Goal: Task Accomplishment & Management: Manage account settings

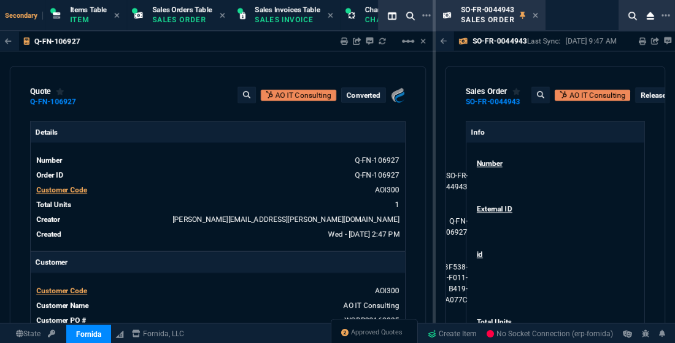
select select "4: SHAD"
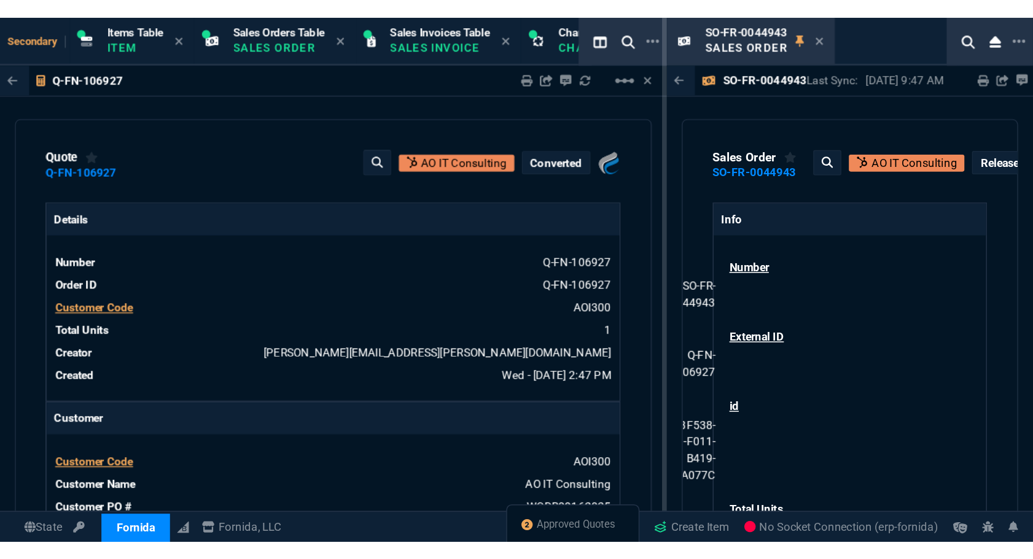
scroll to position [335, 0]
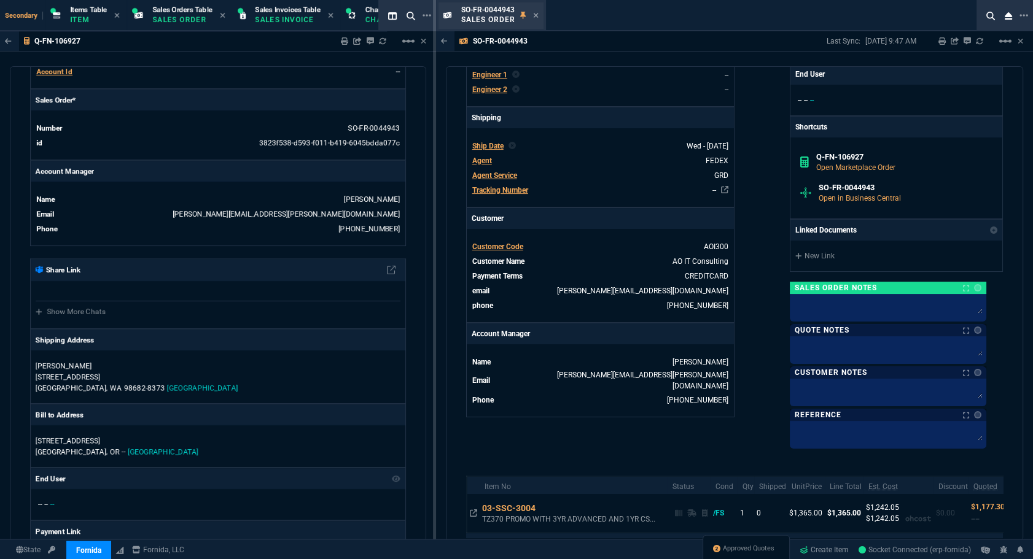
click at [532, 15] on div "SO-FR-0044943 Sales Order" at bounding box center [499, 15] width 77 height 21
click at [535, 16] on icon at bounding box center [536, 15] width 6 height 7
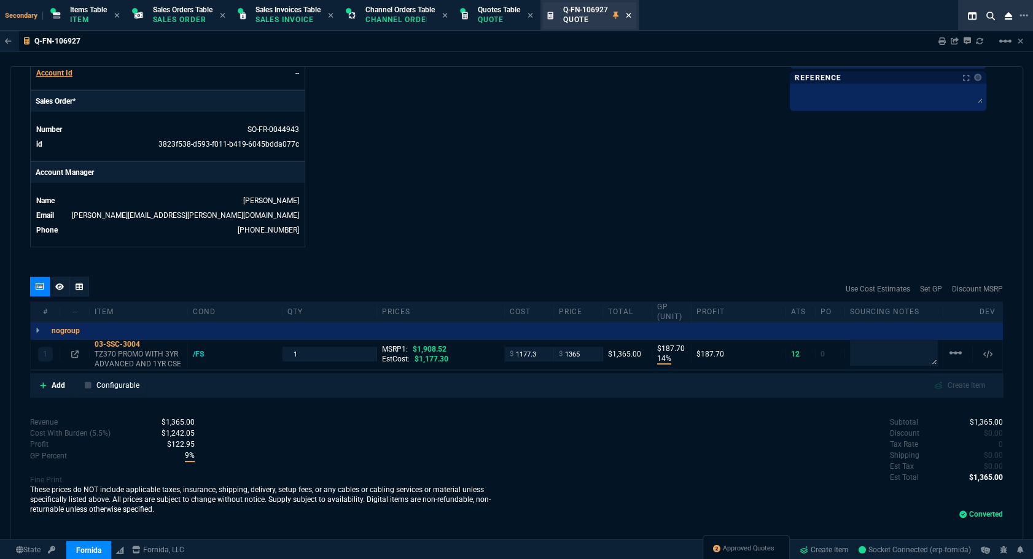
click at [631, 17] on icon at bounding box center [629, 15] width 6 height 7
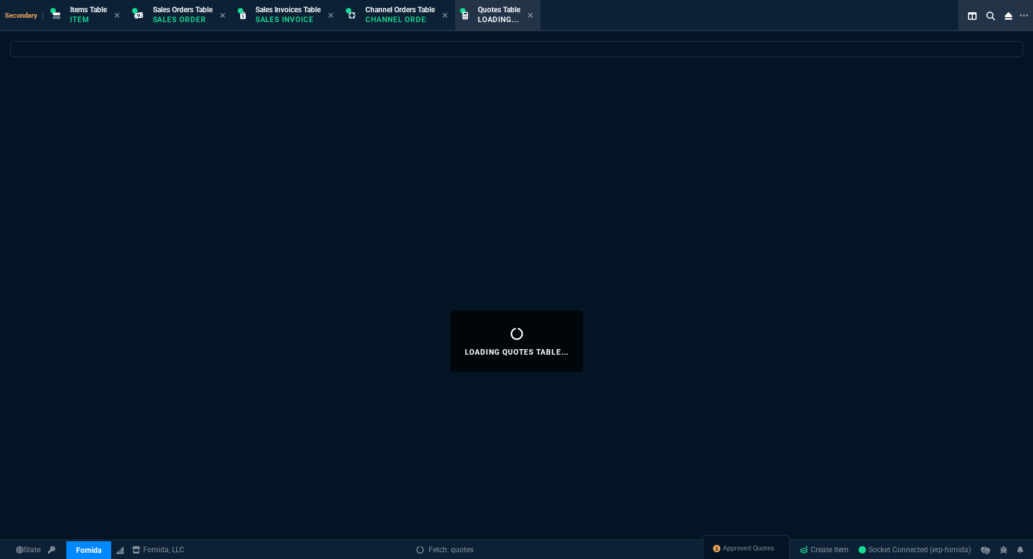
select select
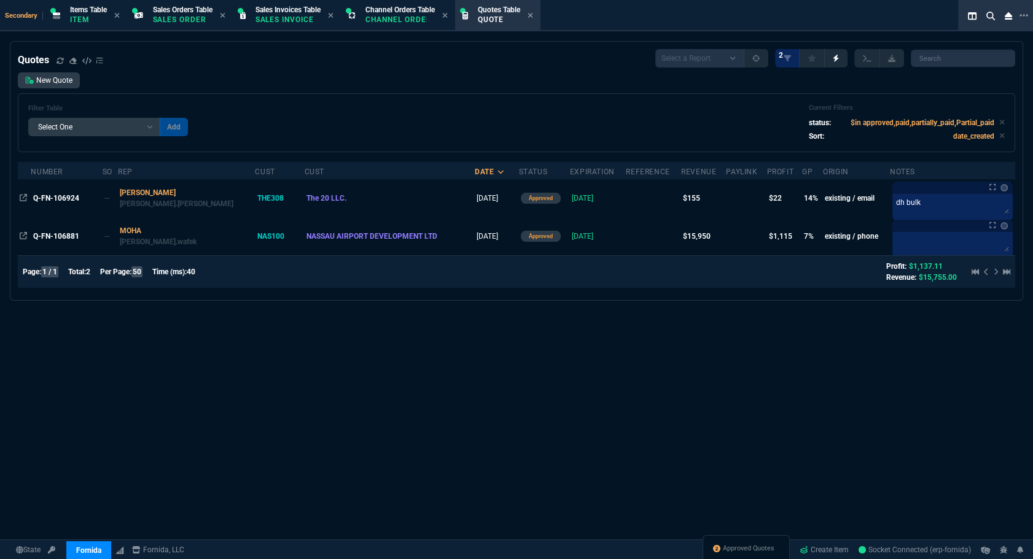
click at [675, 342] on div "Approved Quotes" at bounding box center [745, 549] width 87 height 29
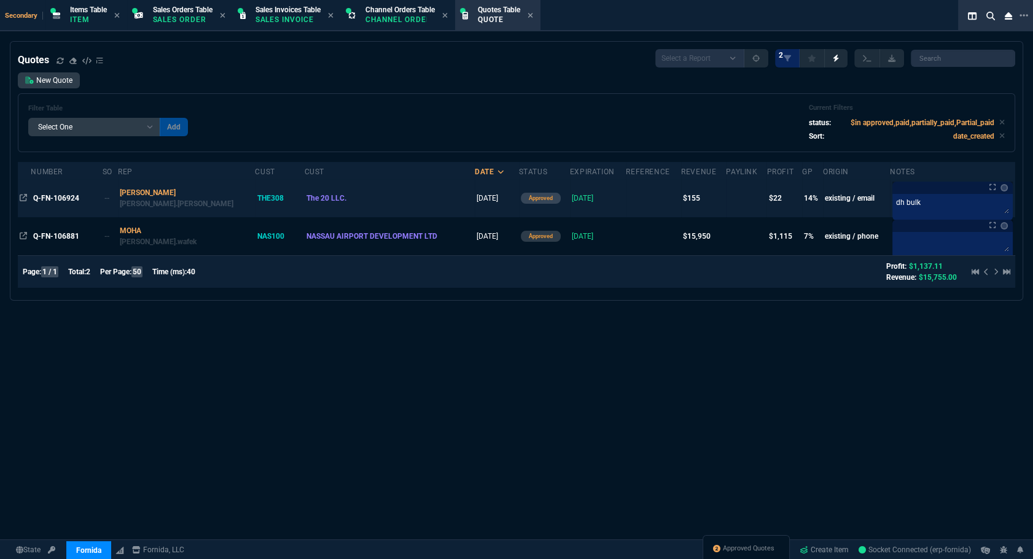
click at [51, 186] on td "Q-FN-106924" at bounding box center [66, 198] width 71 height 38
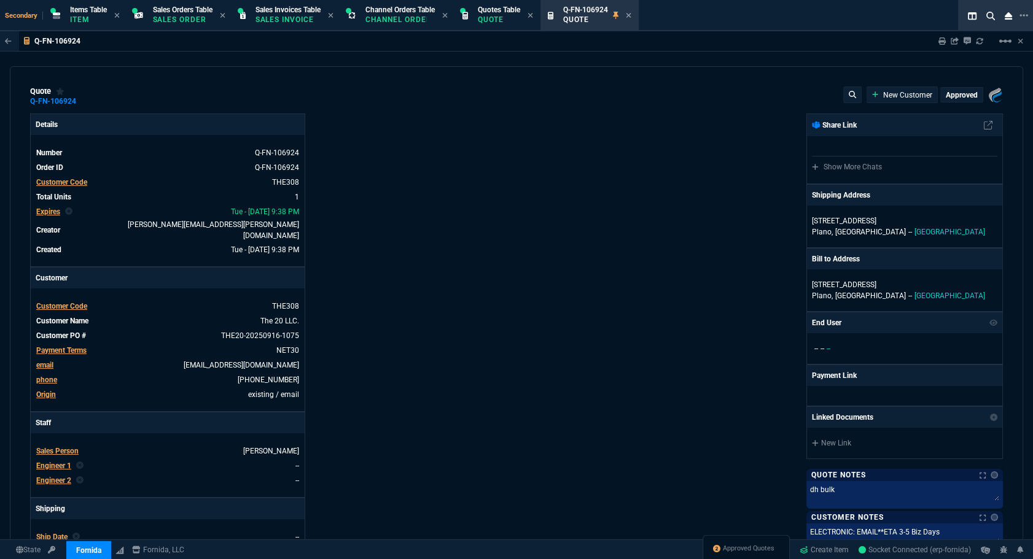
type input "19"
type input "29"
type input "215"
type input "28"
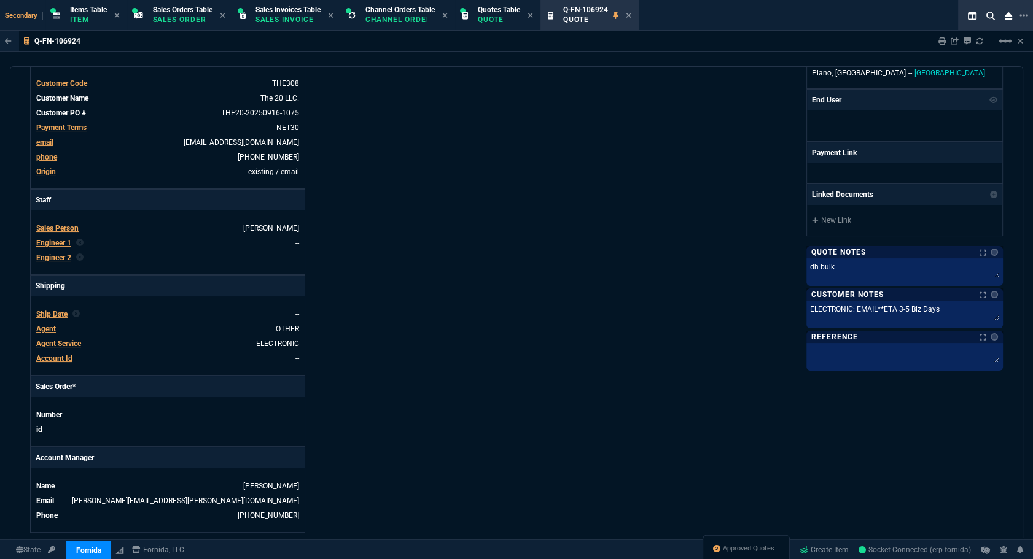
click at [38, 310] on span "Ship Date" at bounding box center [51, 314] width 31 height 9
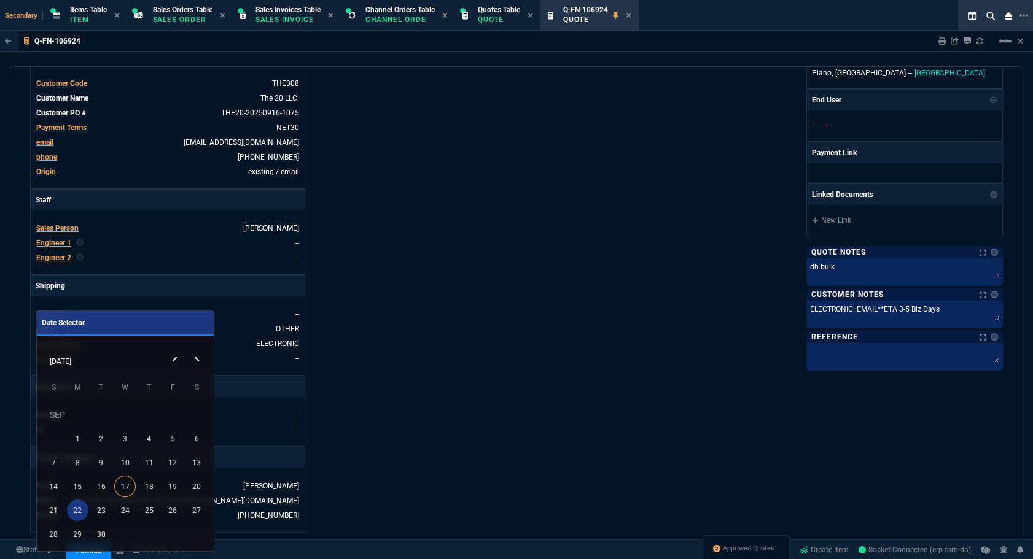
click at [82, 342] on div "22" at bounding box center [77, 510] width 21 height 21
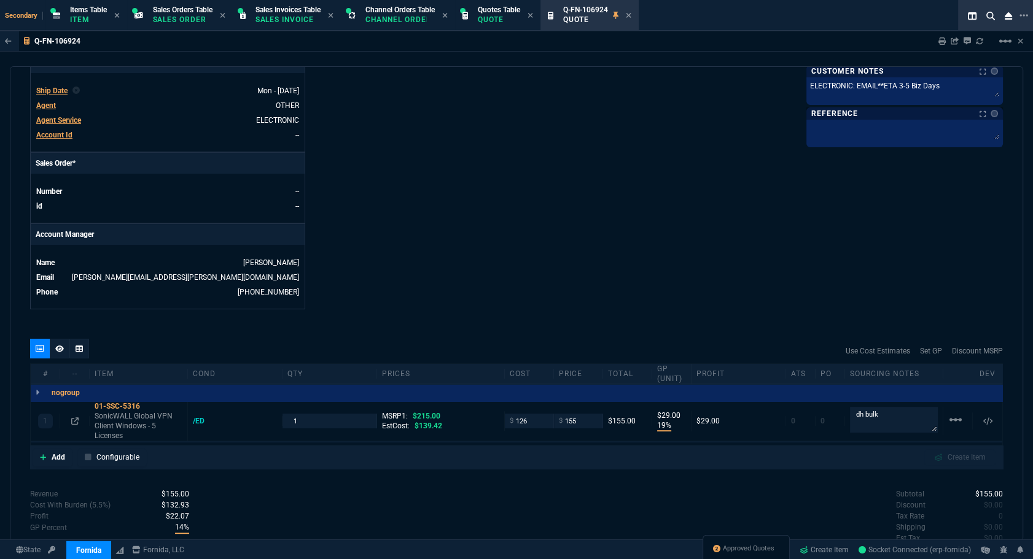
scroll to position [522, 0]
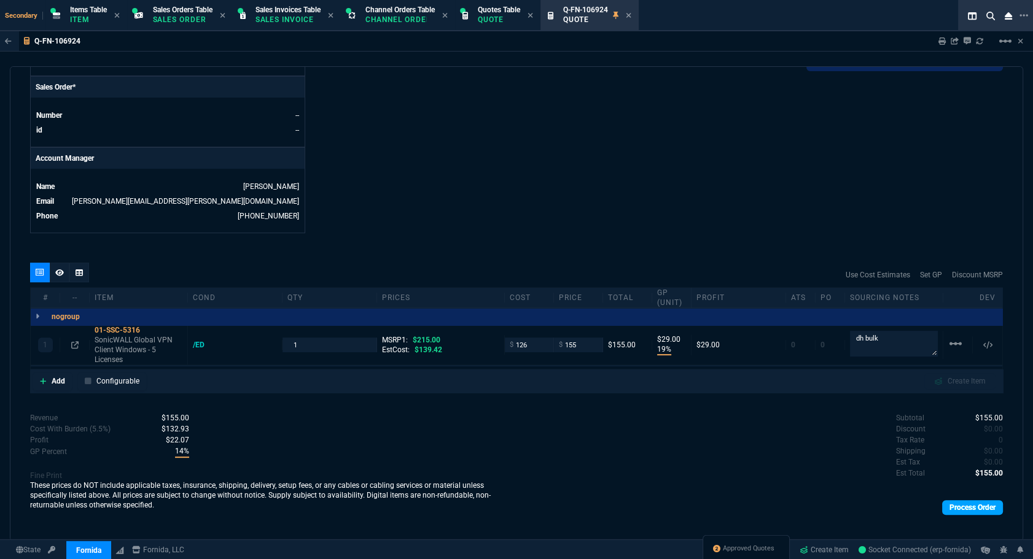
click at [675, 342] on link "Process Order" at bounding box center [972, 507] width 61 height 15
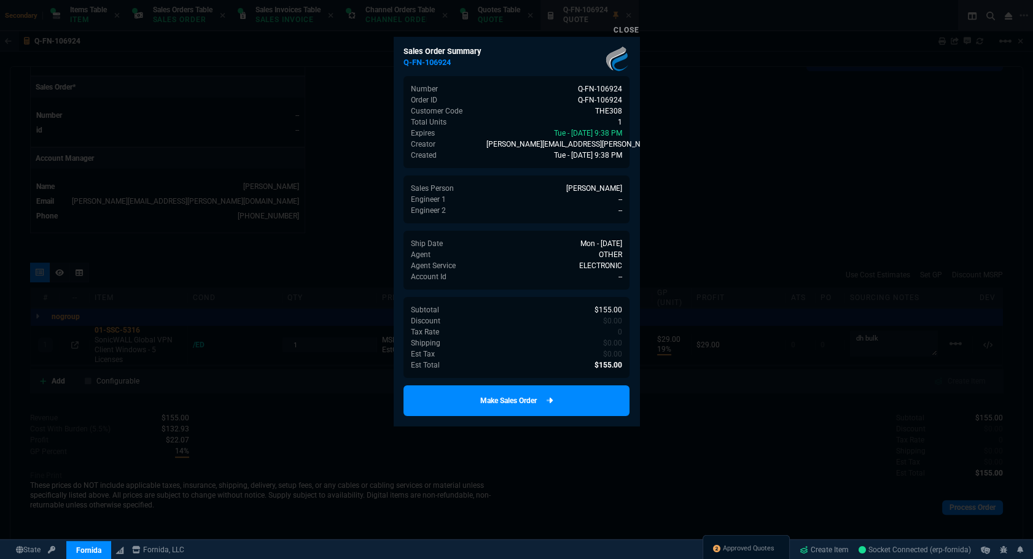
click at [546, 342] on nx-icon at bounding box center [549, 401] width 7 height 9
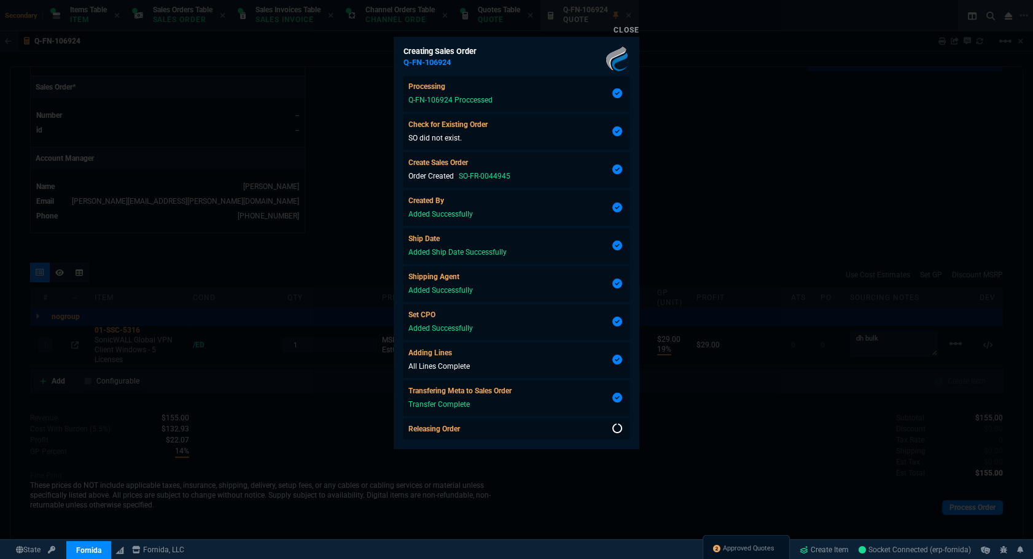
scroll to position [2, 0]
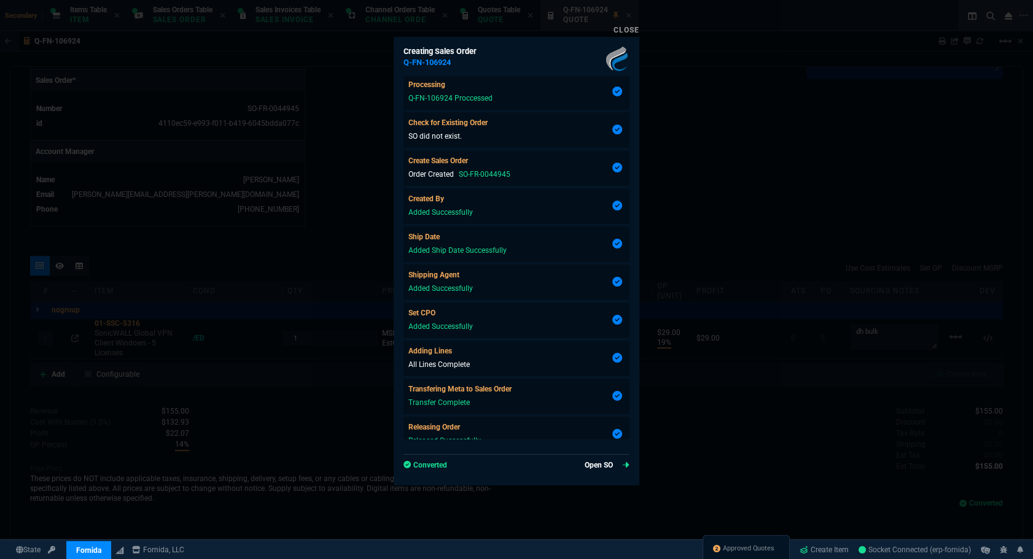
type input "19"
type input "29"
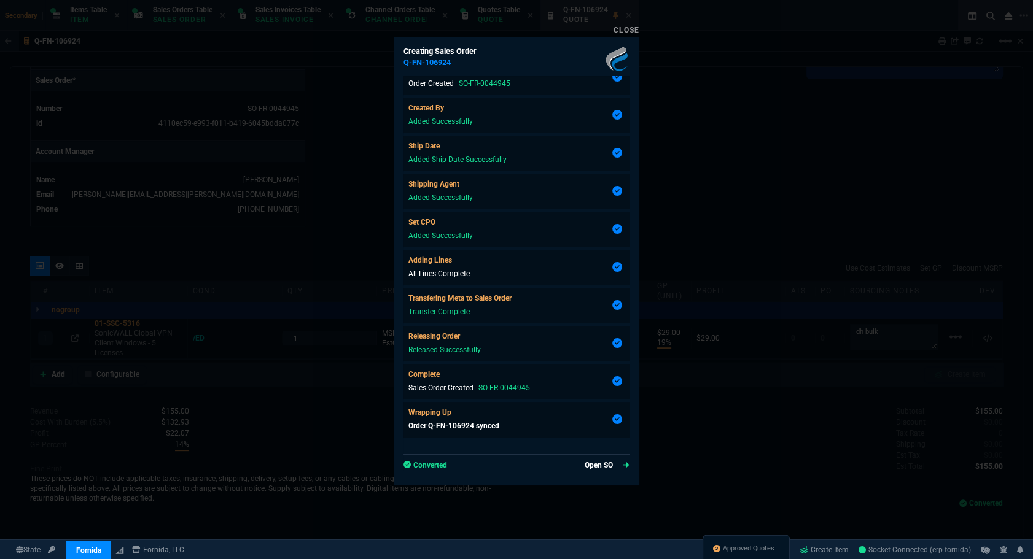
scroll to position [503, 0]
type input "28"
click at [605, 342] on link "Open SO" at bounding box center [606, 465] width 45 height 11
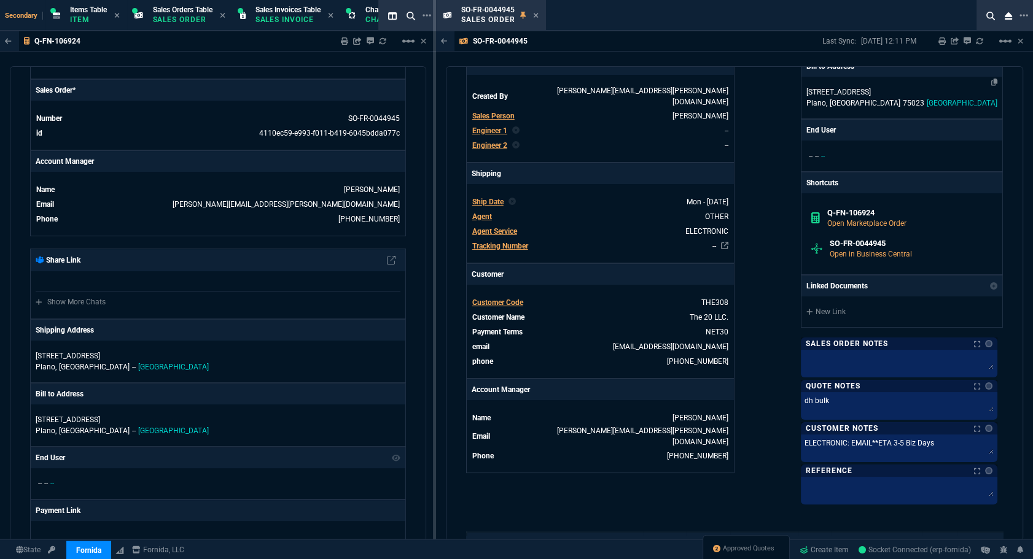
scroll to position [446, 0]
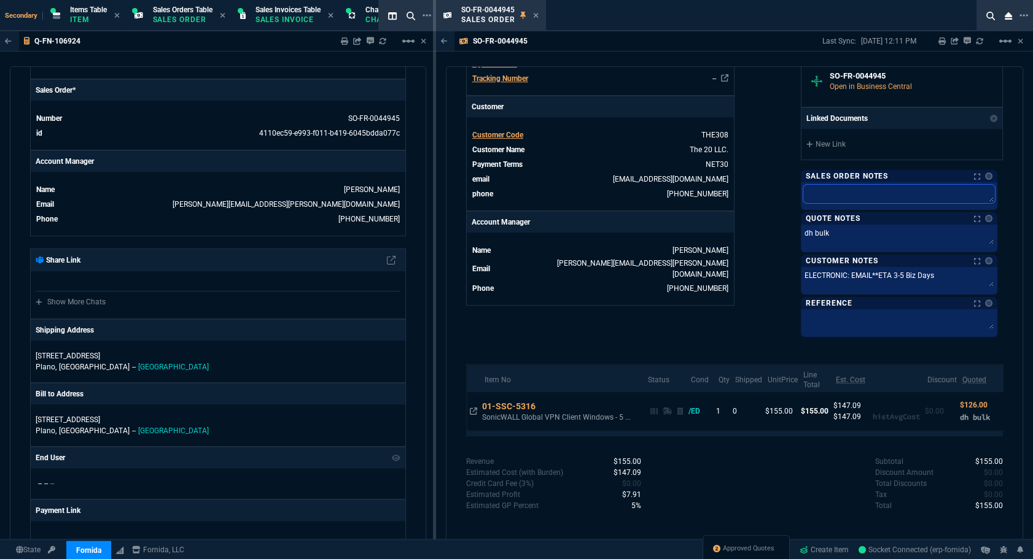
click at [675, 185] on textarea at bounding box center [899, 194] width 192 height 18
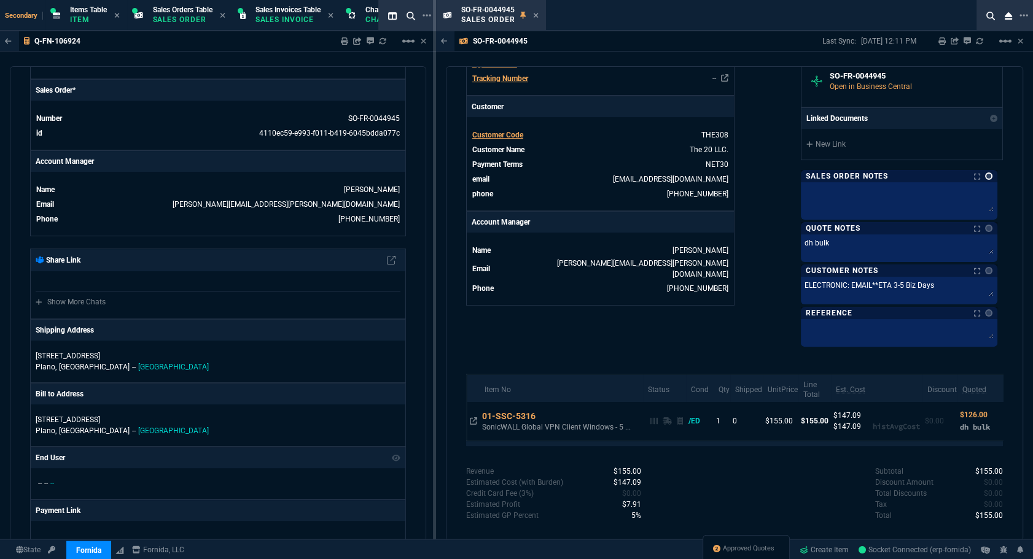
click at [675, 173] on link at bounding box center [988, 176] width 7 height 7
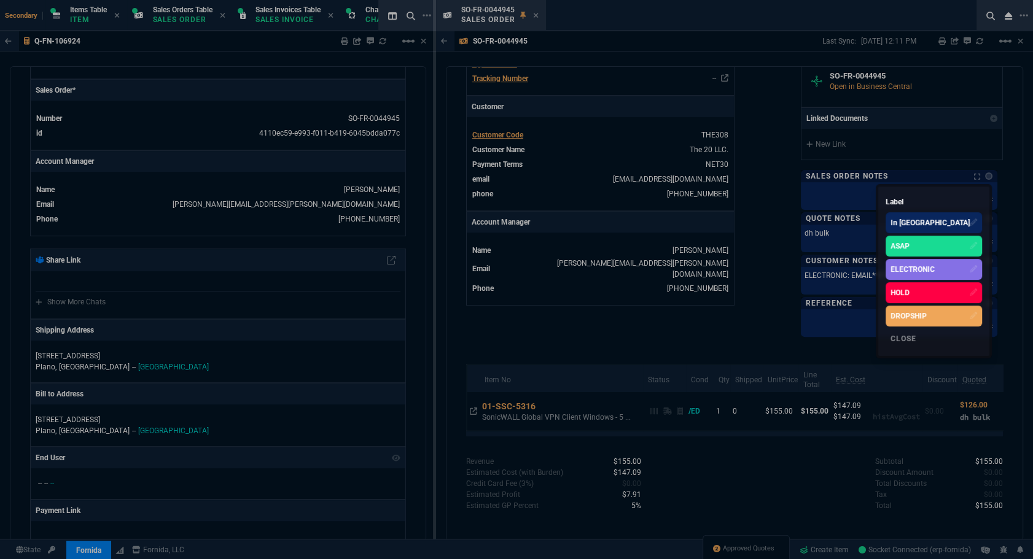
click at [675, 272] on div "ELECTRONIC" at bounding box center [912, 269] width 44 height 11
click at [675, 243] on div at bounding box center [516, 279] width 1033 height 559
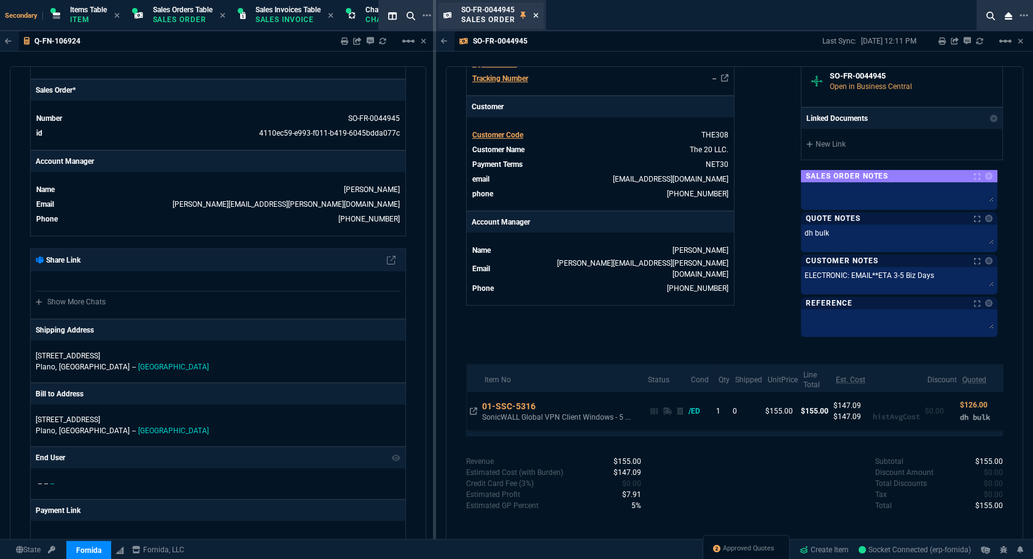
click at [533, 17] on icon at bounding box center [536, 15] width 6 height 7
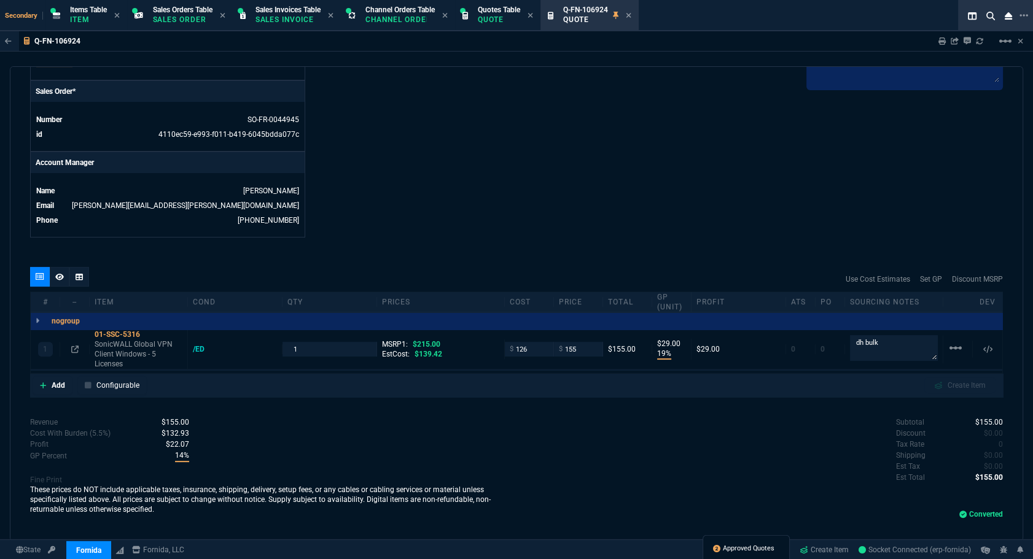
click at [675, 342] on span "Approved Quotes" at bounding box center [749, 549] width 52 height 10
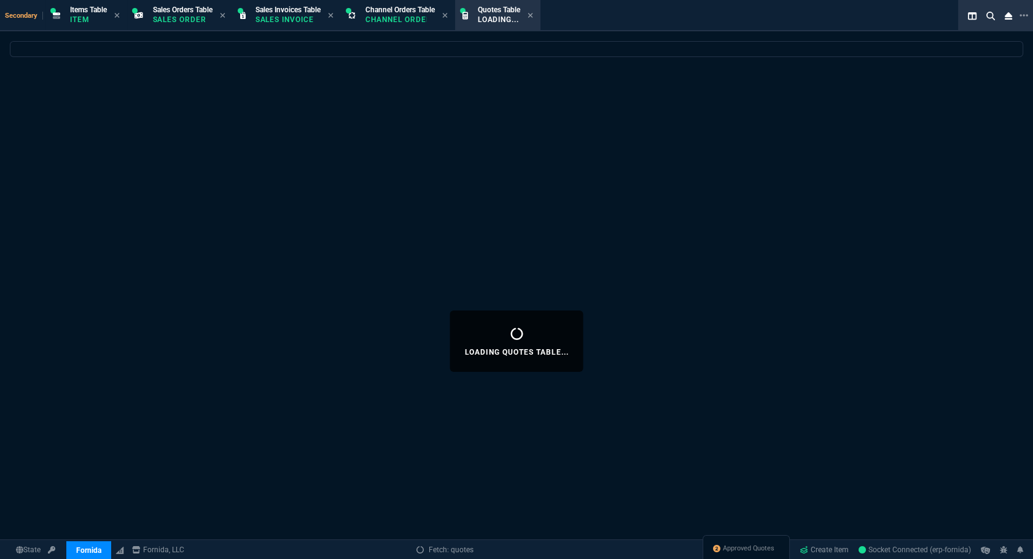
select select
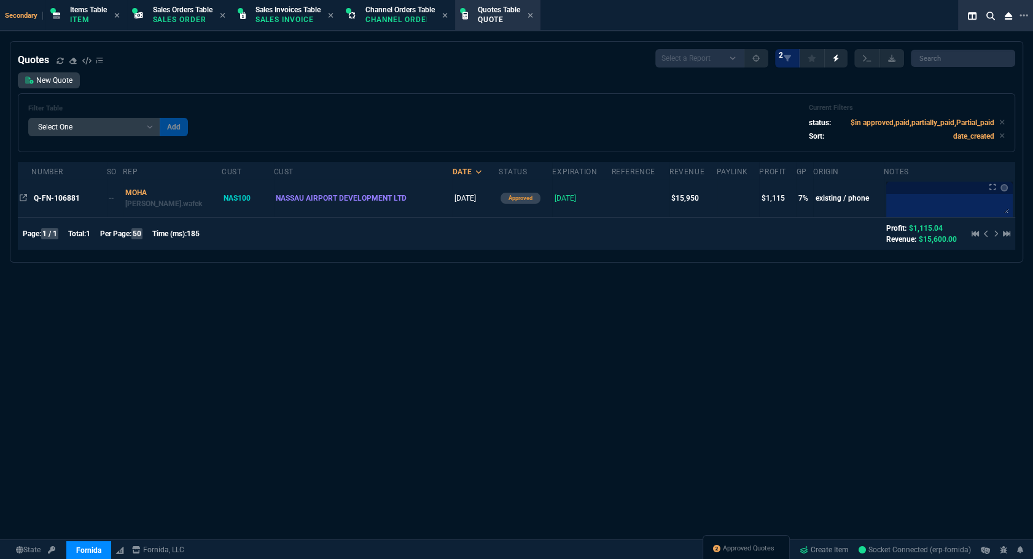
click at [61, 208] on td "Q-FN-106881" at bounding box center [68, 198] width 75 height 38
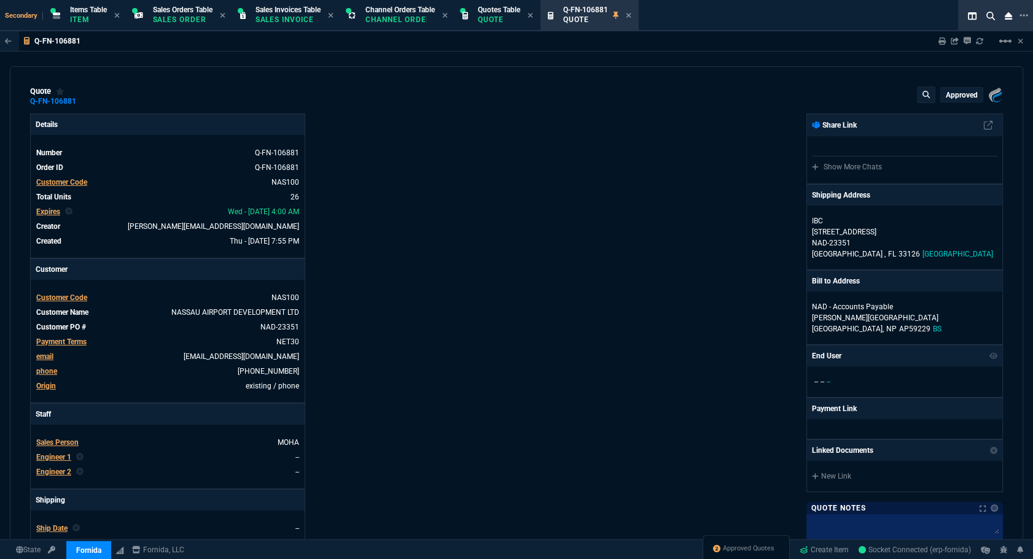
type input "15"
type input "84"
type input "840"
type input "9"
type input "60"
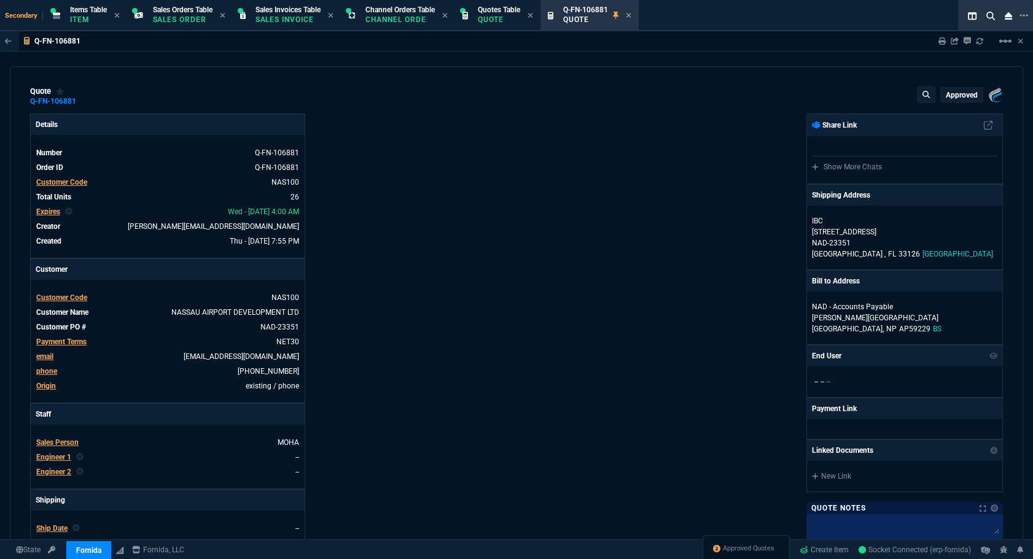
type input "1090"
type input "35"
type input "40"
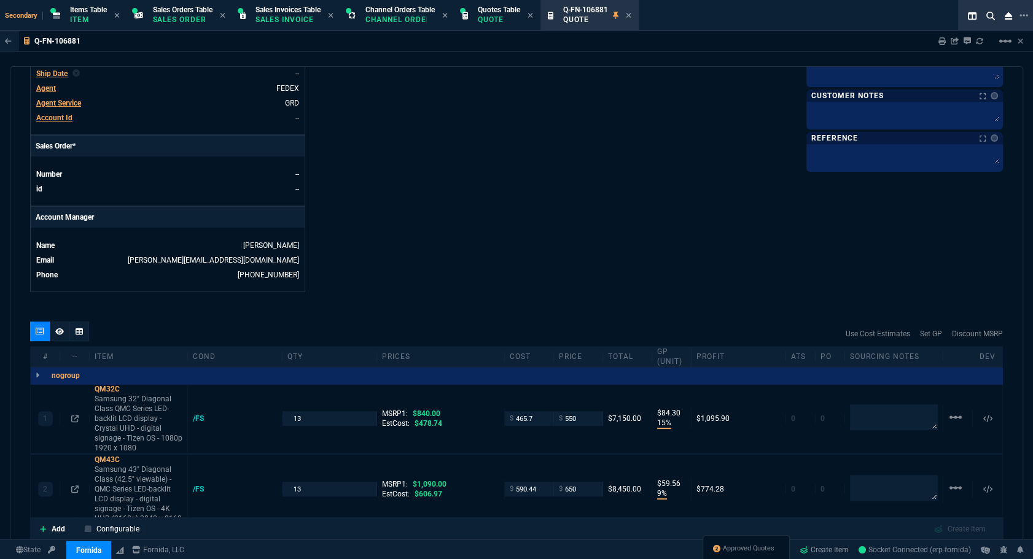
scroll to position [623, 0]
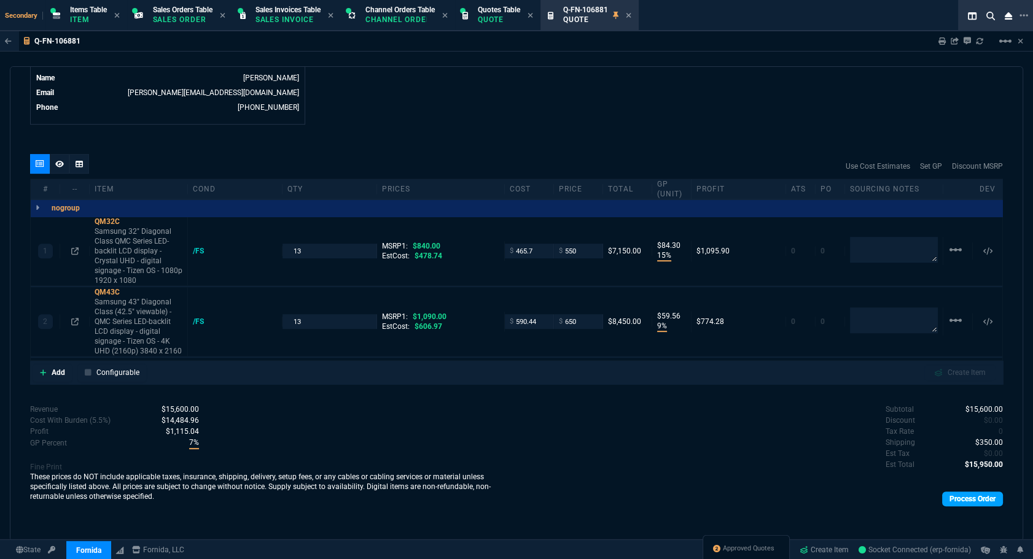
click at [675, 342] on link "Process Order" at bounding box center [972, 499] width 61 height 15
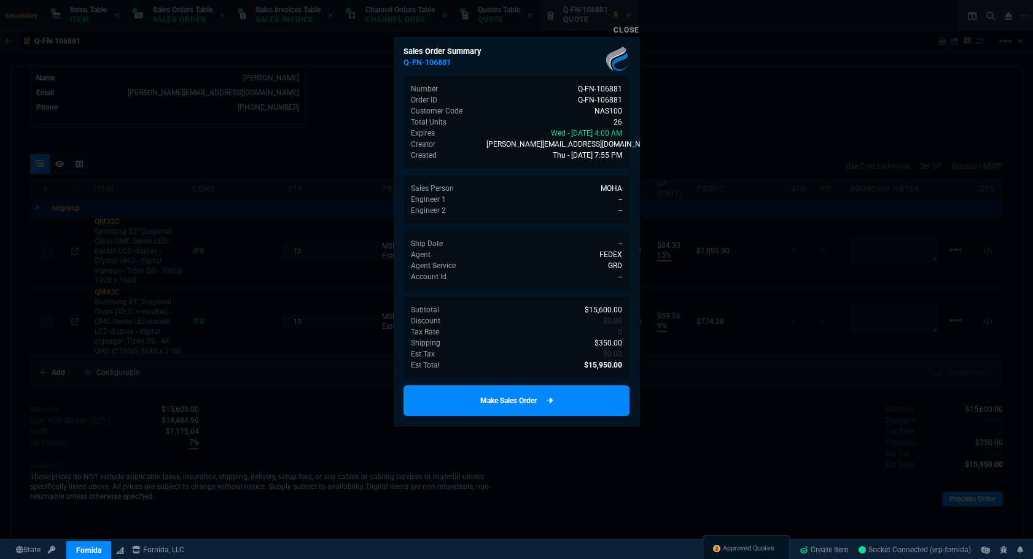
click at [594, 342] on link "Make Sales Order" at bounding box center [516, 401] width 226 height 31
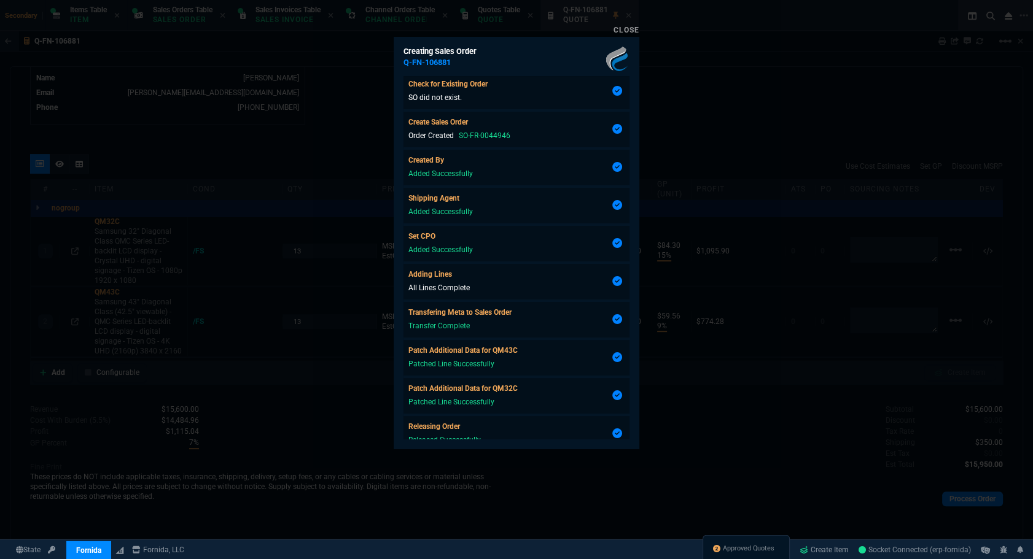
scroll to position [93, 0]
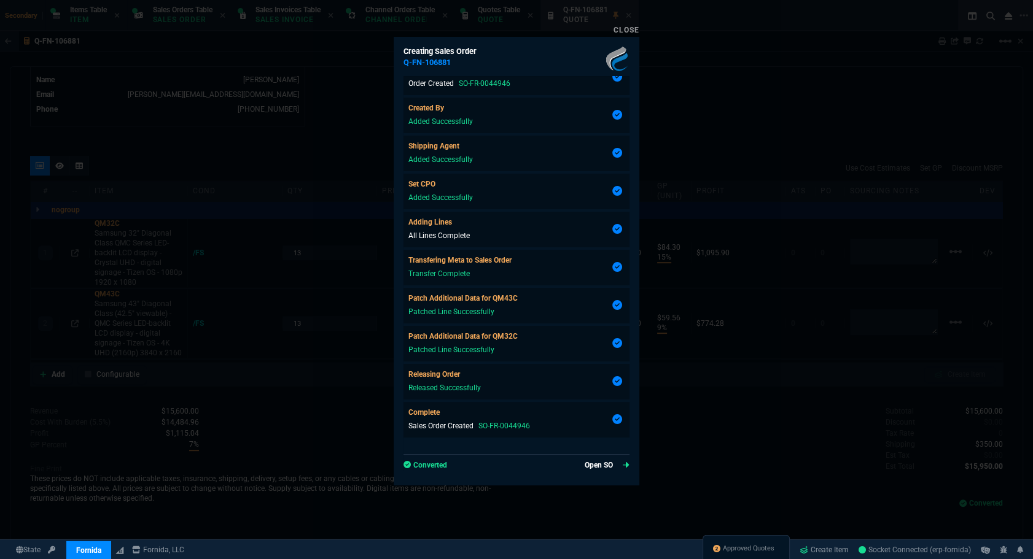
type input "15"
type input "84"
type input "840"
type input "9"
type input "60"
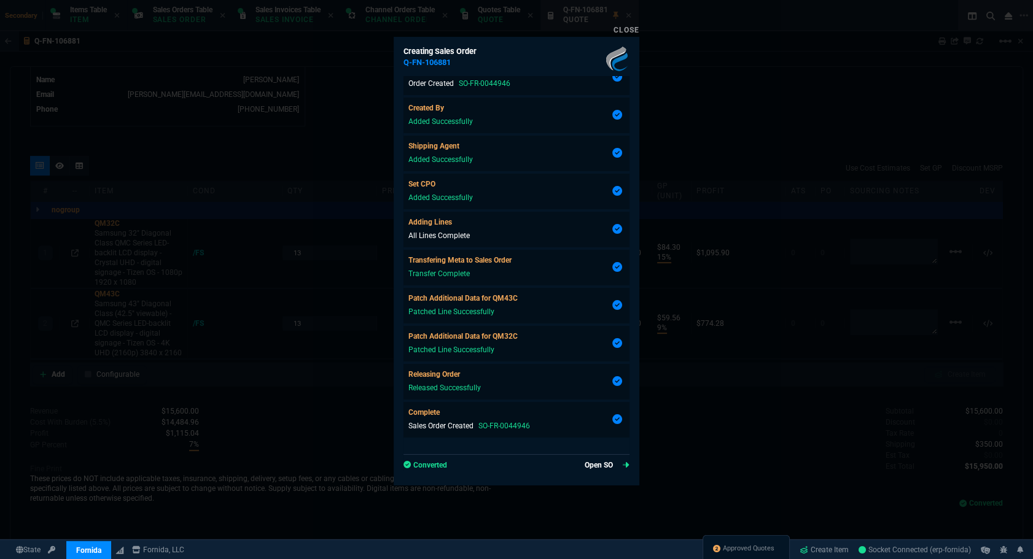
click at [614, 342] on link "Open SO" at bounding box center [606, 465] width 45 height 11
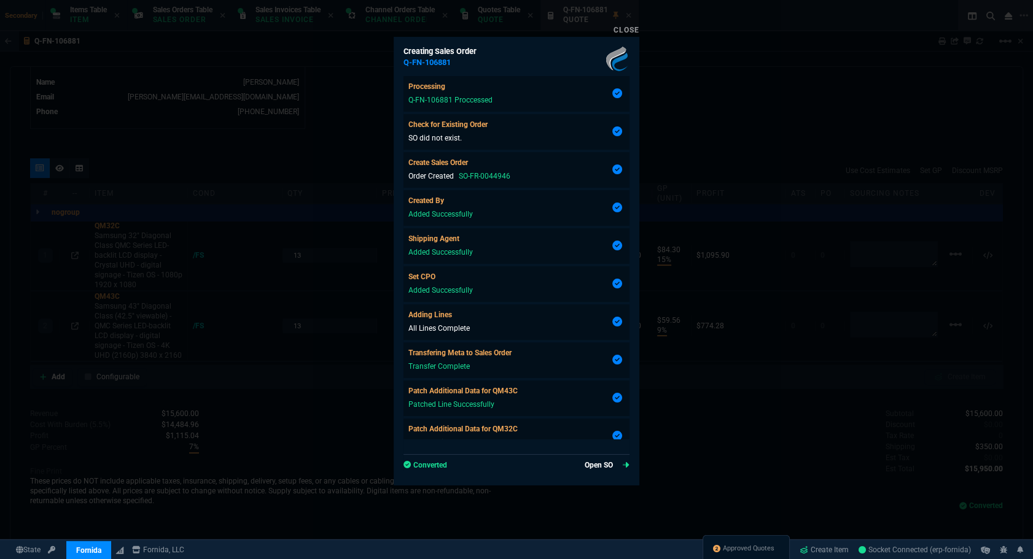
type input "1090"
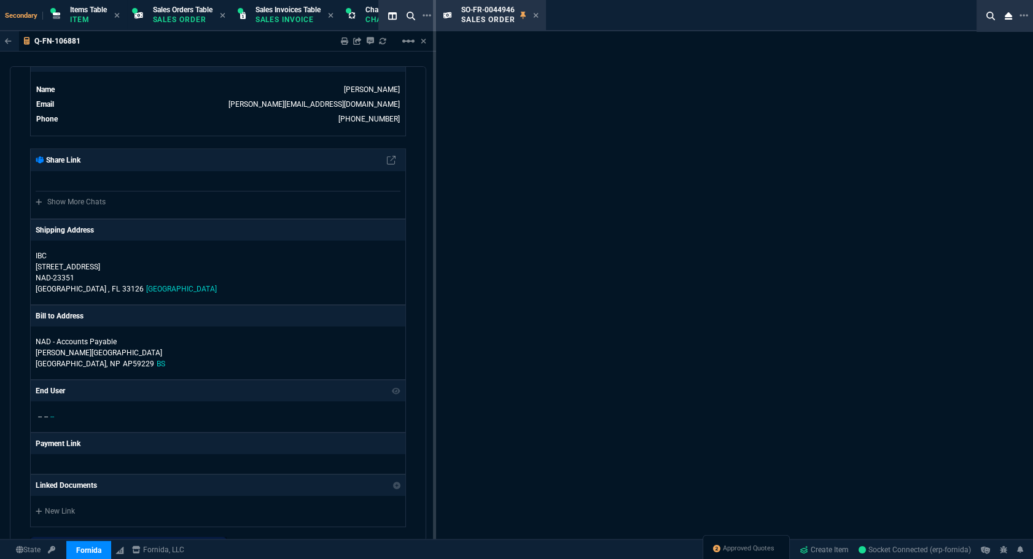
type input "35"
type input "40"
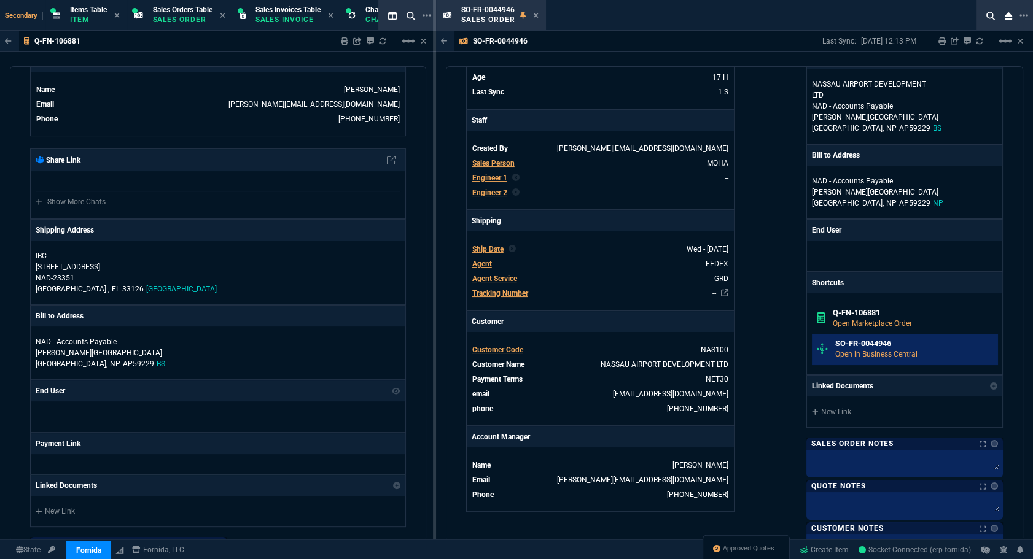
scroll to position [390, 0]
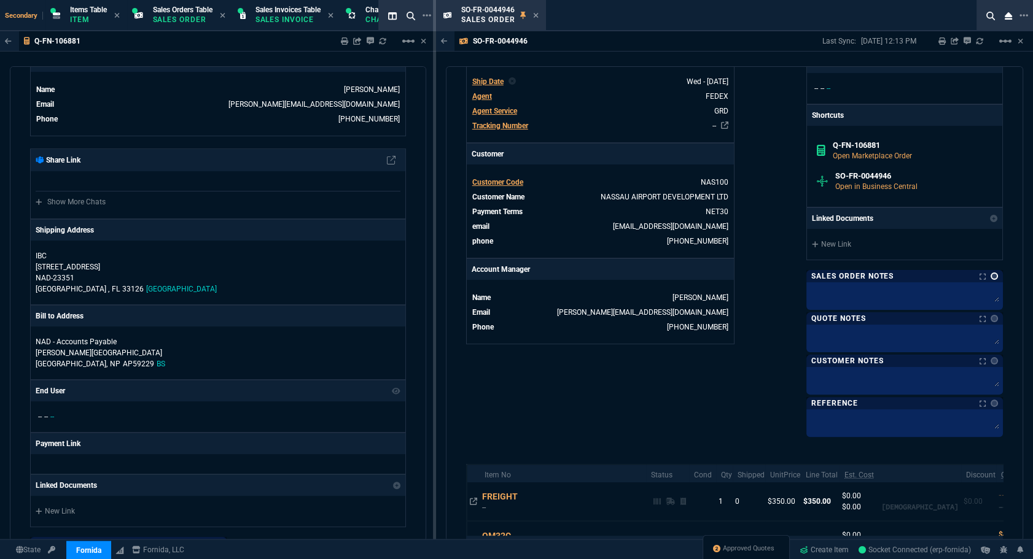
click at [675, 275] on link at bounding box center [993, 276] width 7 height 7
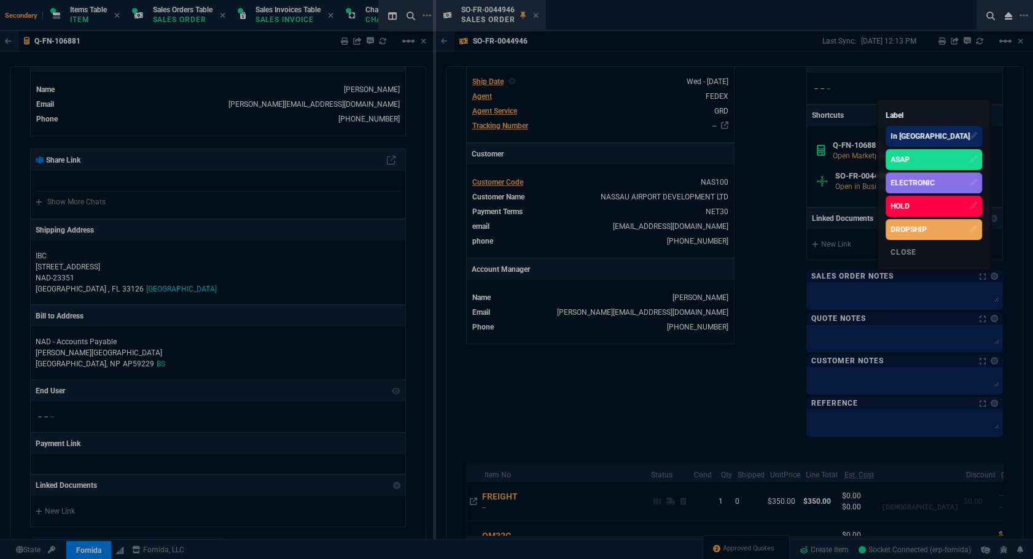
click at [675, 188] on div "ELECTRONIC" at bounding box center [933, 183] width 96 height 21
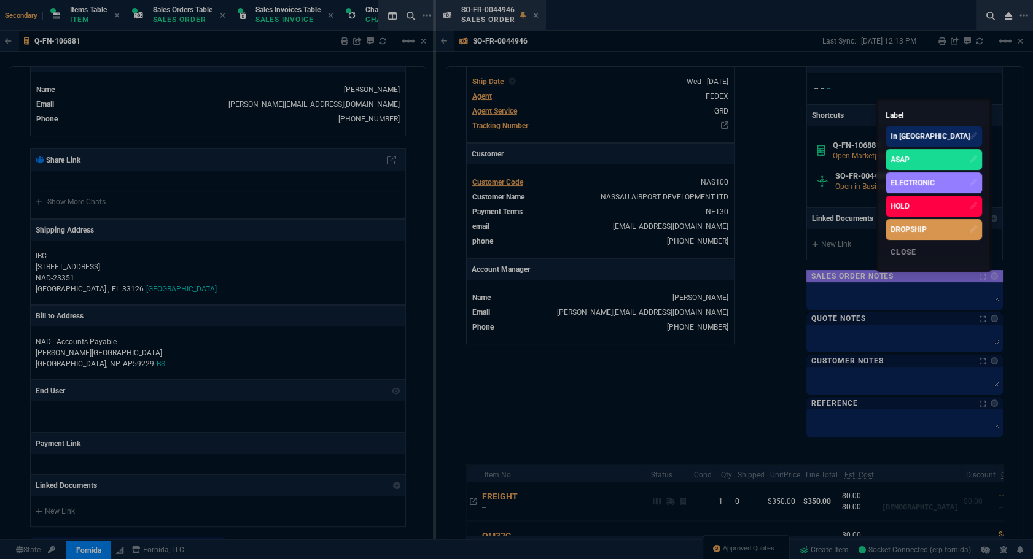
click at [675, 227] on div "DROPSHIP" at bounding box center [908, 229] width 36 height 11
click at [675, 247] on div at bounding box center [516, 279] width 1033 height 559
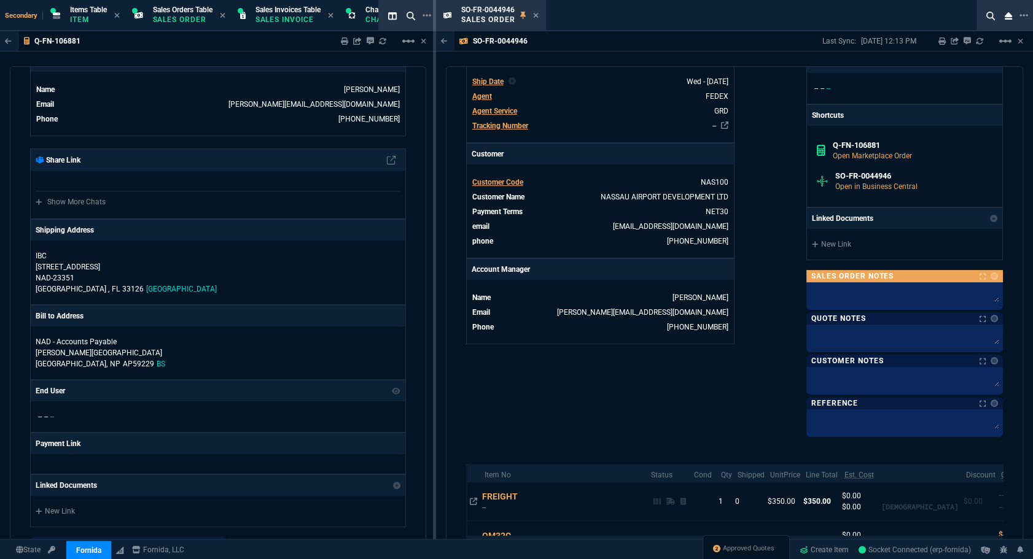
scroll to position [0, 0]
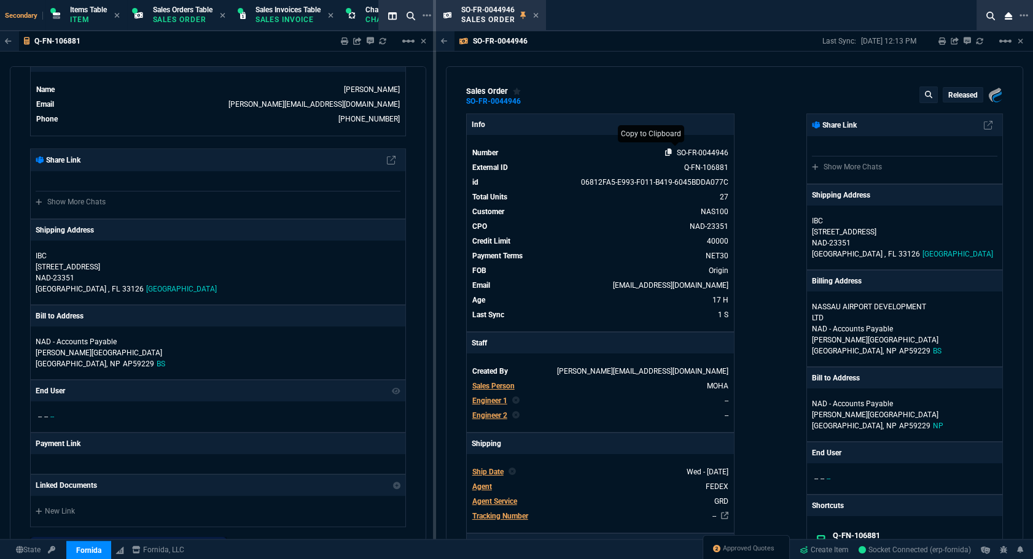
click at [665, 154] on icon at bounding box center [668, 152] width 7 height 7
click at [533, 16] on icon at bounding box center [536, 15] width 6 height 7
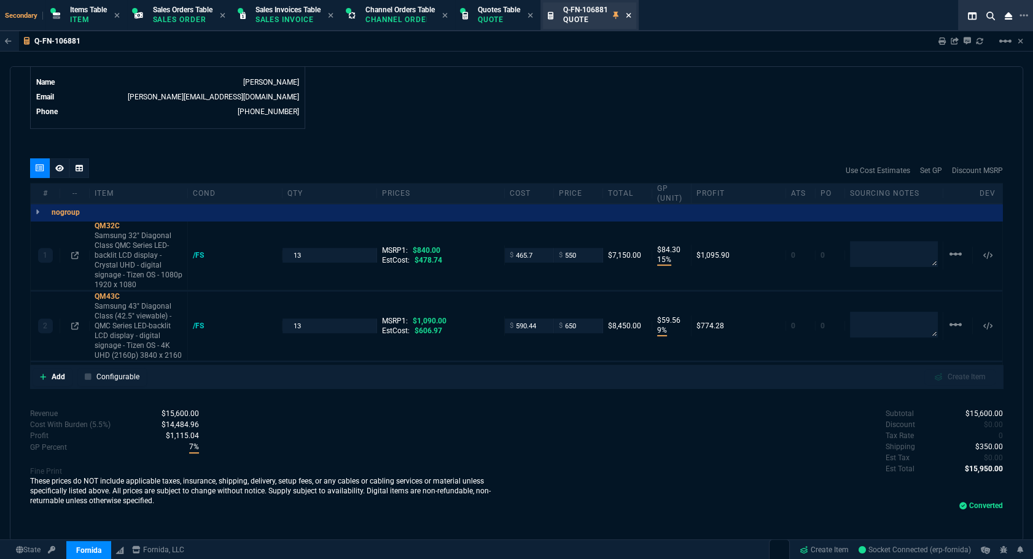
click at [631, 13] on icon at bounding box center [628, 15] width 5 height 5
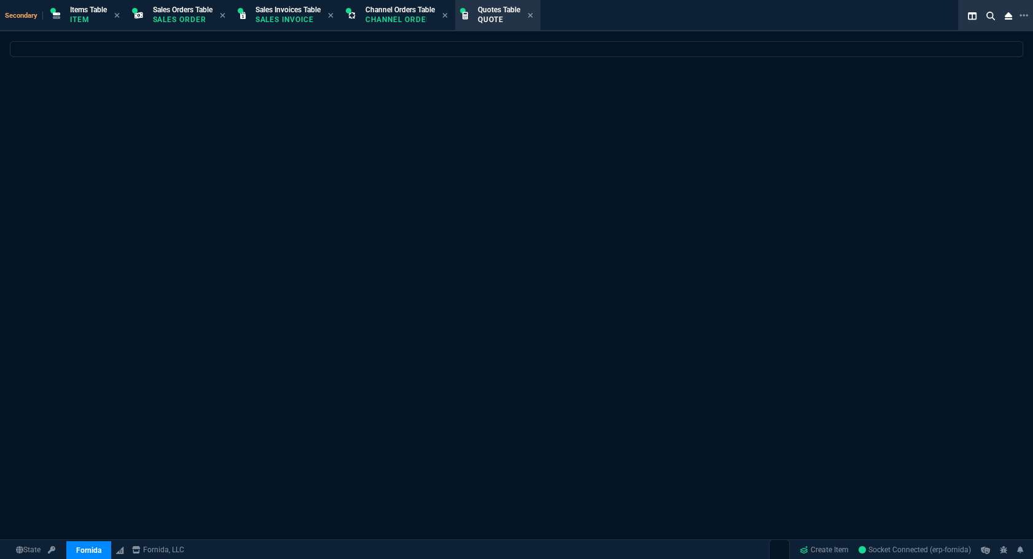
select select
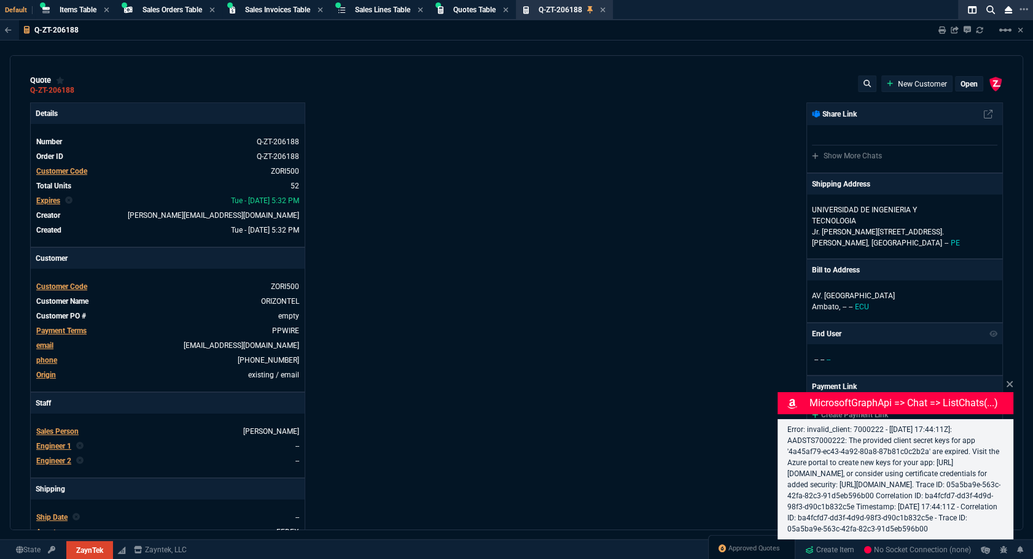
select select "4: SHAD"
type input "4"
type input "95"
type input "6569.06"
type input "47"
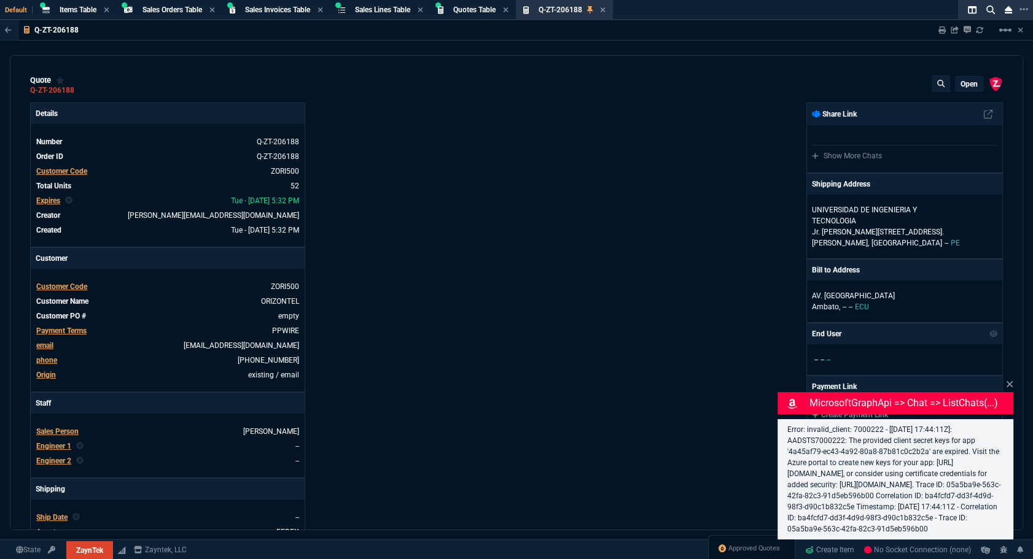
type input "3295"
type input "2"
type input "233"
type input "10"
type input "60"
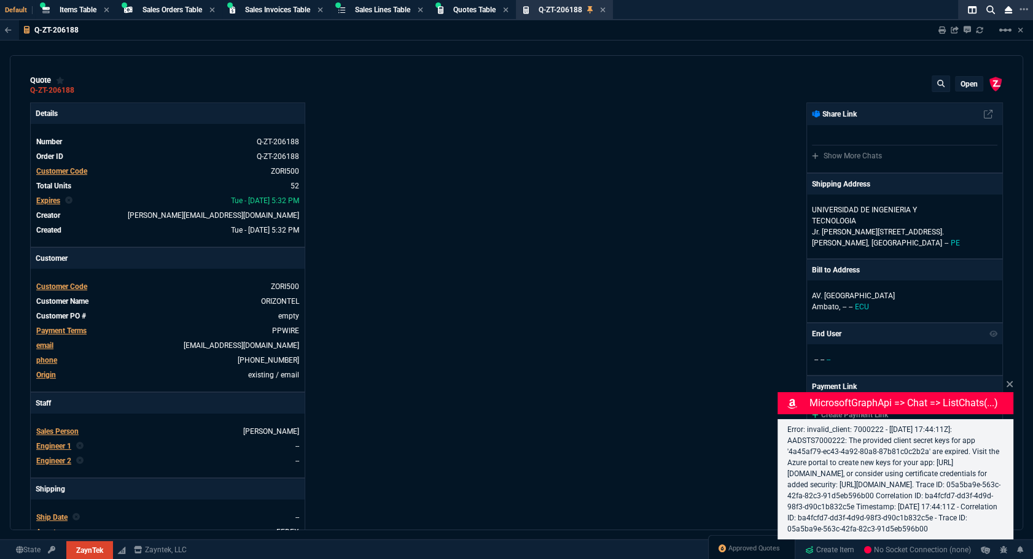
type input "972"
type input "48"
type input "415"
type input "4960"
type input "32"
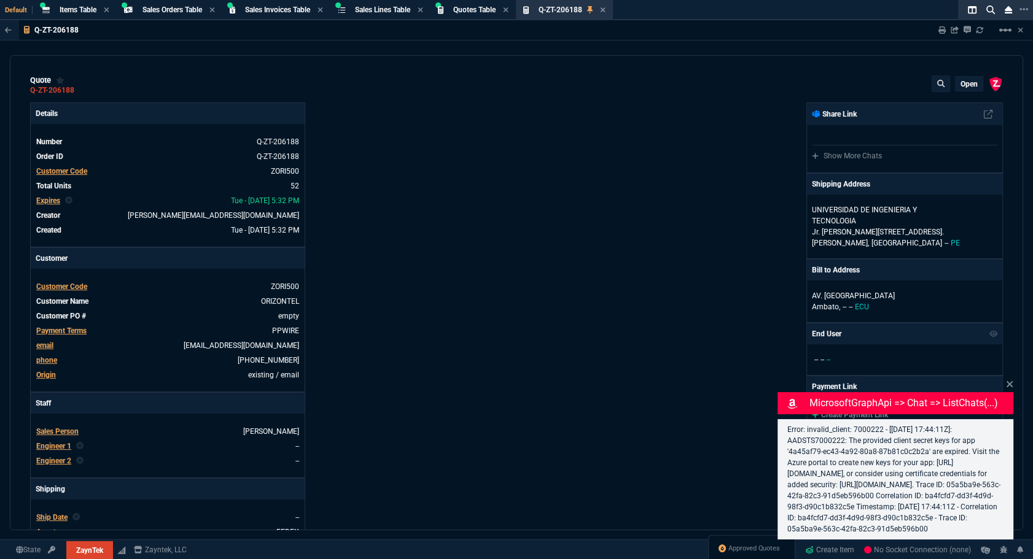
type input "95"
type input "629"
type input "29"
type input "200"
type input "2619"
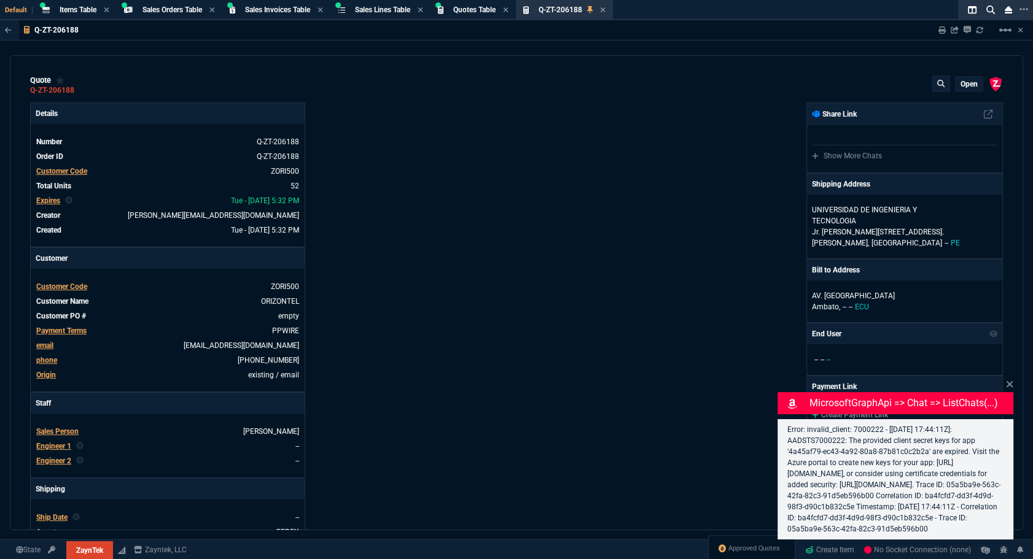
type input "91"
type input "100"
type input "202"
type input "67"
type input "20"
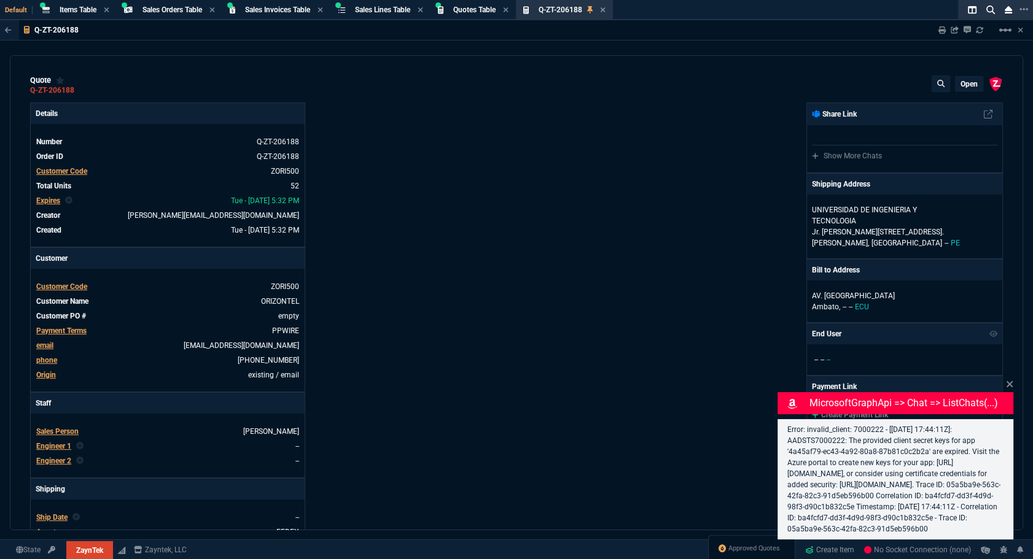
type input "38"
type input "76"
type input "980"
type input "12615.6"
type input "71"
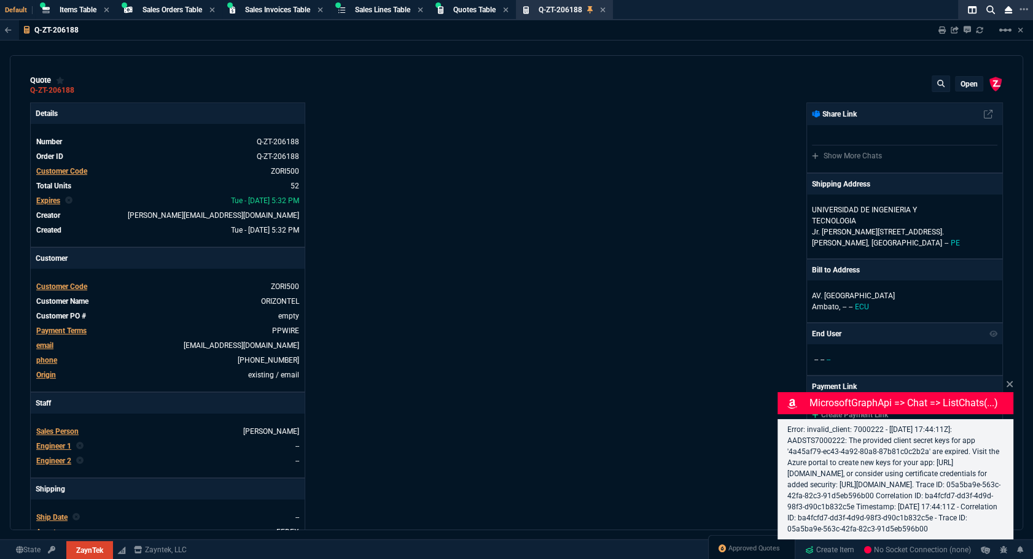
type input "160"
type input "485"
type input "9"
type input "14"
type input "265"
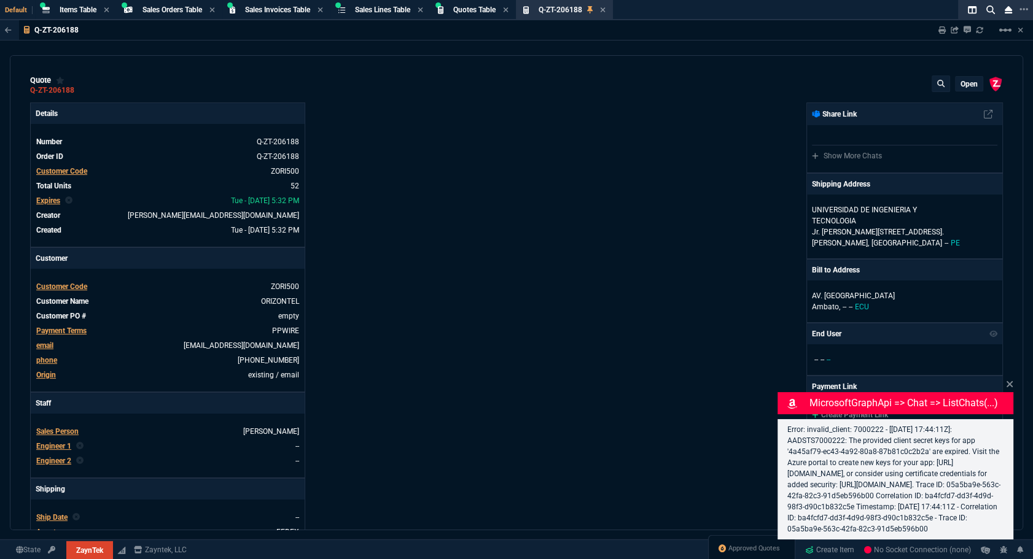
type input "19"
type input "55"
type input "1184"
type input "20"
type input "15"
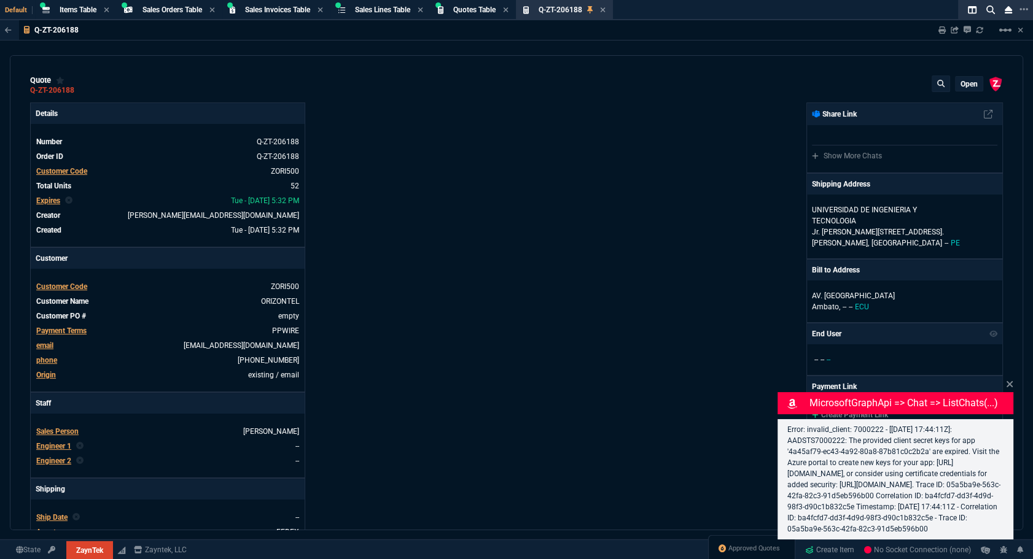
type input "120"
type input "22"
type input "243"
type input "2392.8"
type input "11"
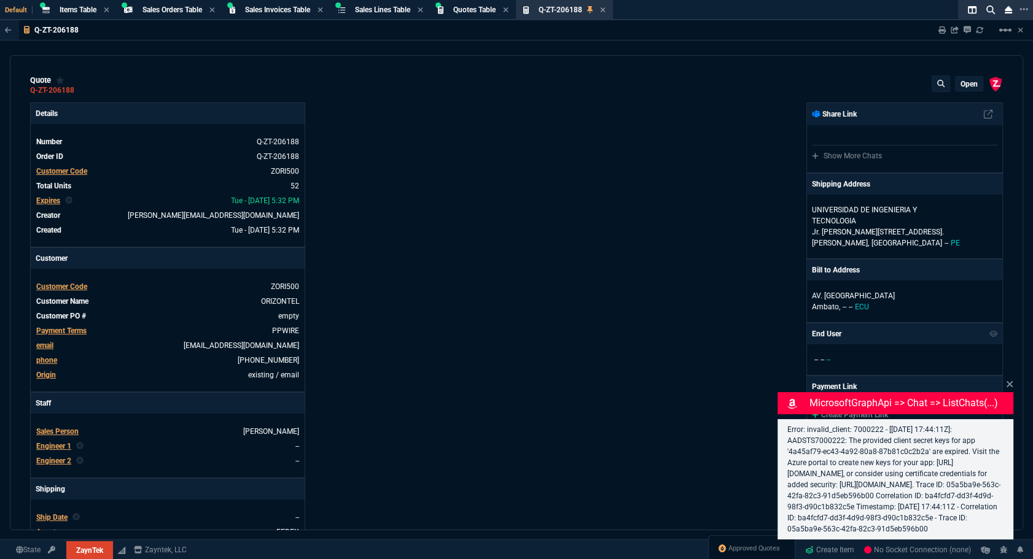
type input "10"
type input "164"
type input "43"
type input "75"
type input "399"
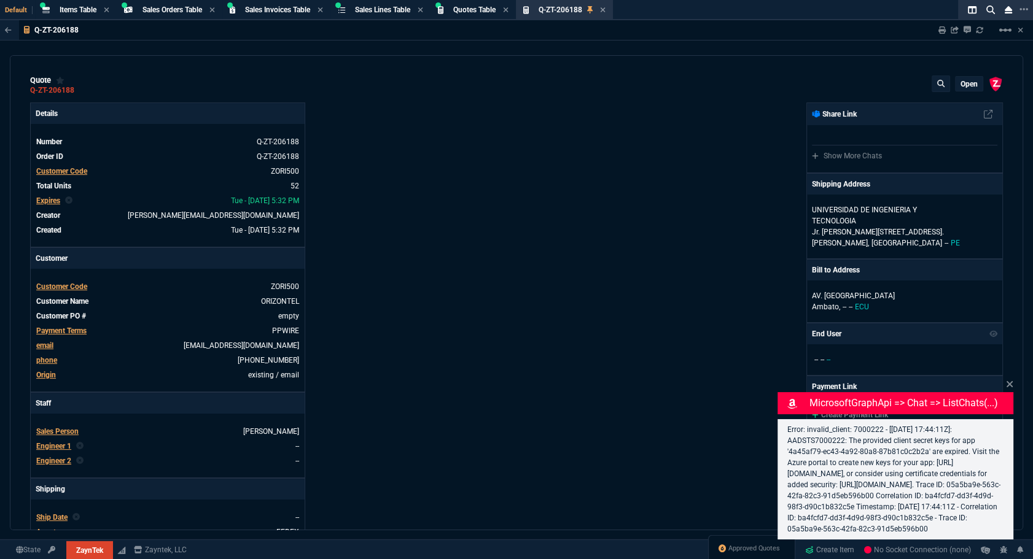
type input "0"
type input "926"
type input "80"
type input "4"
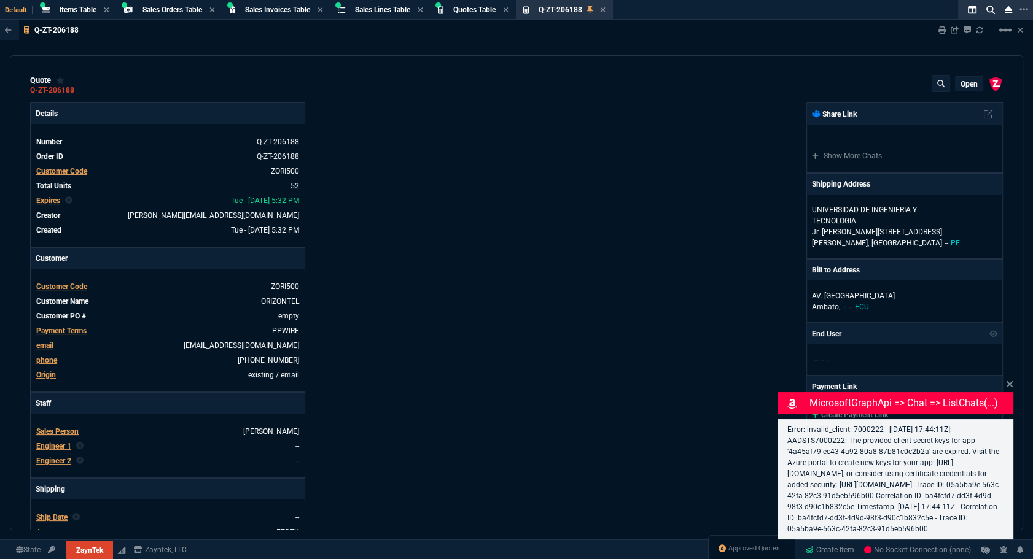
type input "11"
type input "33"
type input "25"
type input "164"
type input "43"
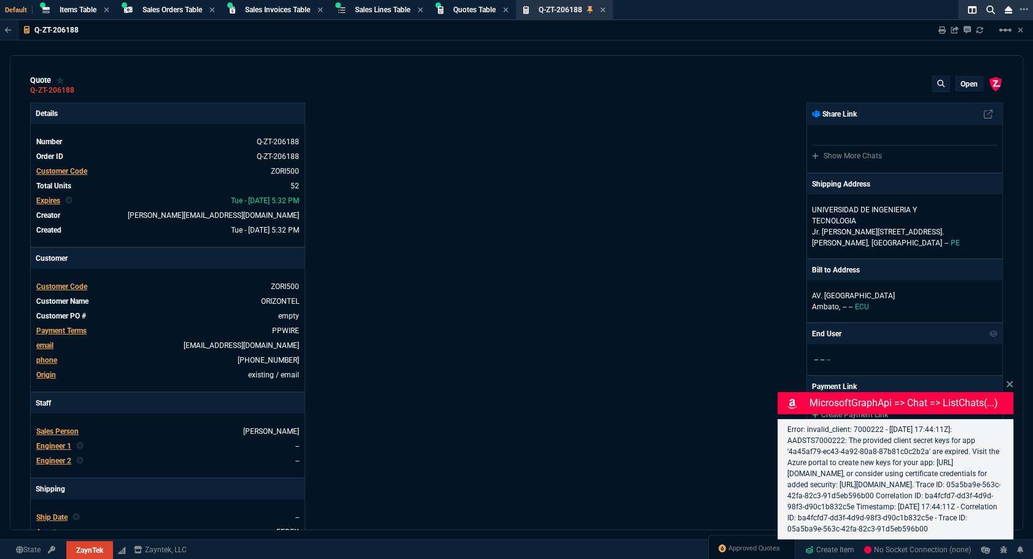
type input "26"
type input "88"
type input "0"
type input "59"
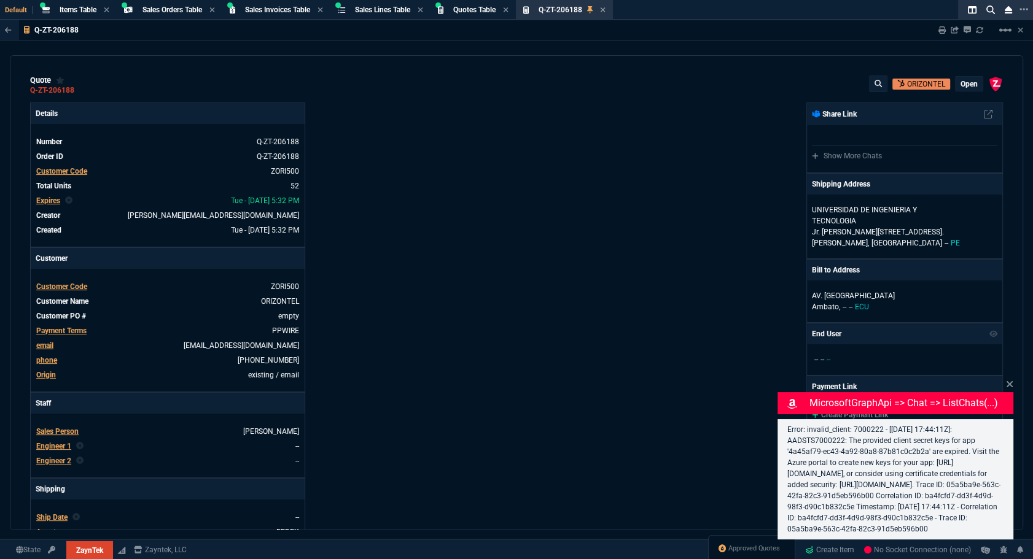
type input "52"
type input "40"
type input "38"
type input "83"
type input "53"
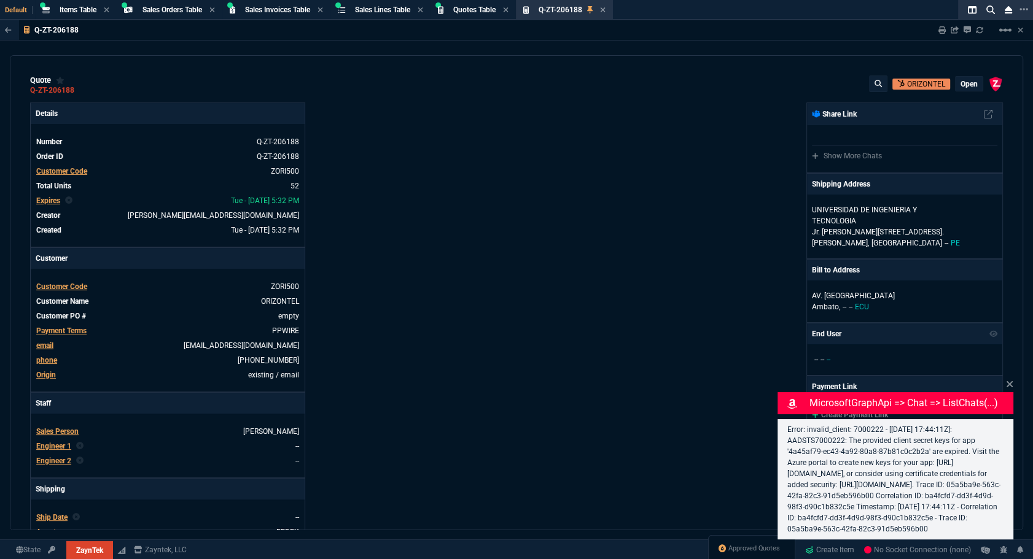
type input "73"
type input "46"
type input "21"
type input "90"
type input "54"
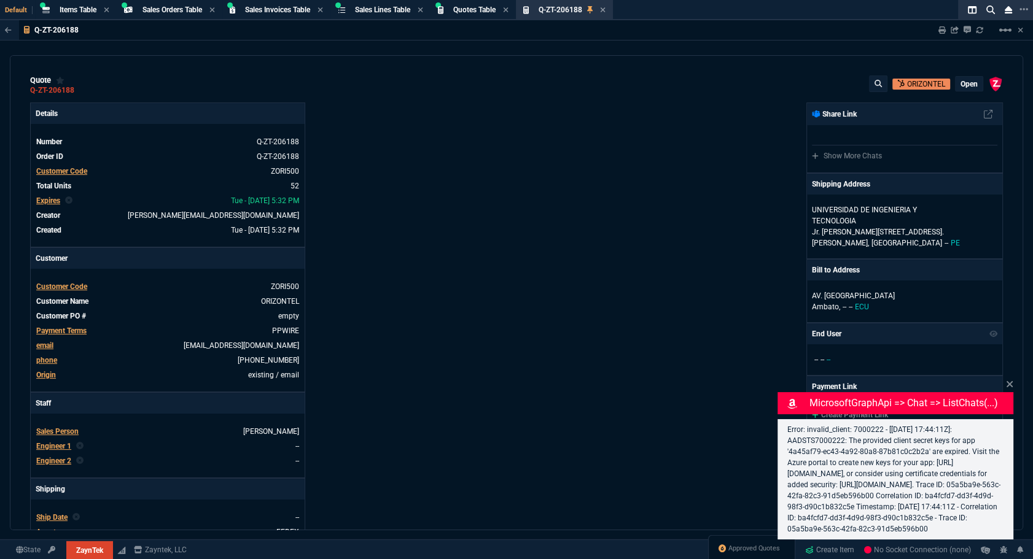
type input "40"
type input "75"
type input "38"
type input "53"
type input "45"
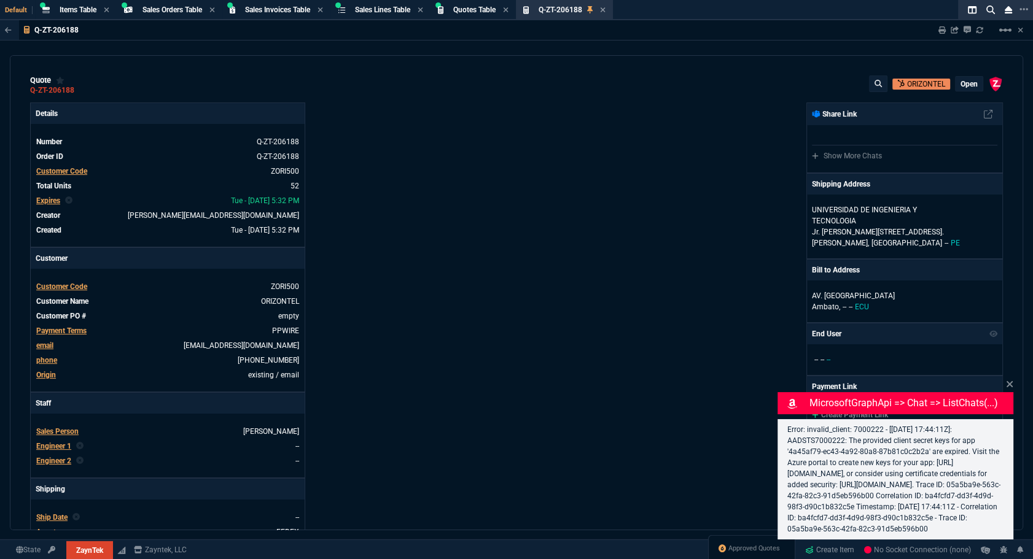
type input "56"
type input "81"
type input "55"
type input "54"
type input "32"
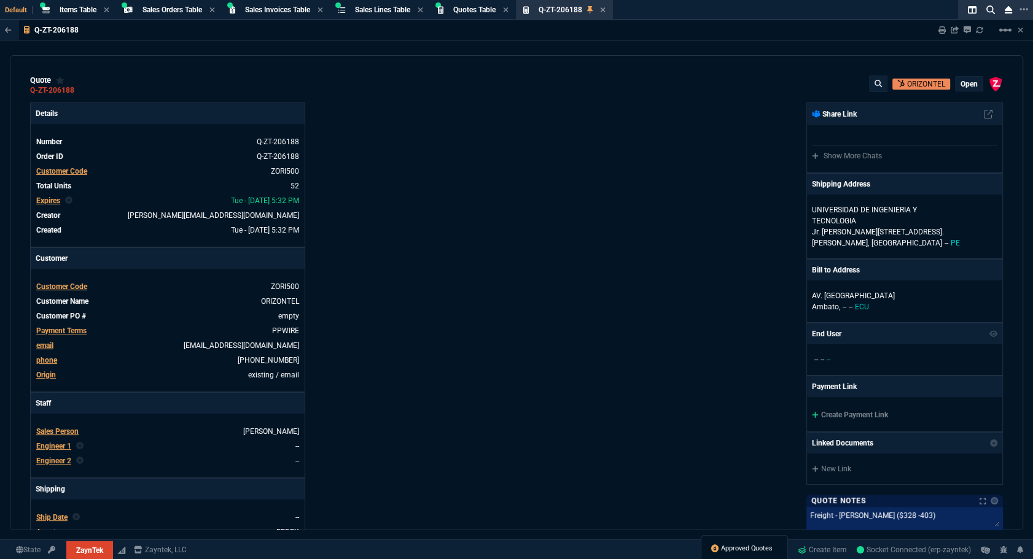
click at [721, 552] on span "Approved Quotes" at bounding box center [747, 549] width 52 height 10
click at [721, 549] on span "Approved Quotes" at bounding box center [747, 549] width 52 height 10
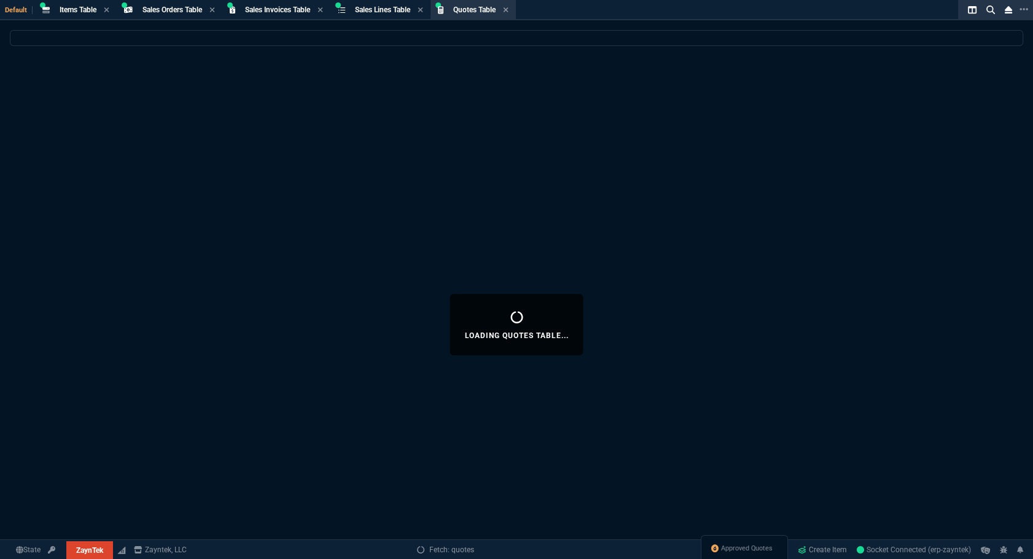
select select
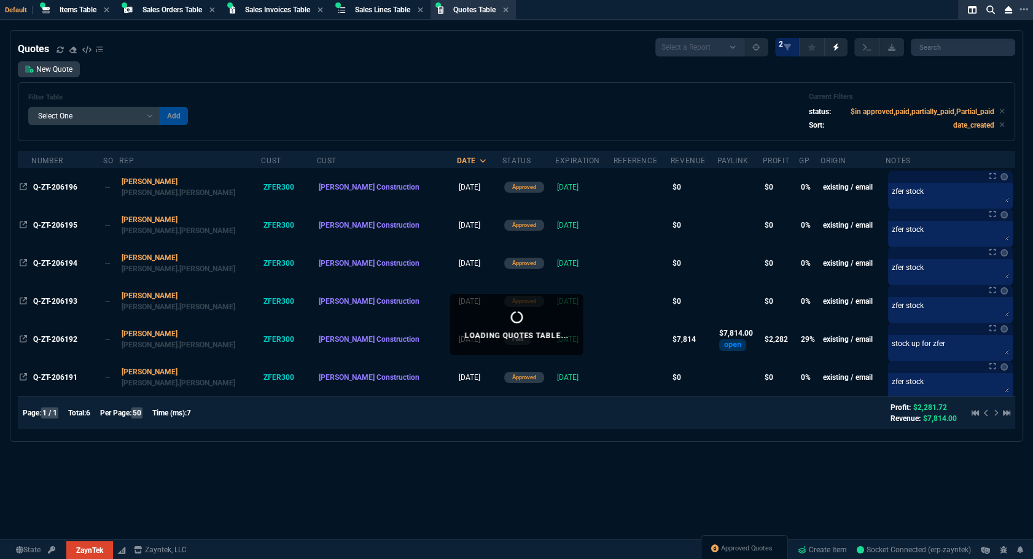
click at [696, 447] on div "Loading Quotes Table... Quotes Select a Report Fruit (MTD) APPROVED Quotes 2 Ne…" at bounding box center [516, 324] width 1033 height 589
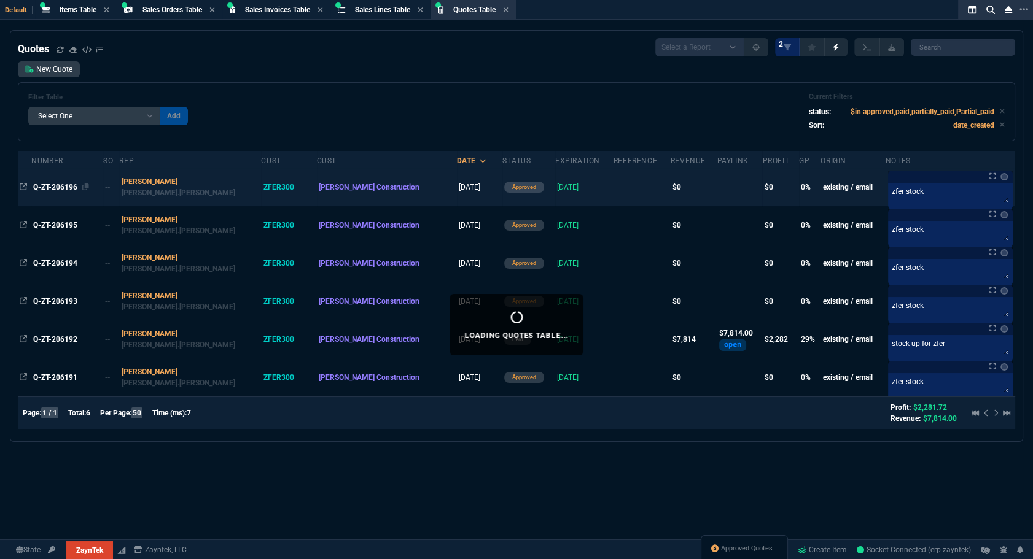
click at [45, 190] on span "Q-ZT-206196" at bounding box center [55, 187] width 44 height 9
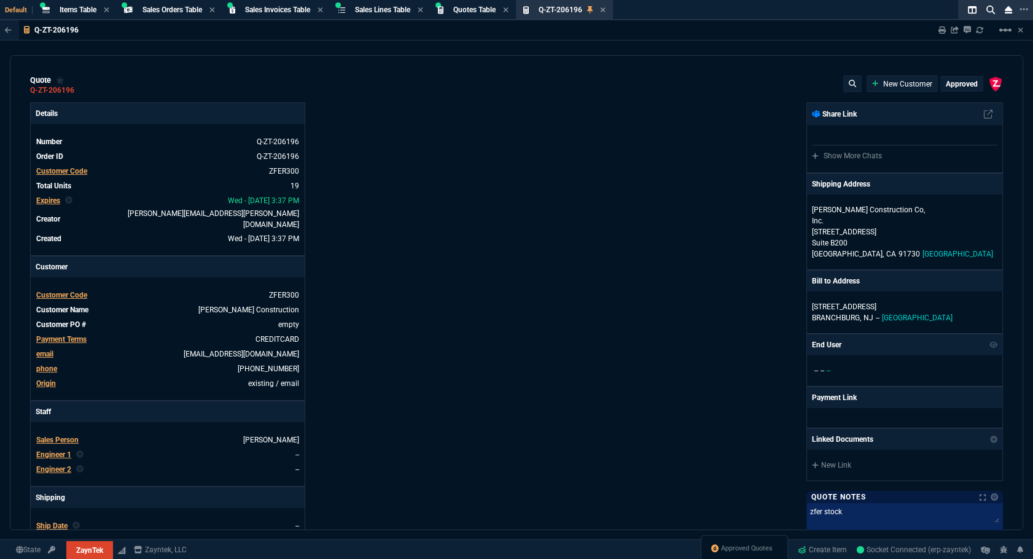
type input "0"
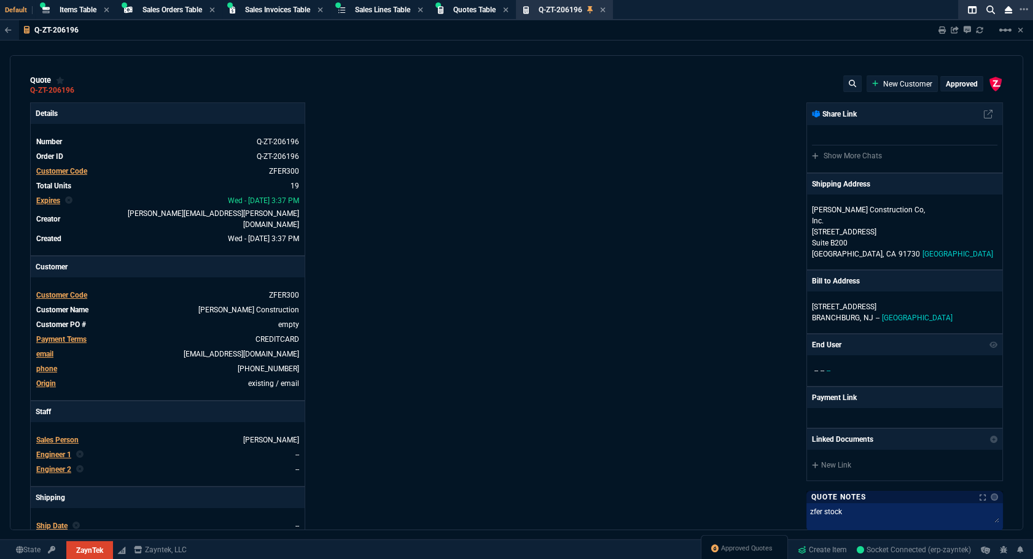
type input "0"
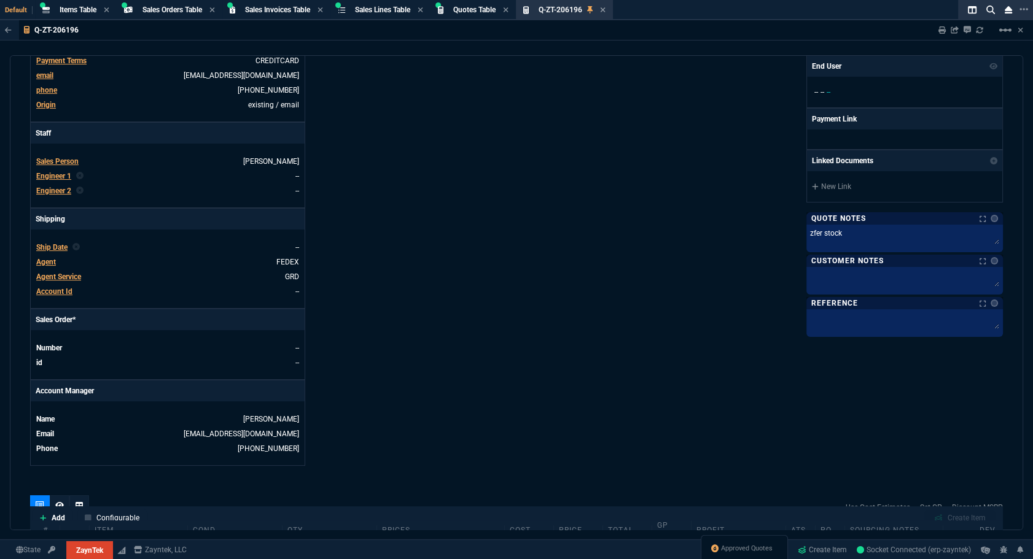
scroll to position [574, 0]
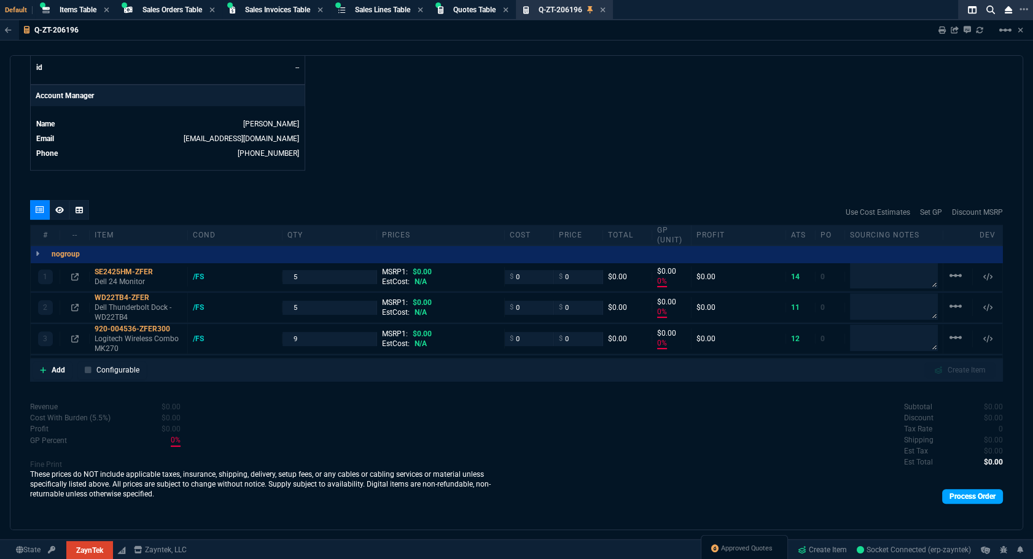
click at [973, 489] on link "Process Order" at bounding box center [972, 496] width 61 height 15
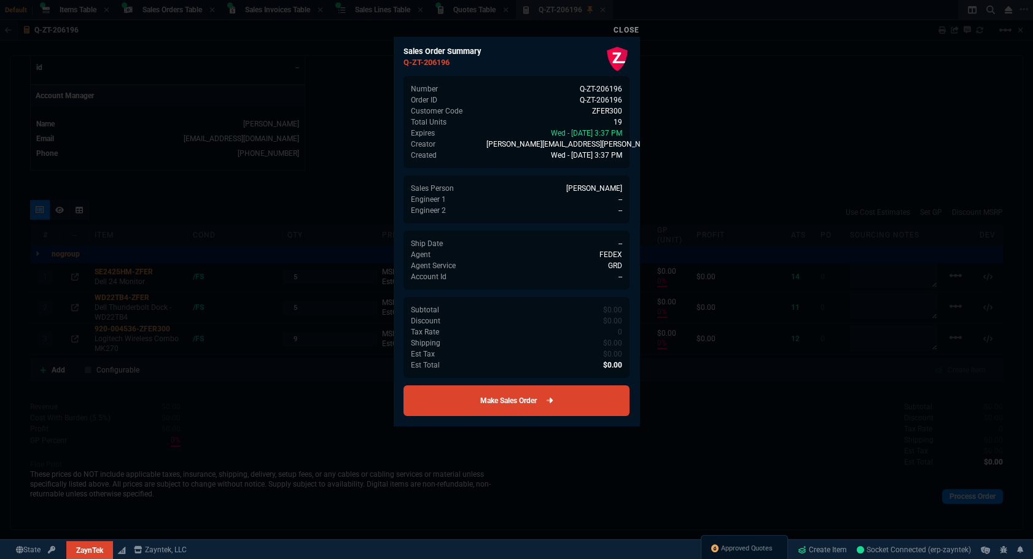
click at [531, 411] on link "Make Sales Order" at bounding box center [516, 401] width 226 height 31
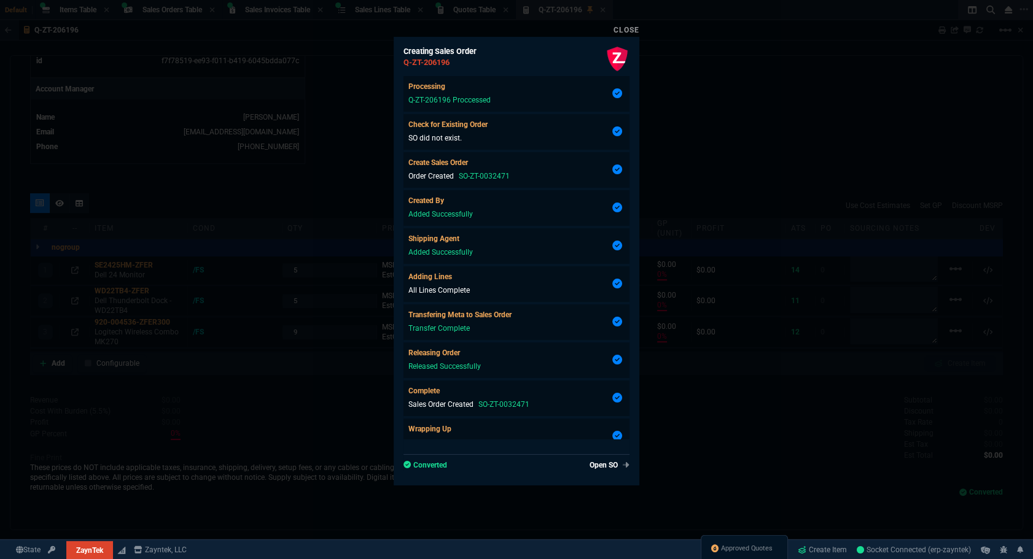
type input "0"
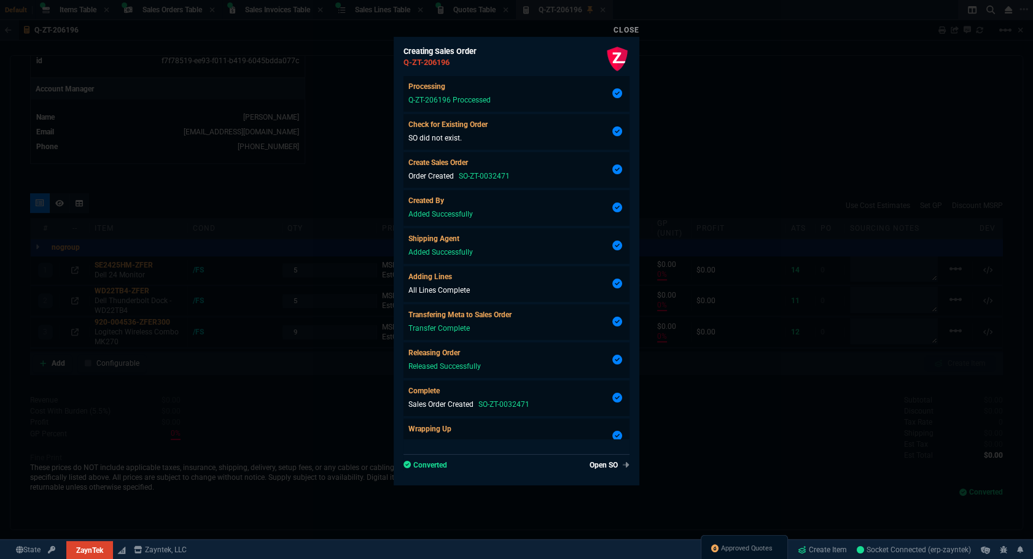
type input "0"
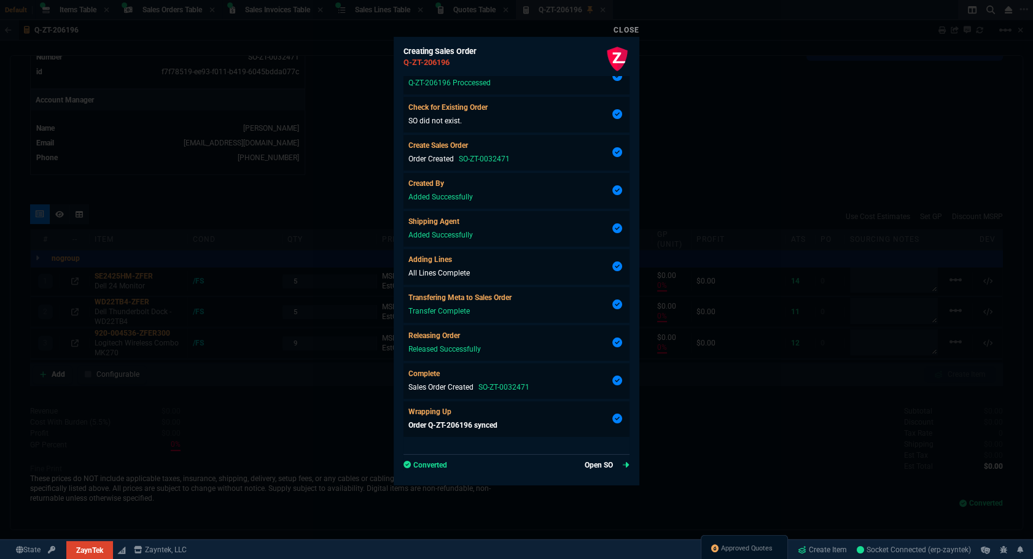
click at [594, 460] on link "Open SO" at bounding box center [606, 465] width 45 height 11
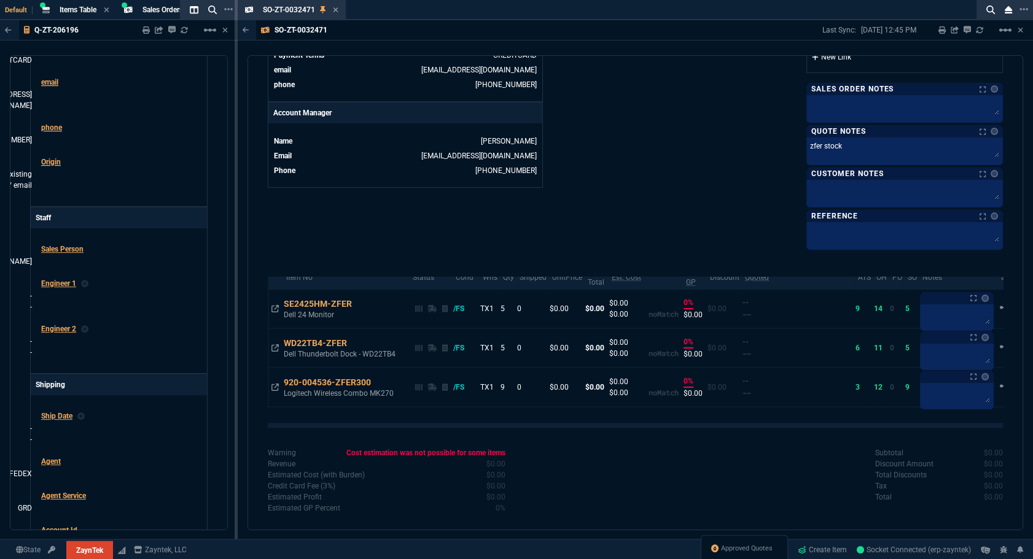
scroll to position [489, 0]
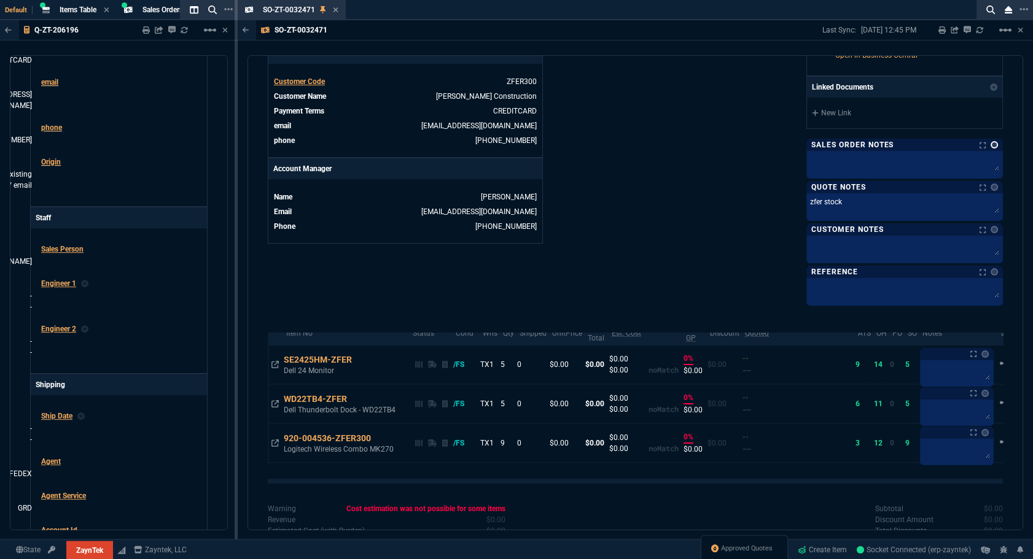
click at [991, 141] on link at bounding box center [993, 144] width 7 height 7
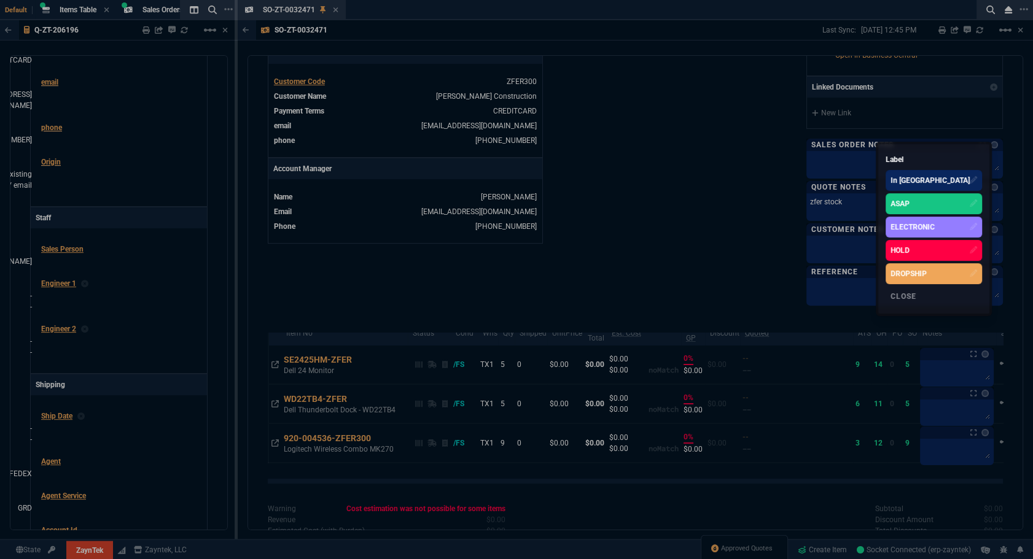
click at [909, 198] on div "ASAP" at bounding box center [899, 203] width 19 height 11
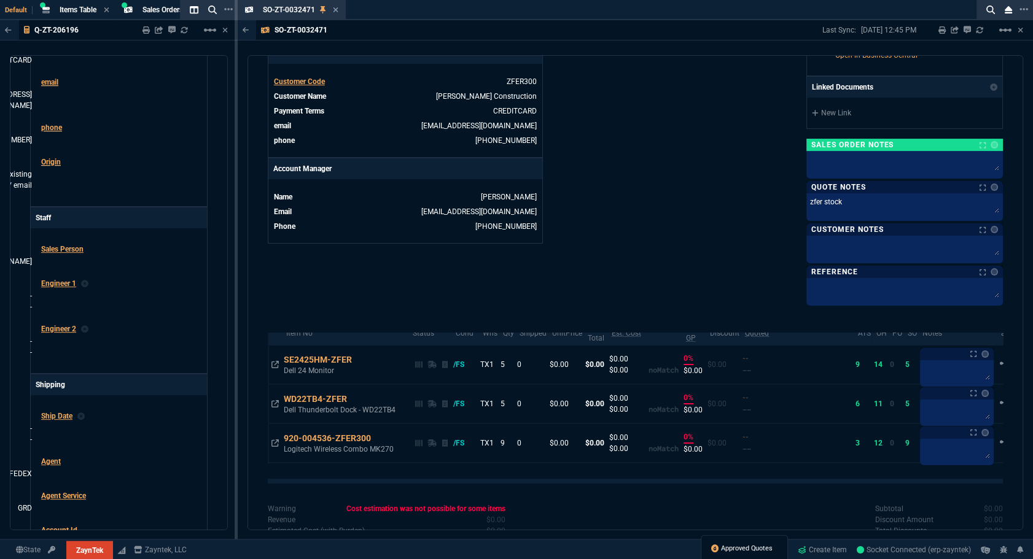
click at [743, 550] on span "Approved Quotes" at bounding box center [747, 549] width 52 height 10
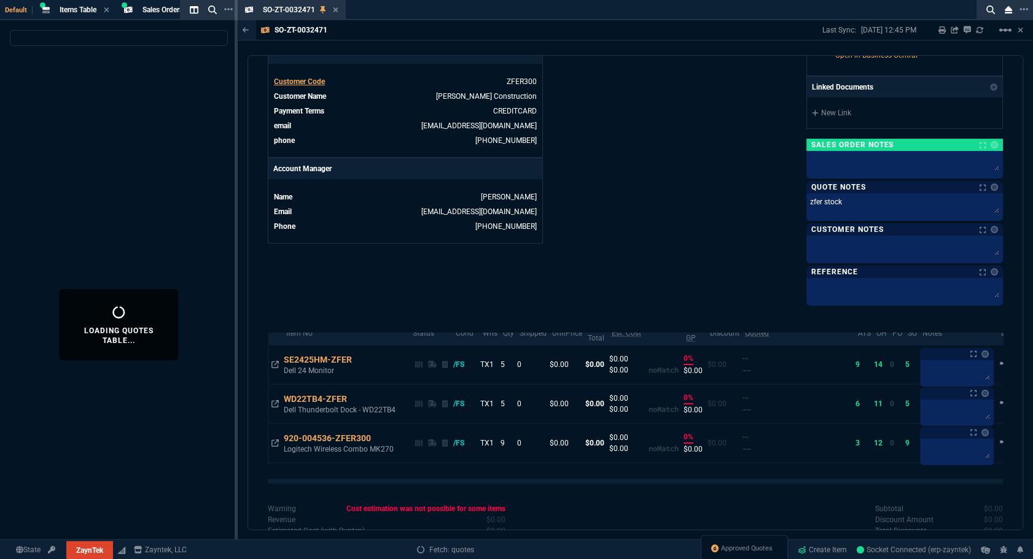
click at [337, 12] on icon at bounding box center [336, 9] width 6 height 7
select select
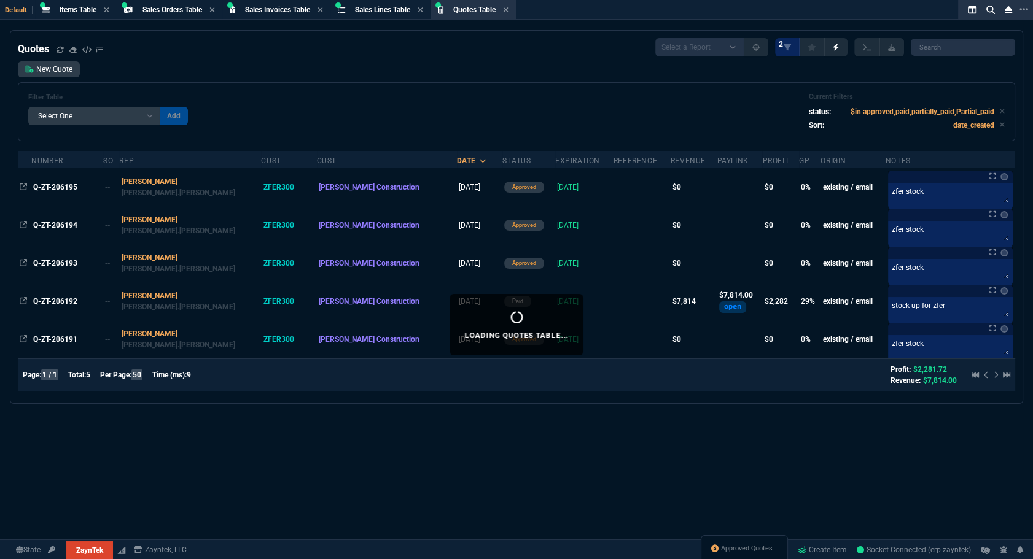
click at [560, 427] on div "Loading Quotes Table... Quotes Select a Report Fruit (MTD) APPROVED Quotes 2 Ne…" at bounding box center [516, 324] width 1033 height 589
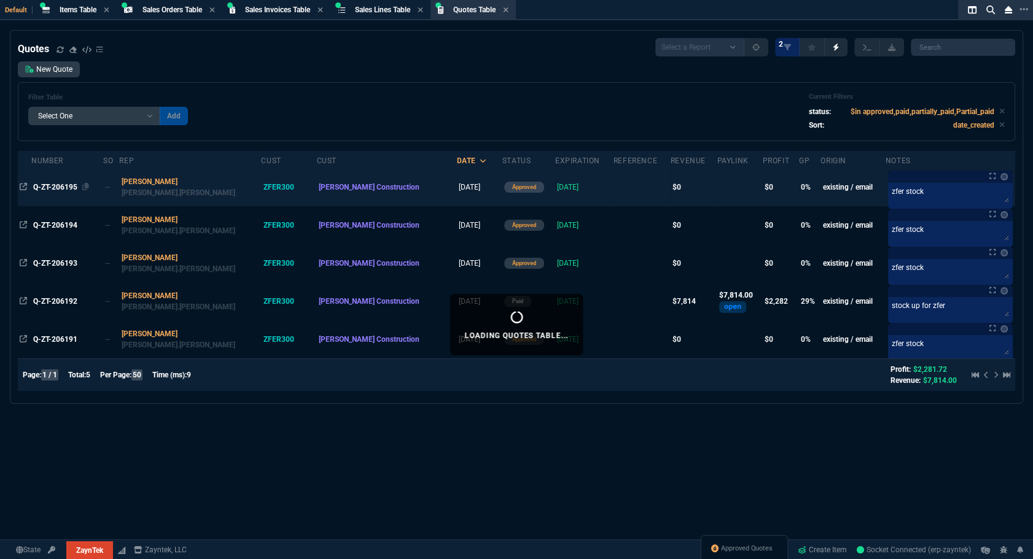
click at [52, 190] on span "Q-ZT-206195" at bounding box center [55, 187] width 44 height 9
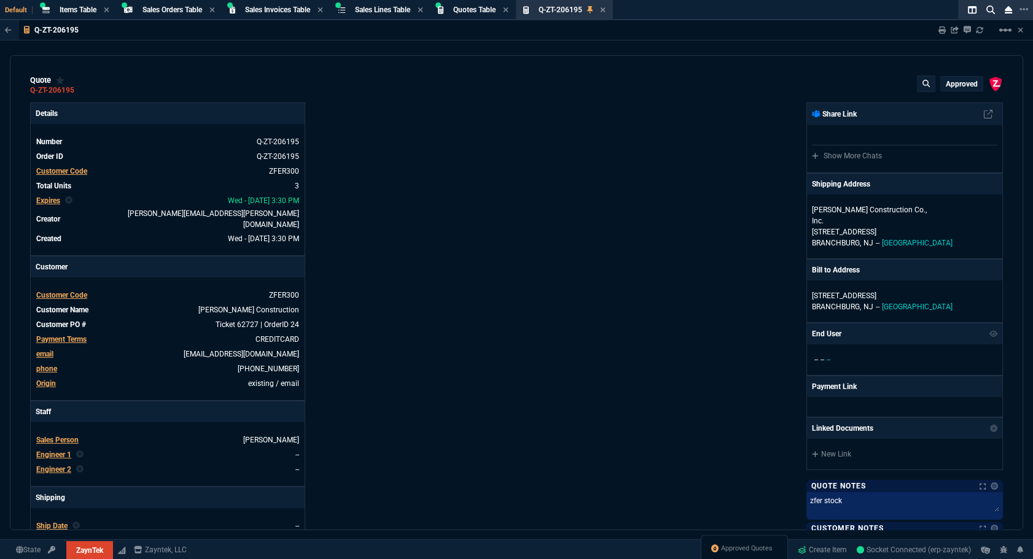
type input "0"
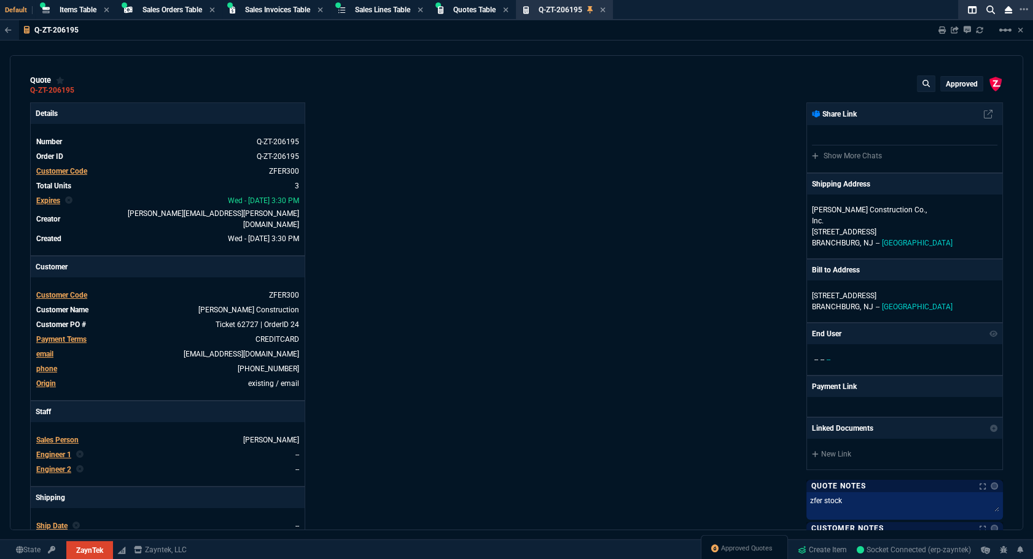
type input "0"
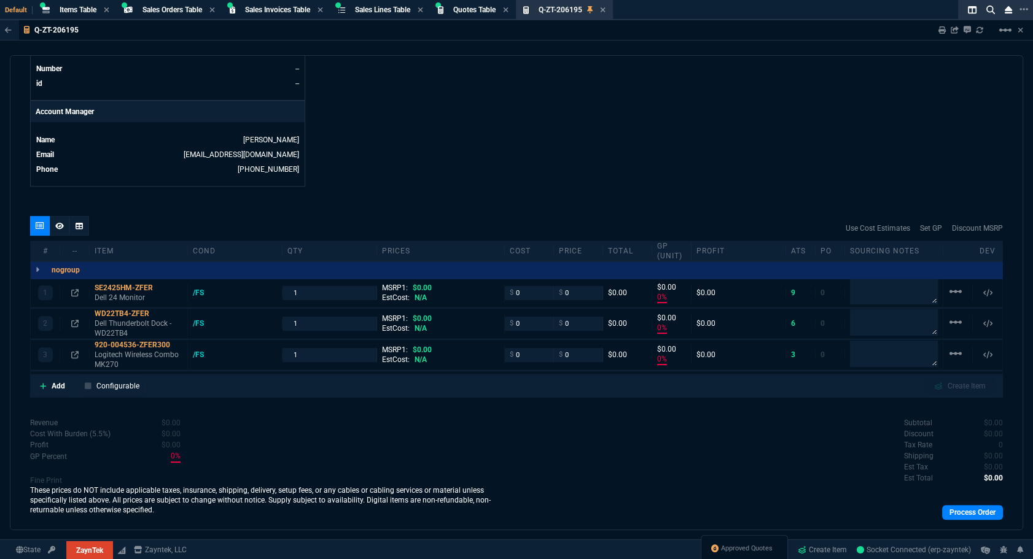
scroll to position [574, 0]
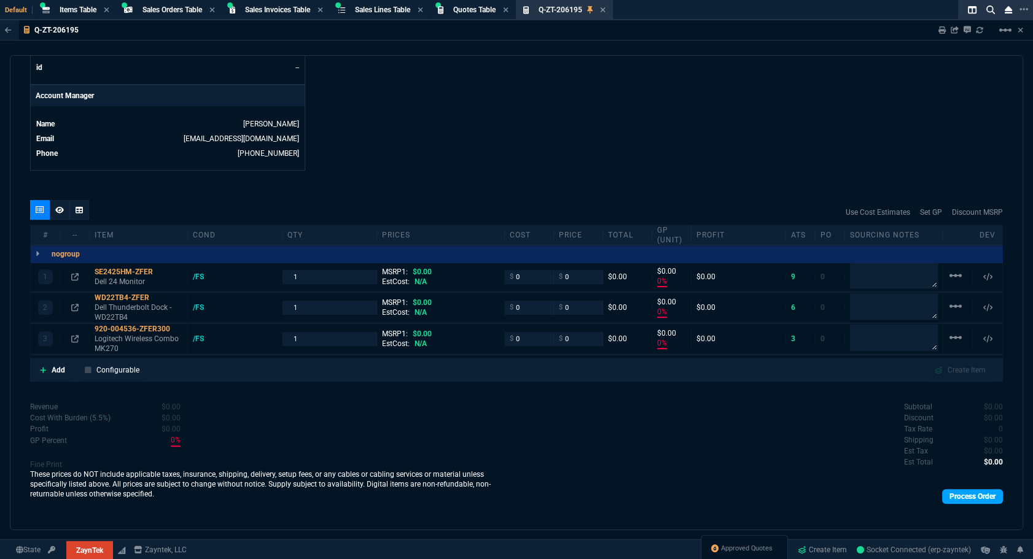
click at [944, 489] on link "Process Order" at bounding box center [972, 496] width 61 height 15
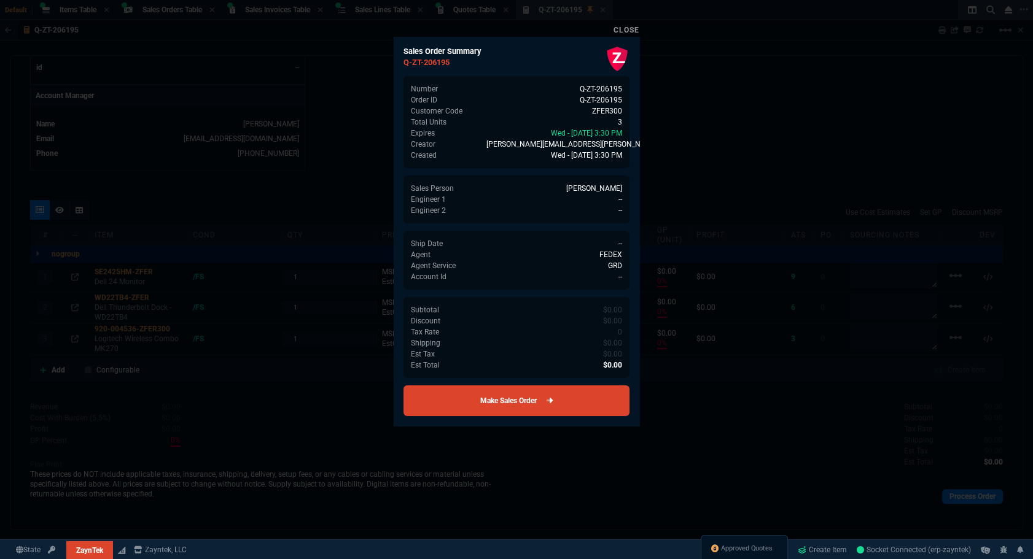
click at [589, 411] on link "Make Sales Order" at bounding box center [516, 401] width 226 height 31
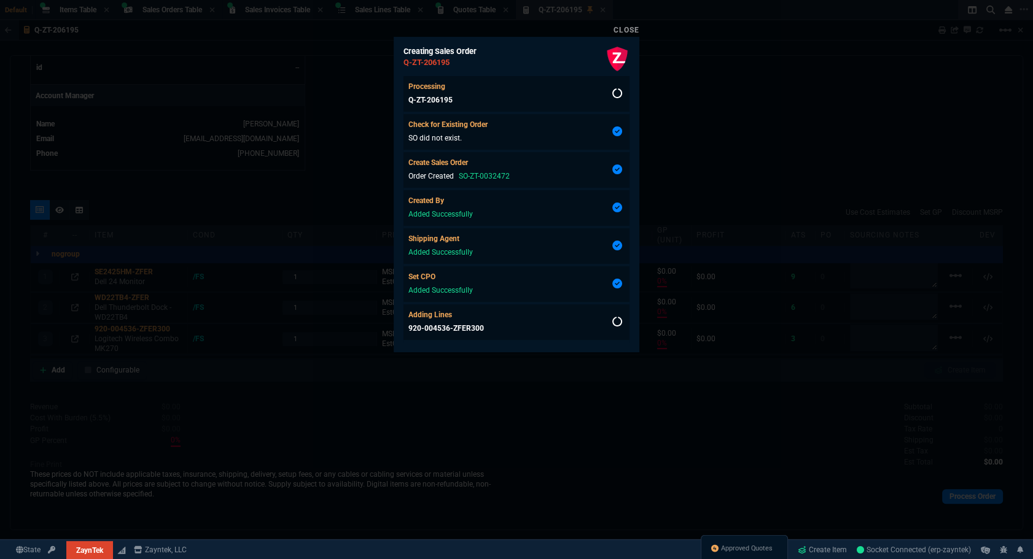
click at [663, 243] on div at bounding box center [516, 279] width 1033 height 559
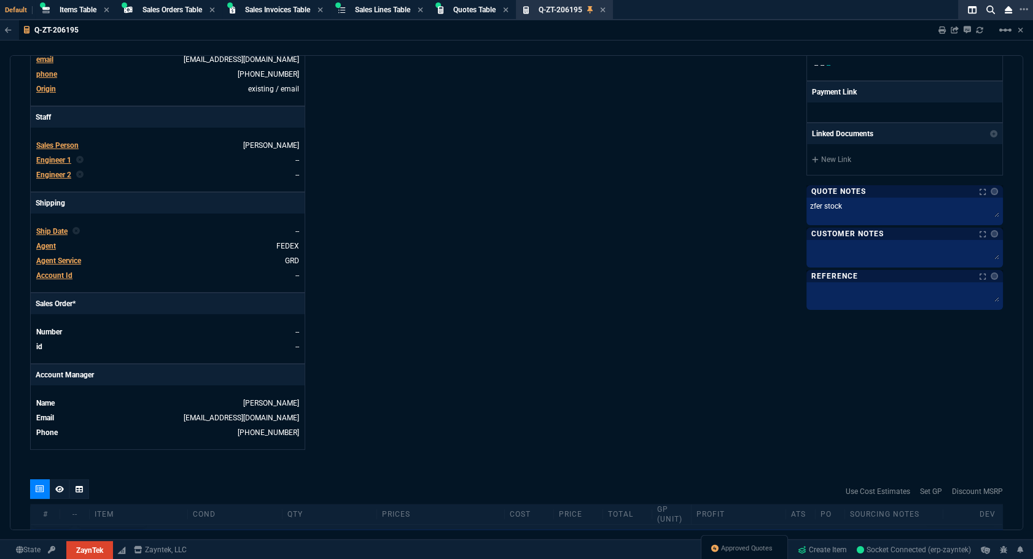
scroll to position [0, 0]
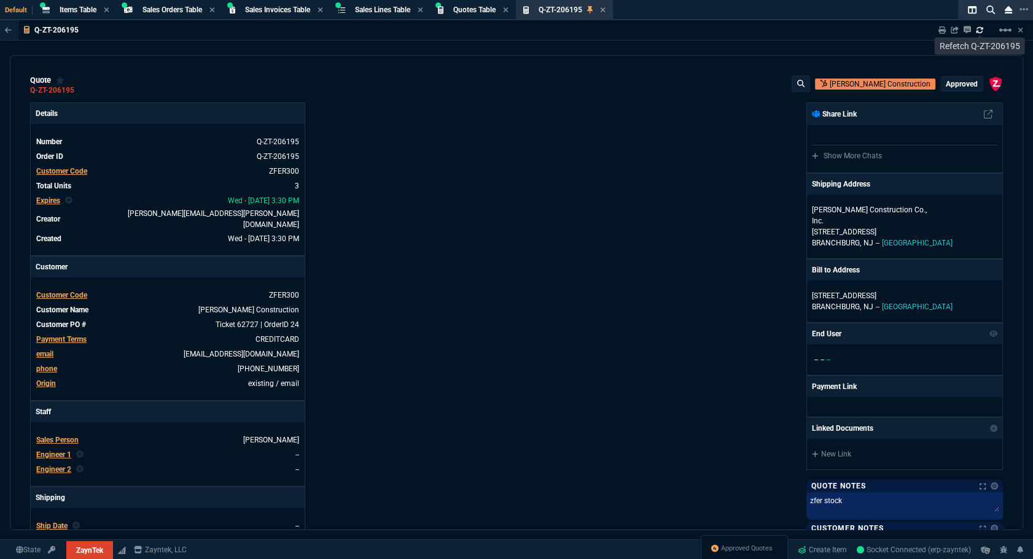
click at [980, 27] on icon at bounding box center [979, 29] width 7 height 6
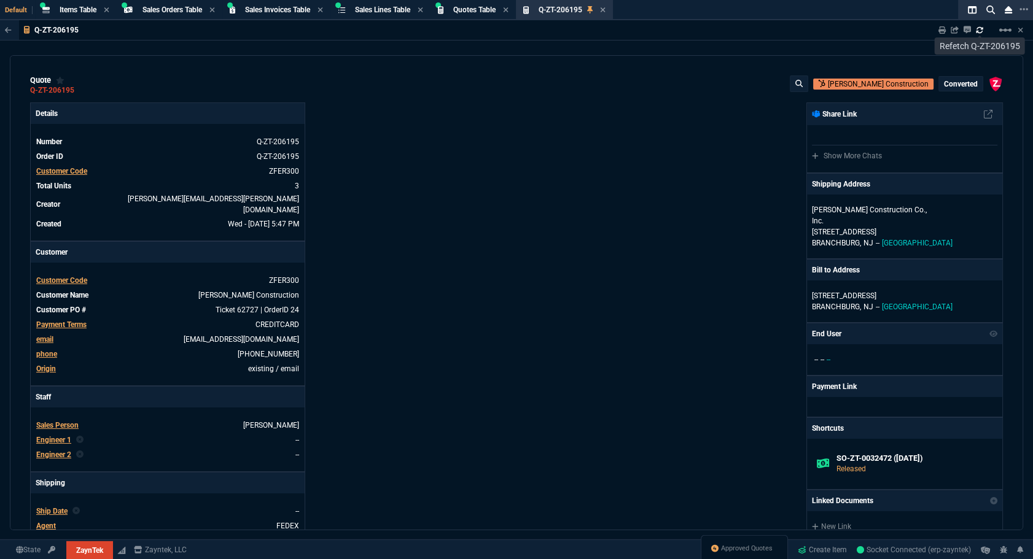
type input "0"
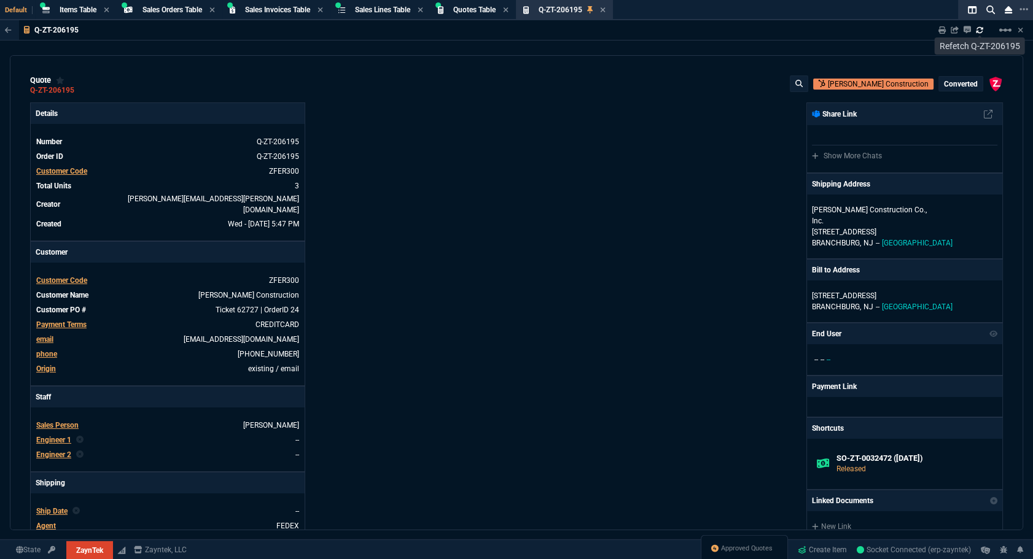
type input "0"
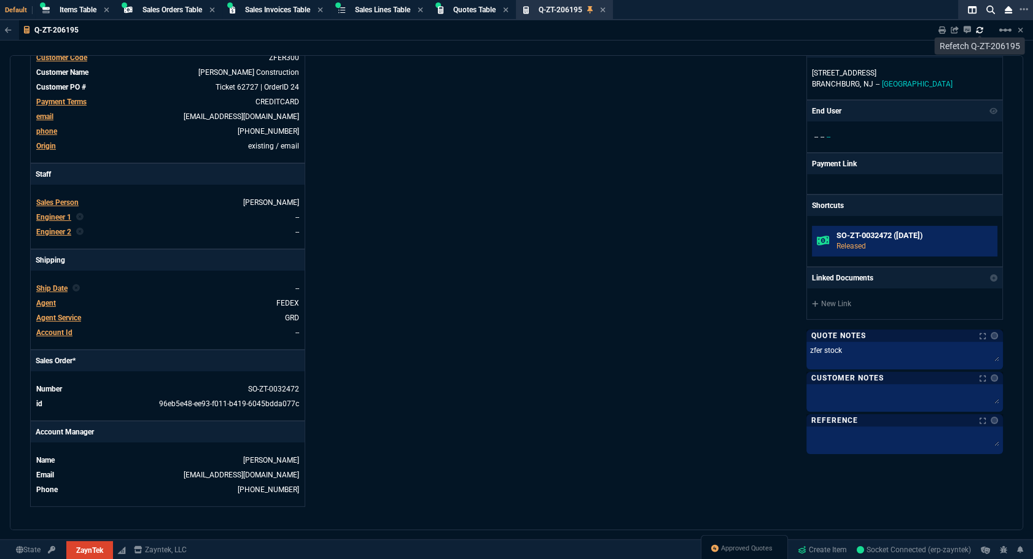
click at [851, 226] on link "SO-ZT-0032472 (12-31-00) Released" at bounding box center [904, 241] width 185 height 31
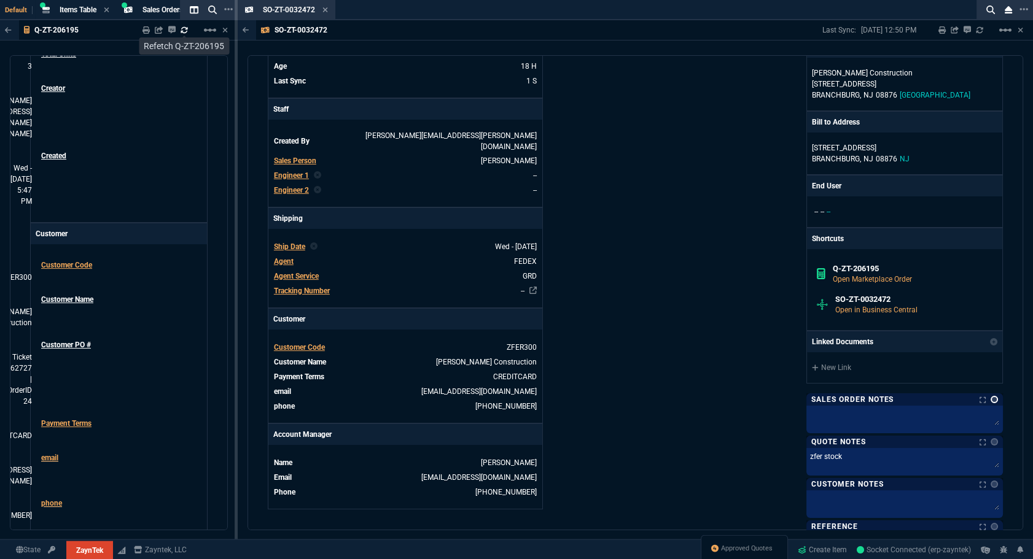
click at [990, 396] on link at bounding box center [993, 399] width 7 height 7
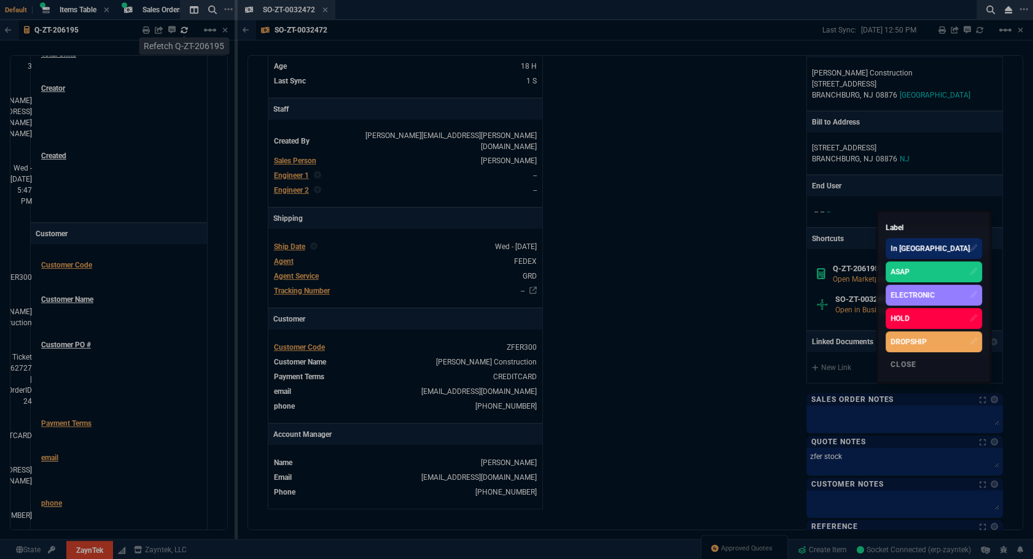
click at [909, 275] on div "ASAP" at bounding box center [899, 271] width 19 height 11
click at [759, 314] on div at bounding box center [516, 279] width 1033 height 559
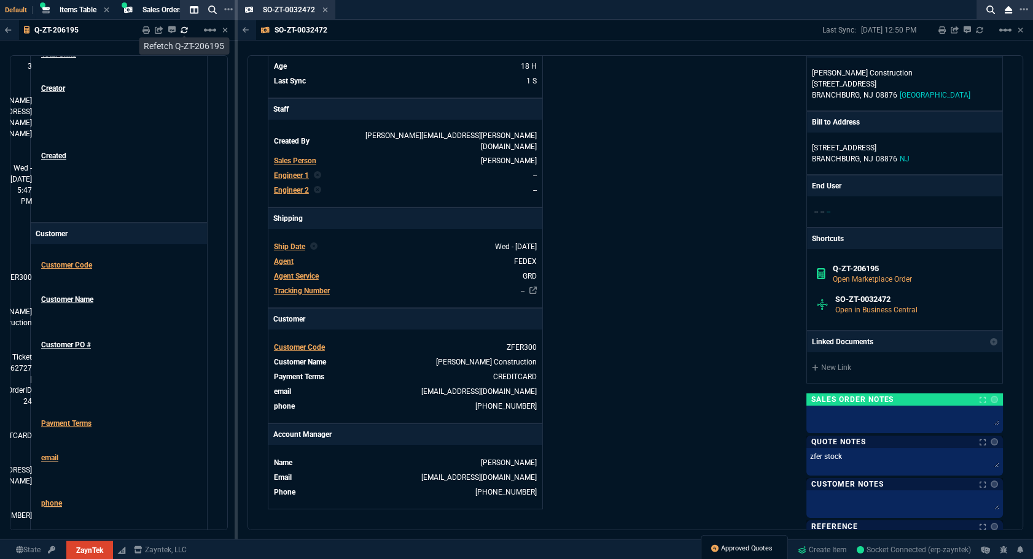
click at [724, 551] on span "Approved Quotes" at bounding box center [747, 549] width 52 height 10
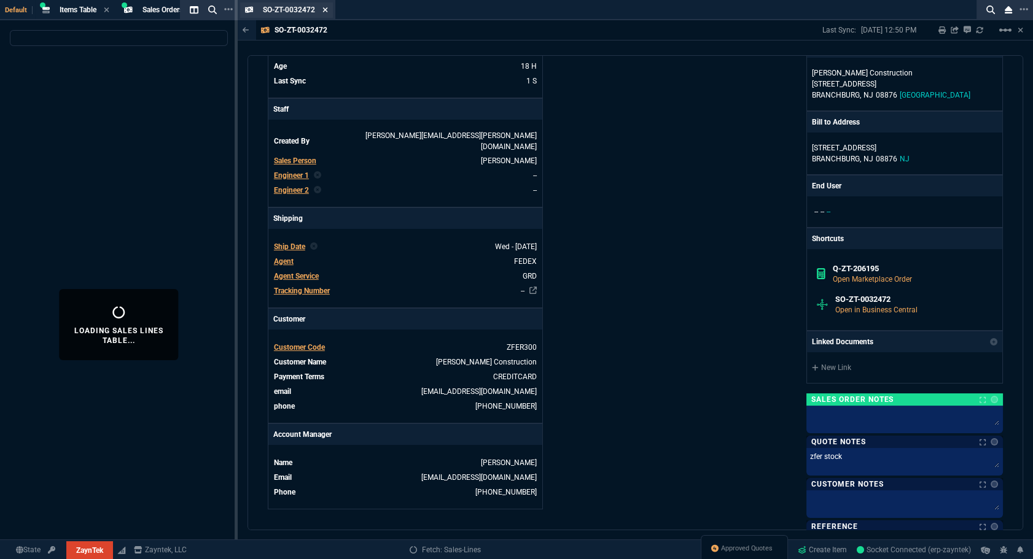
click at [324, 7] on icon at bounding box center [325, 9] width 6 height 7
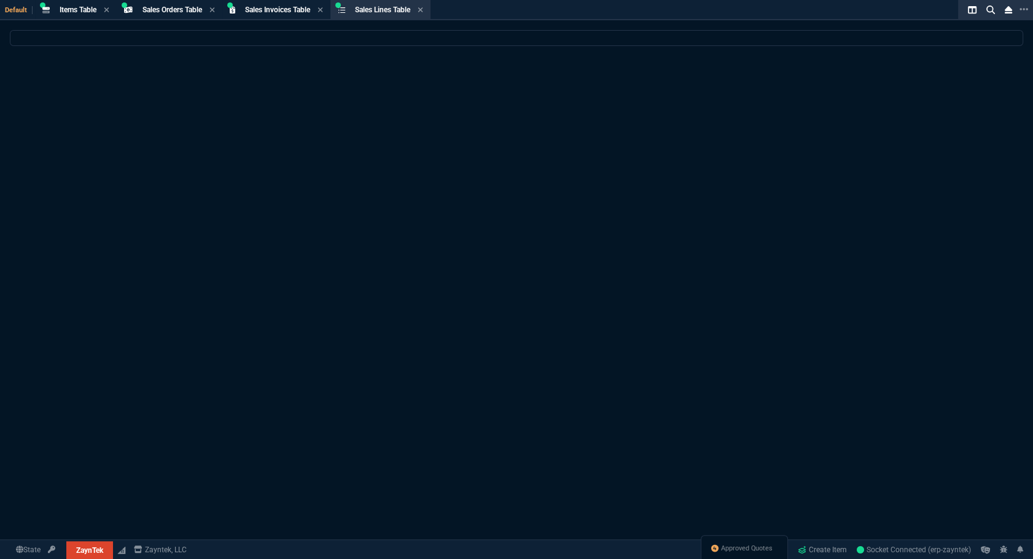
select select
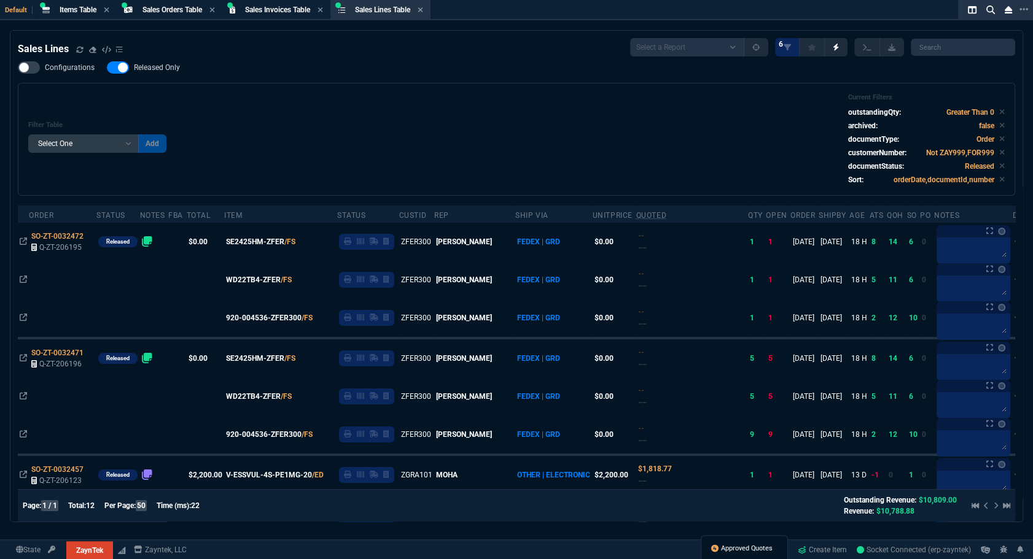
click at [721, 548] on span "Approved Quotes" at bounding box center [747, 549] width 52 height 10
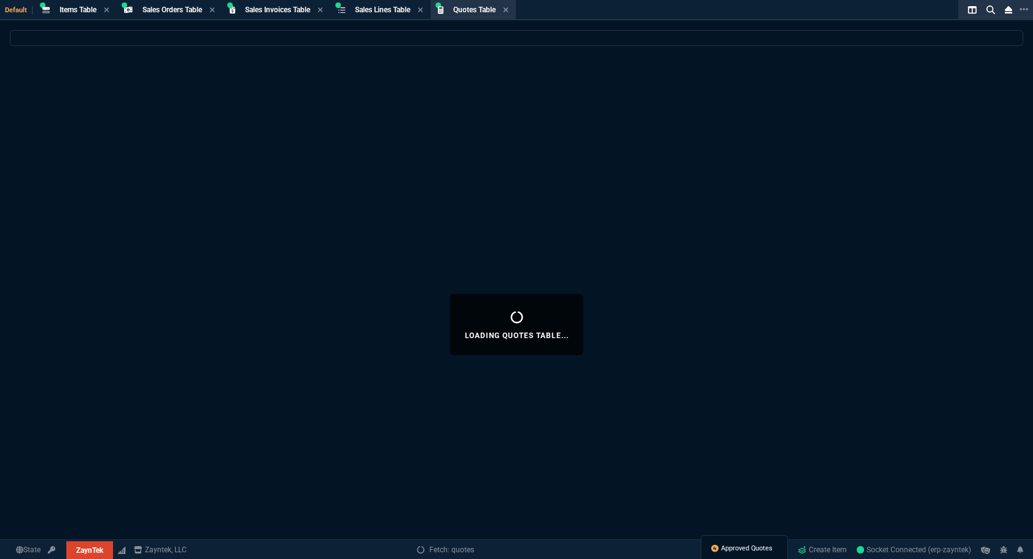
select select
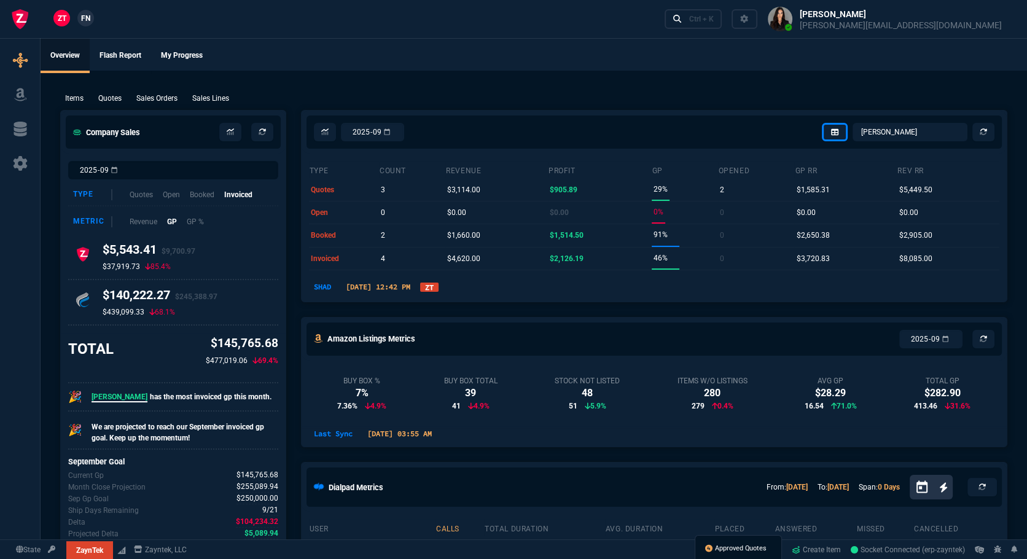
click at [739, 551] on span "Approved Quotes" at bounding box center [741, 548] width 52 height 10
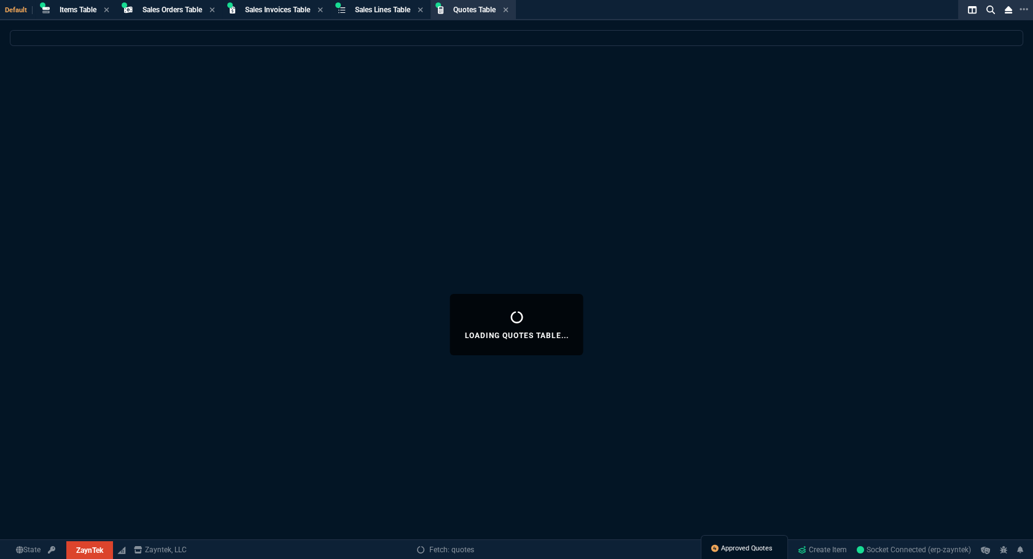
select select
click at [716, 546] on link "Approved Quotes" at bounding box center [741, 548] width 61 height 11
select select
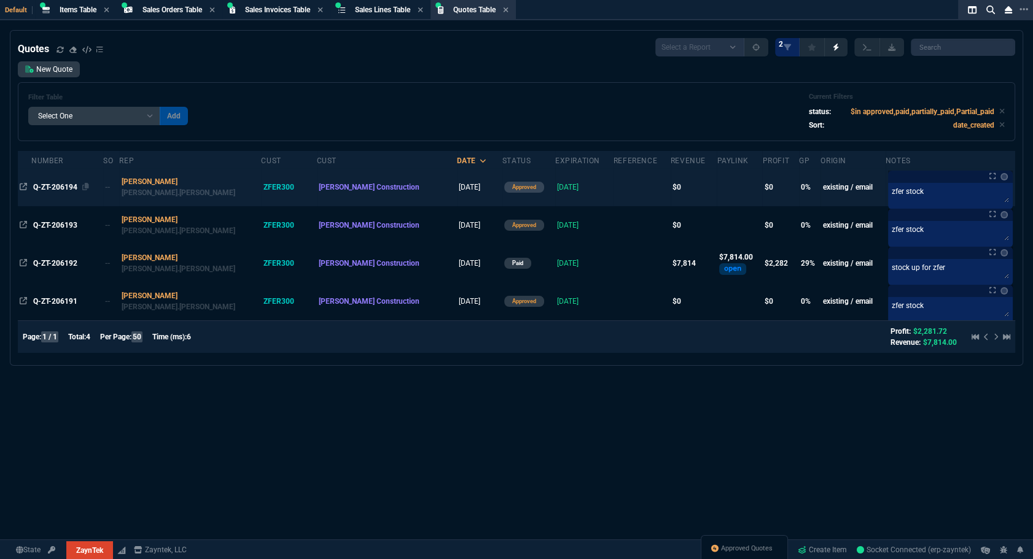
click at [61, 185] on span "Q-ZT-206194" at bounding box center [55, 187] width 44 height 9
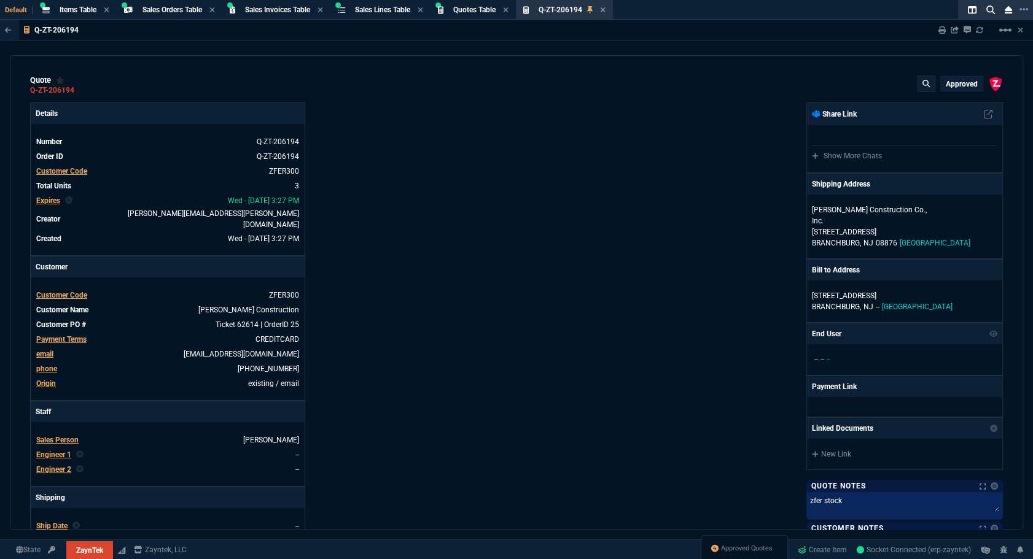
type input "0"
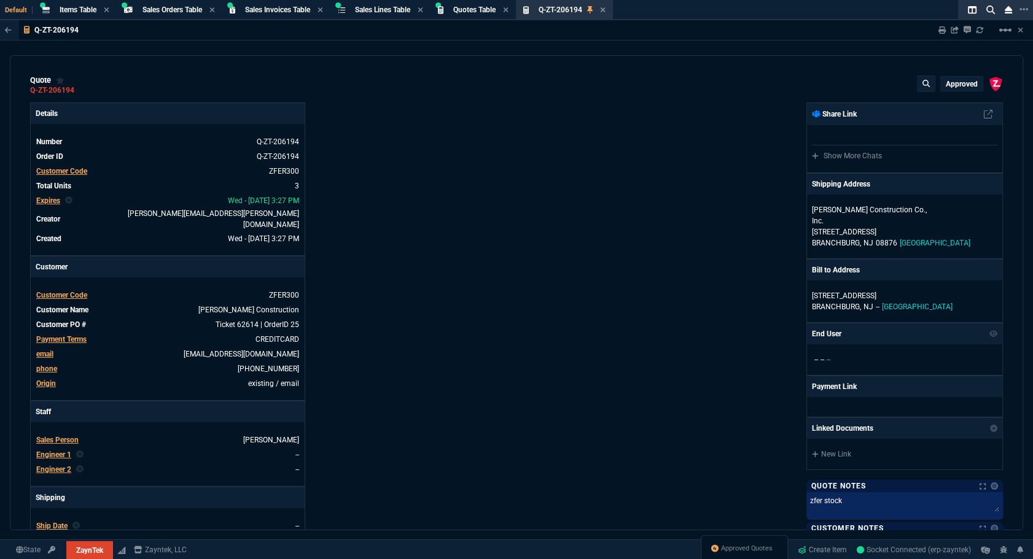
type input "0"
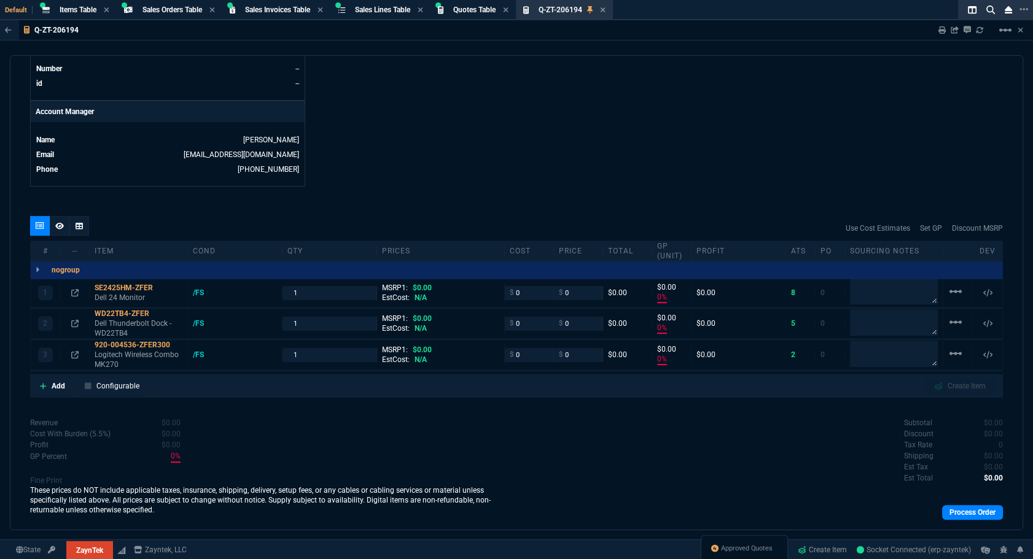
scroll to position [574, 0]
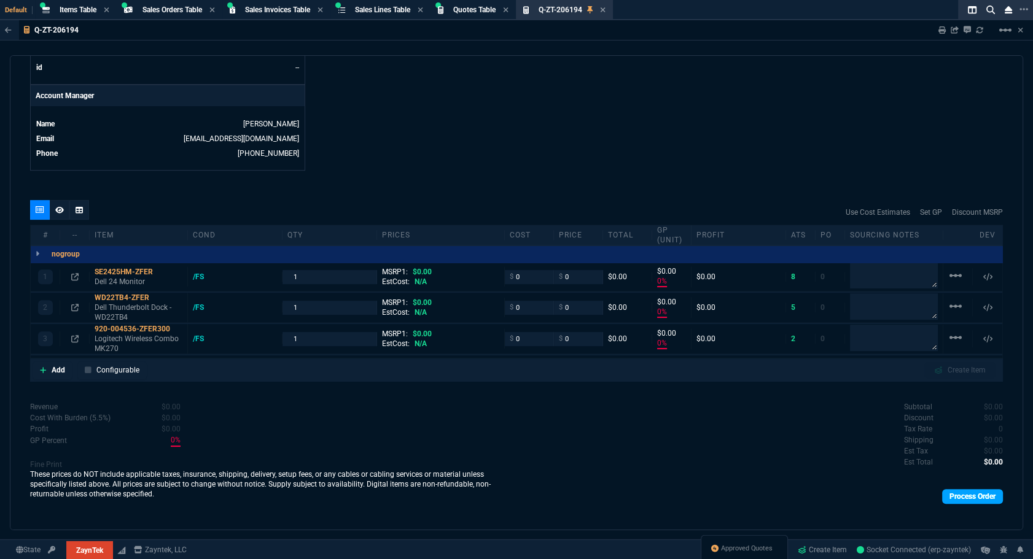
click at [957, 489] on link "Process Order" at bounding box center [972, 496] width 61 height 15
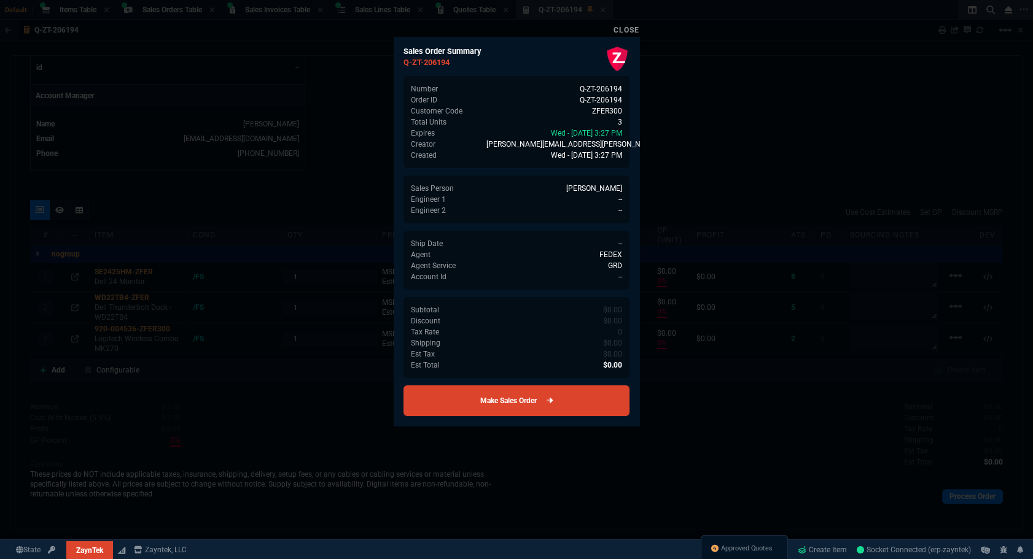
click at [594, 409] on link "Make Sales Order" at bounding box center [516, 401] width 226 height 31
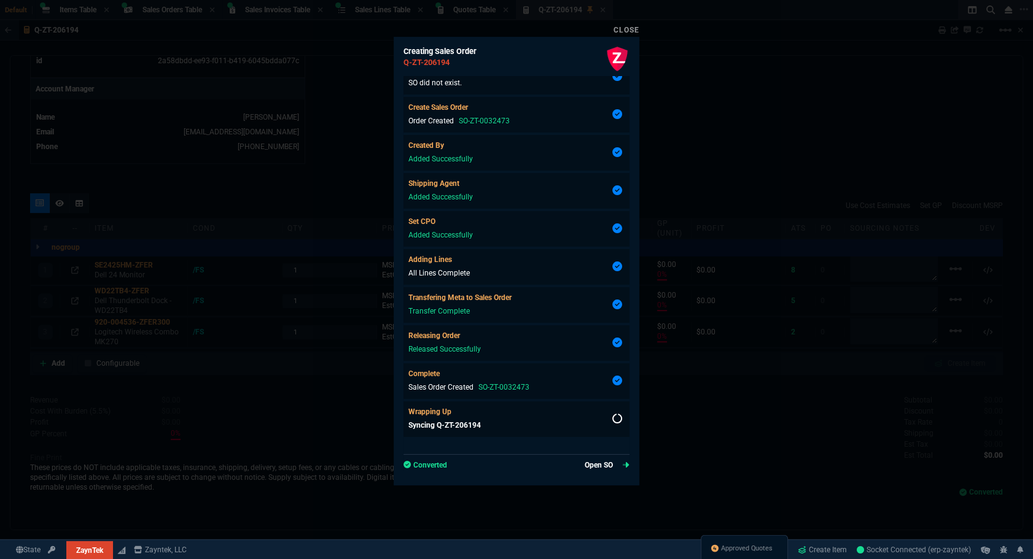
scroll to position [555, 0]
type input "0"
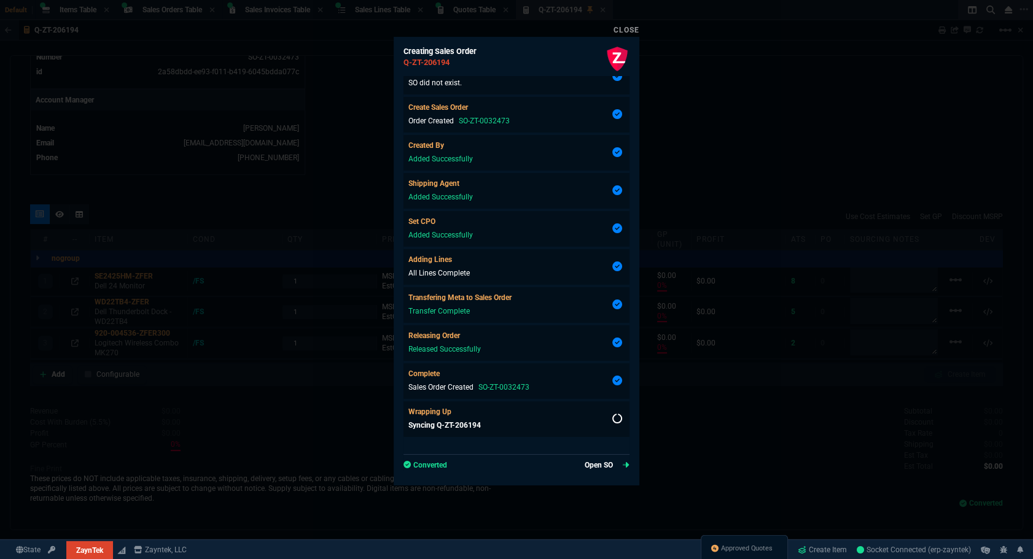
type input "0"
click at [597, 465] on link "Open SO" at bounding box center [606, 465] width 45 height 11
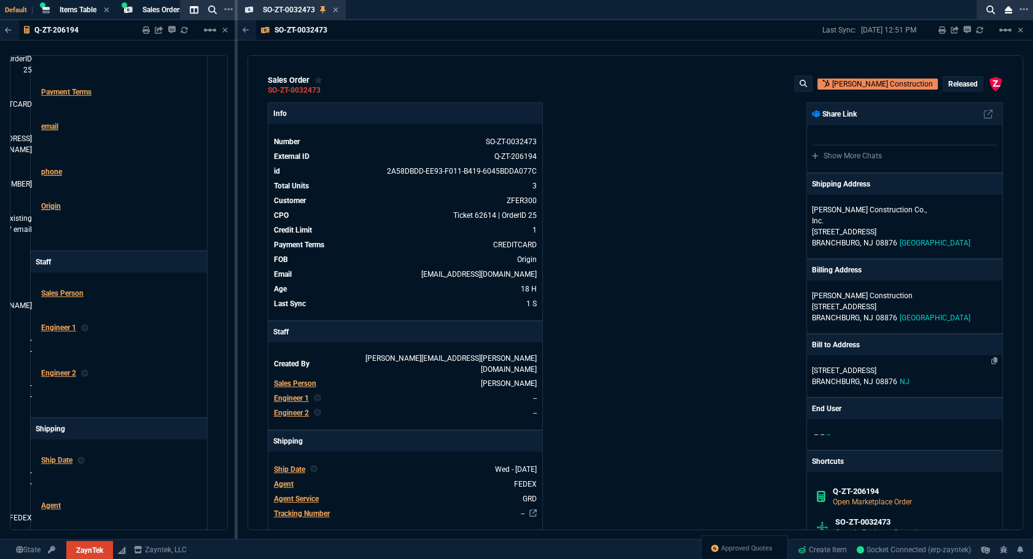
scroll to position [279, 0]
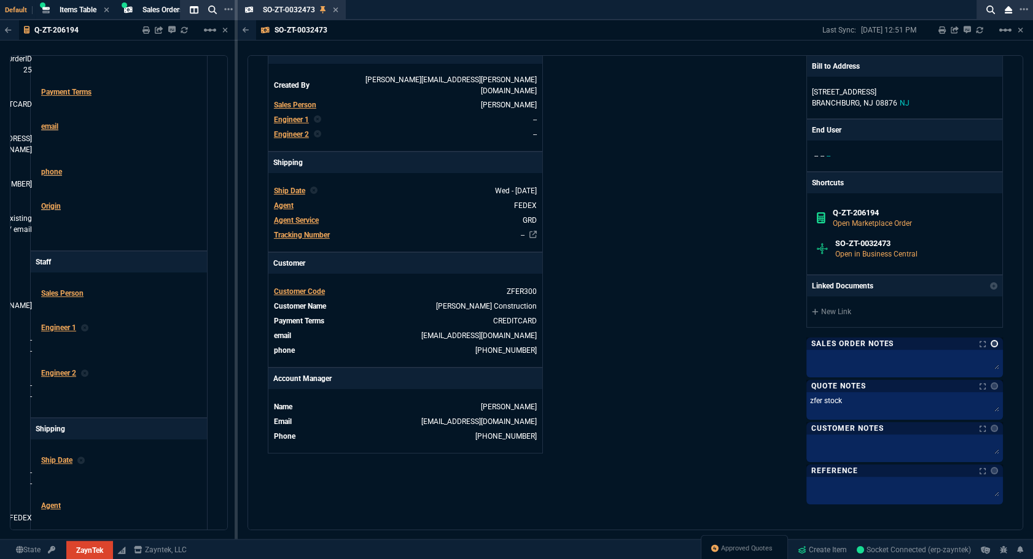
click at [990, 340] on link at bounding box center [993, 343] width 7 height 7
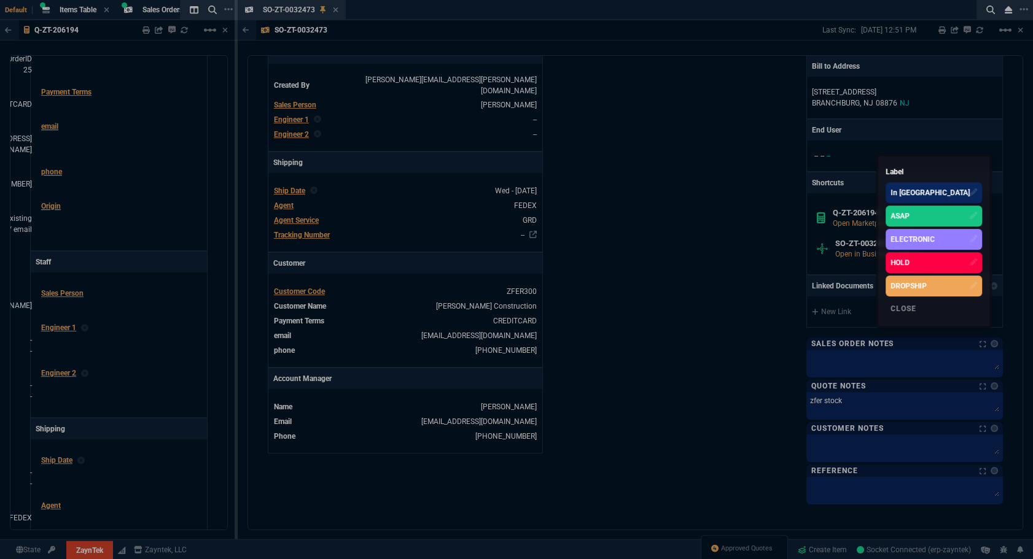
click at [909, 220] on div "ASAP" at bounding box center [899, 216] width 19 height 11
click at [346, 7] on div at bounding box center [516, 279] width 1033 height 559
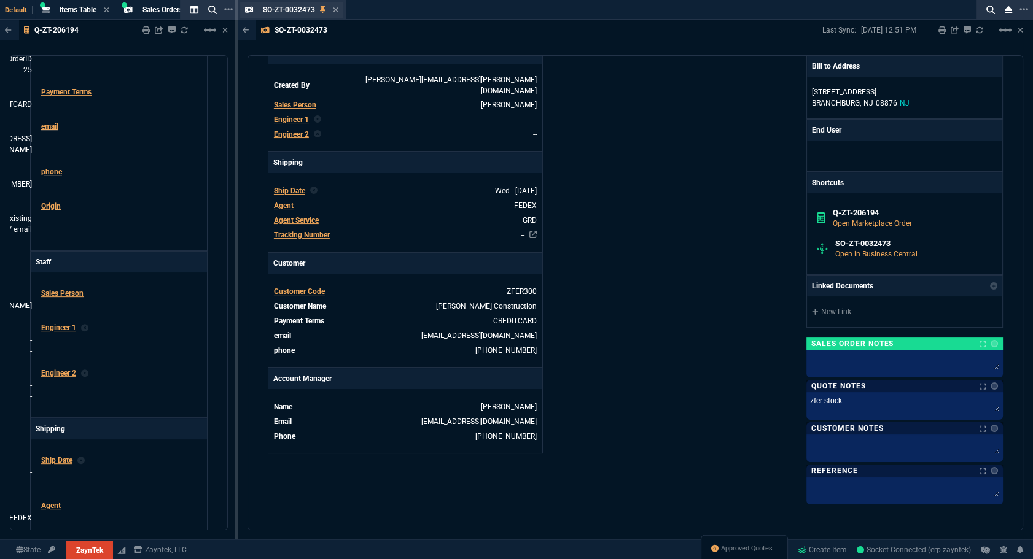
click at [340, 9] on div "SO-ZT-0032473 Sales Order" at bounding box center [292, 9] width 104 height 15
click at [338, 9] on icon at bounding box center [336, 9] width 6 height 7
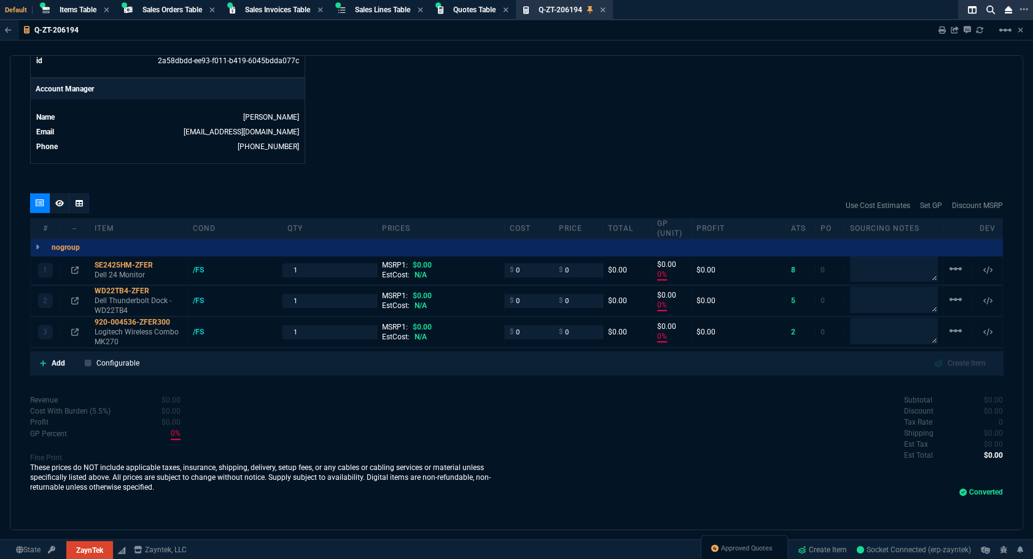
scroll to position [555, 0]
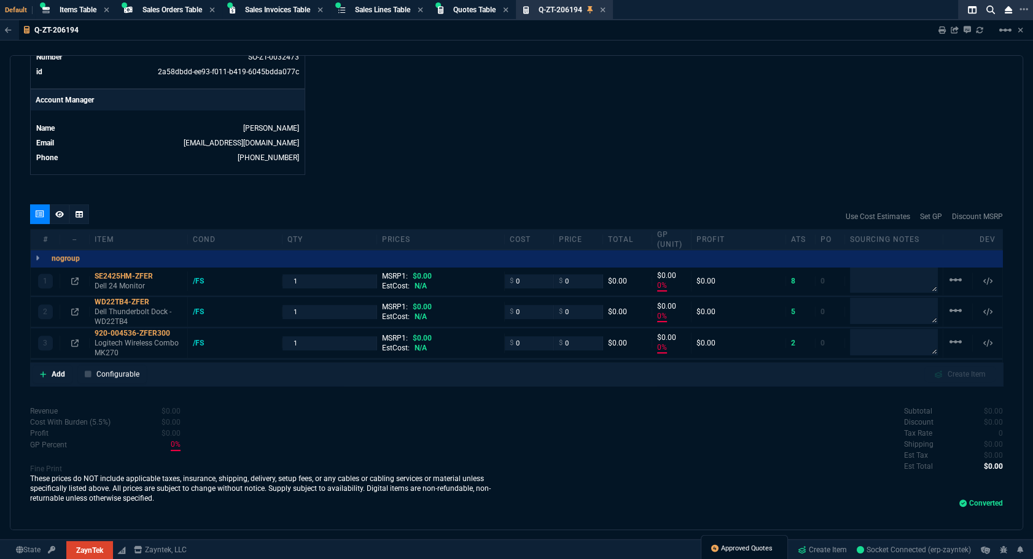
click at [754, 551] on span "Approved Quotes" at bounding box center [747, 549] width 52 height 10
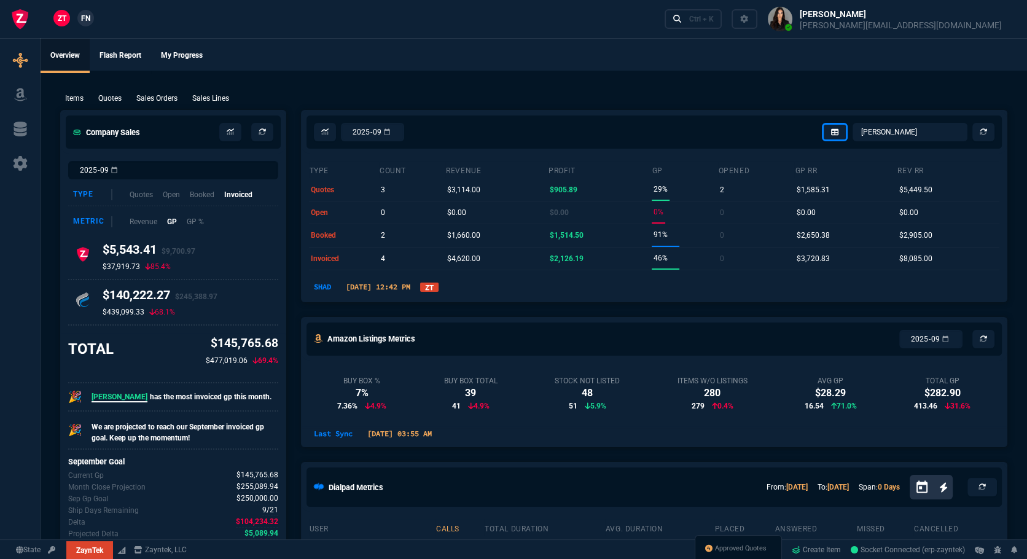
type input "0"
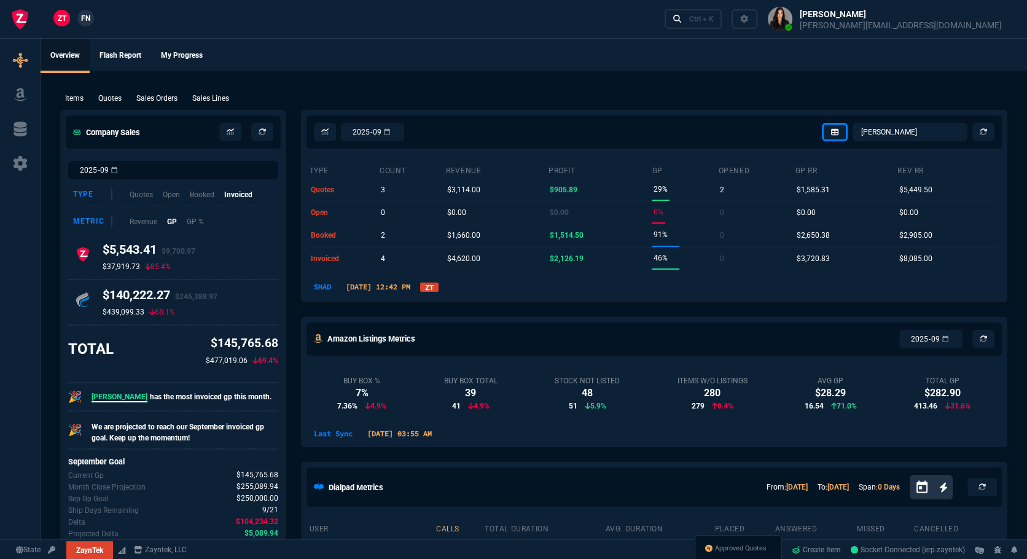
type input "0"
click at [715, 551] on span "Approved Quotes" at bounding box center [741, 548] width 52 height 10
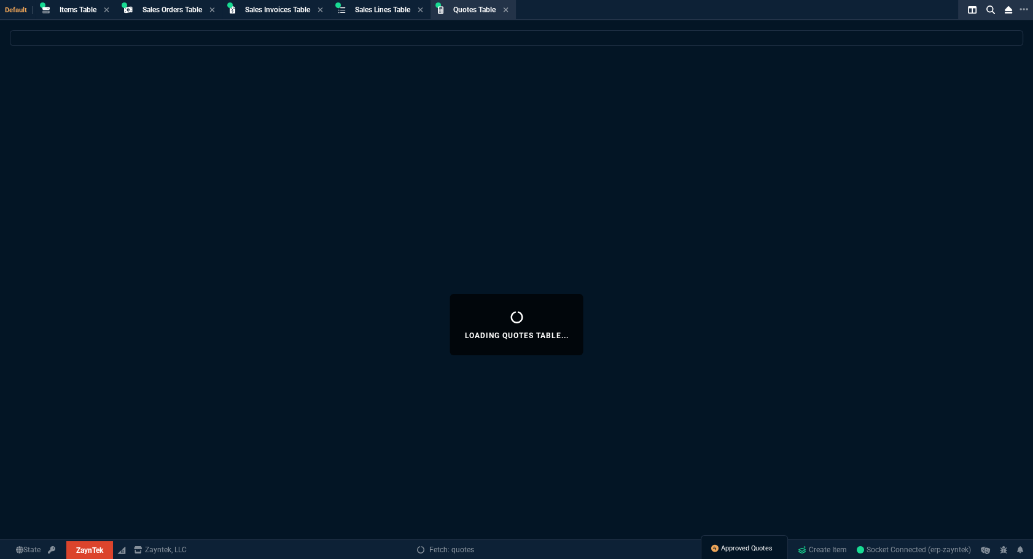
select select
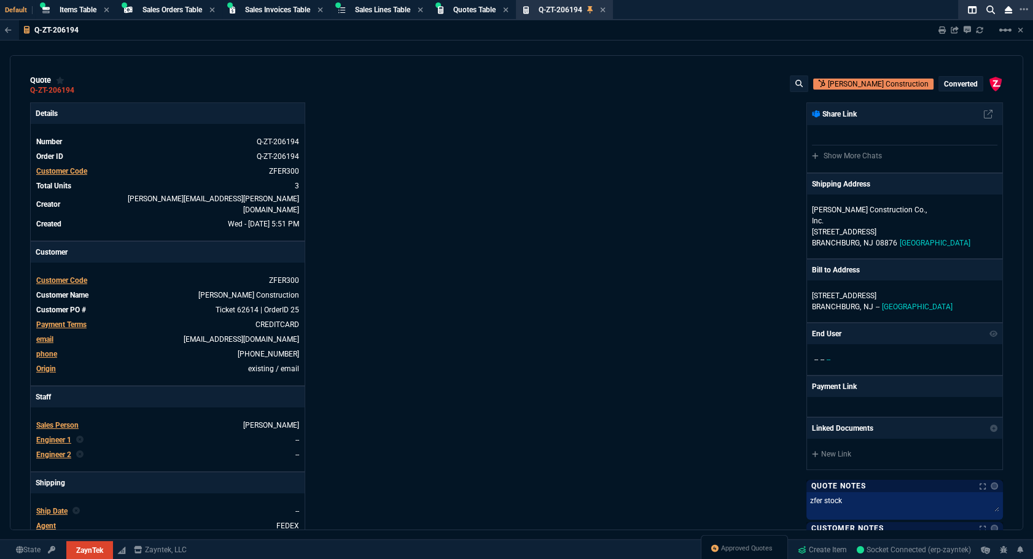
type input "0"
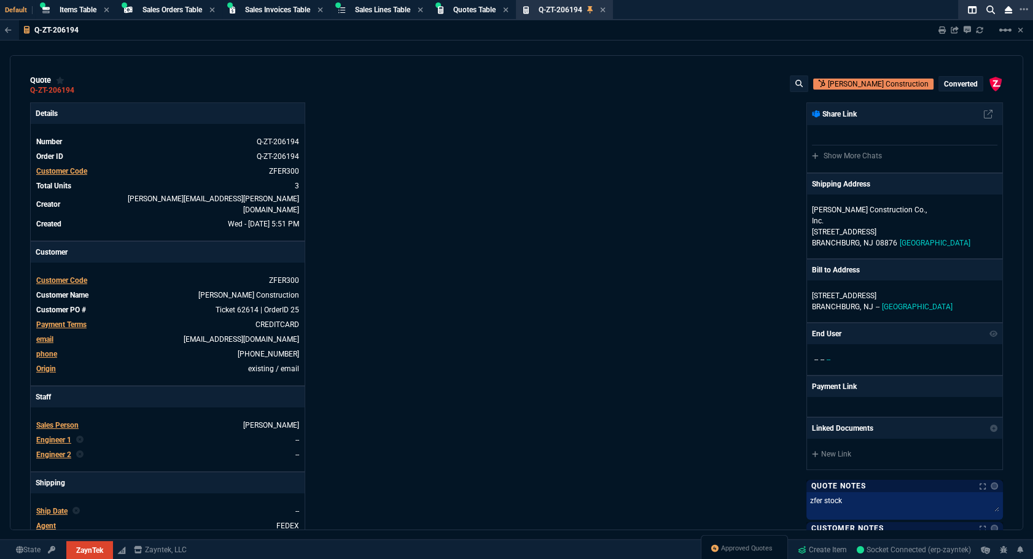
type input "0"
click at [719, 555] on div "Approved Quotes" at bounding box center [744, 549] width 87 height 29
click at [721, 551] on span "Approved Quotes" at bounding box center [747, 549] width 52 height 10
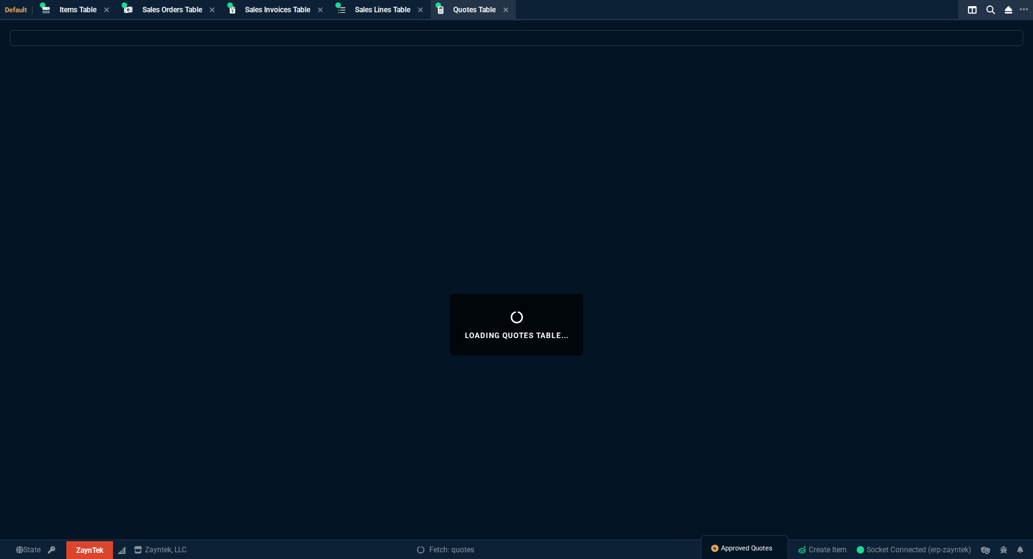
select select
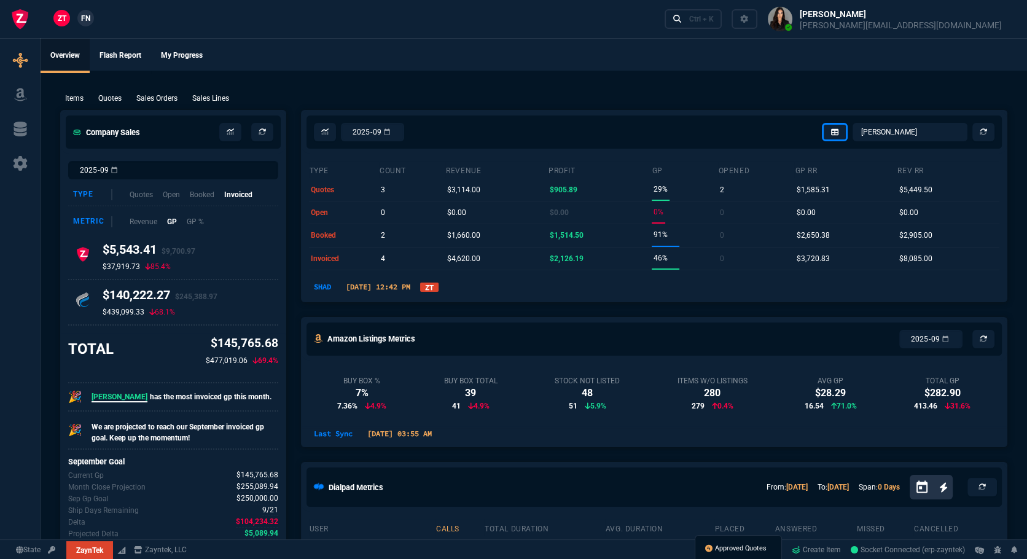
type input "0"
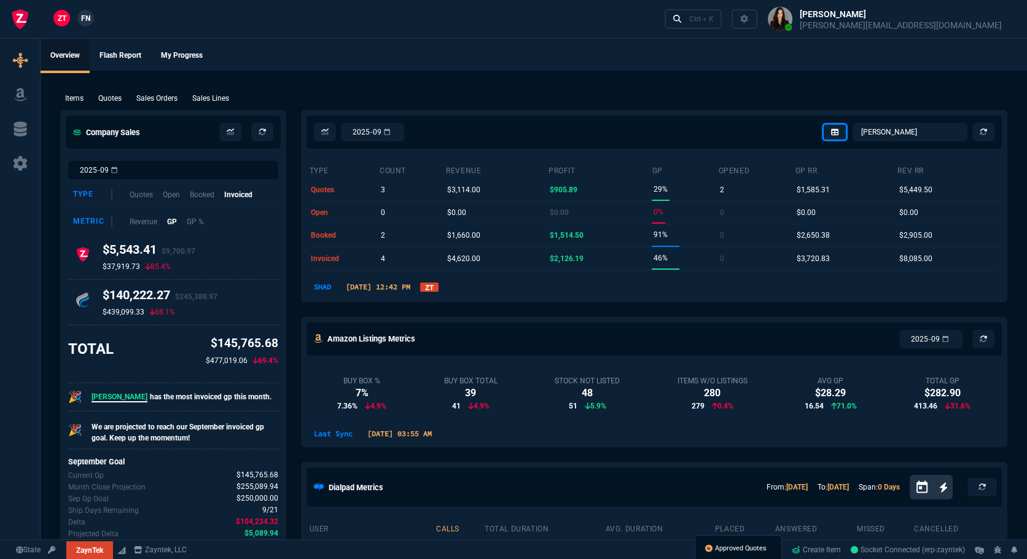
type input "0"
click at [720, 551] on span "Approved Quotes" at bounding box center [741, 548] width 52 height 10
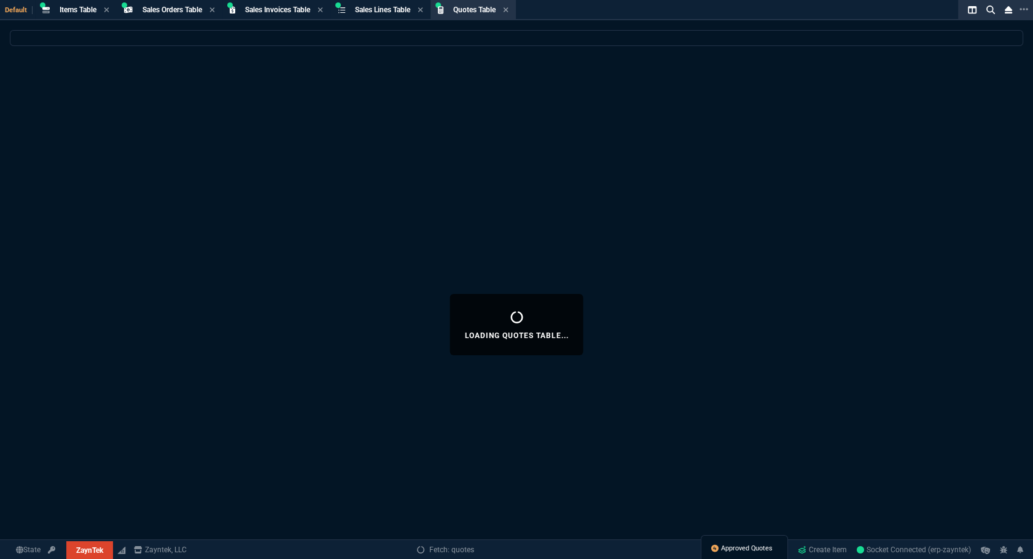
select select
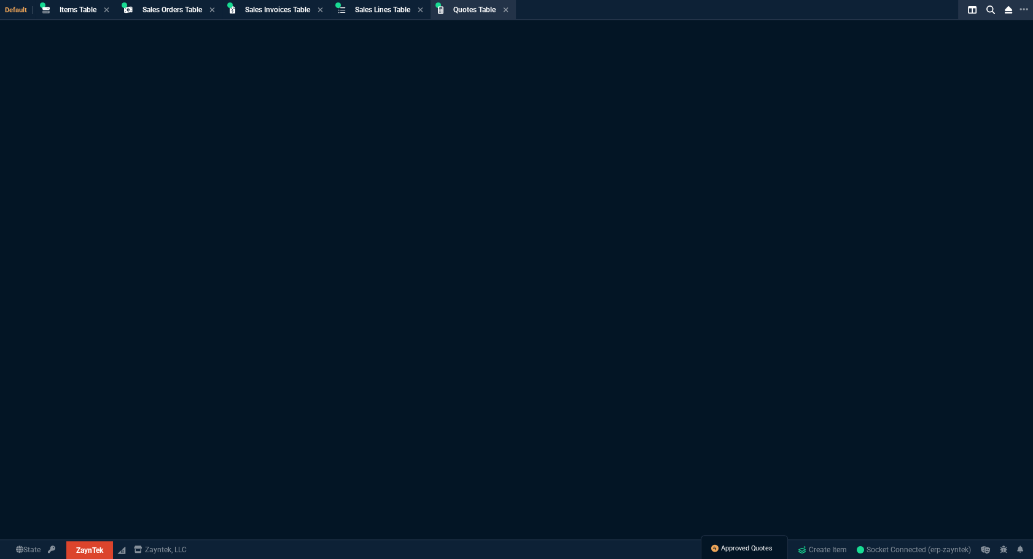
click at [728, 545] on span "Approved Quotes" at bounding box center [747, 549] width 52 height 10
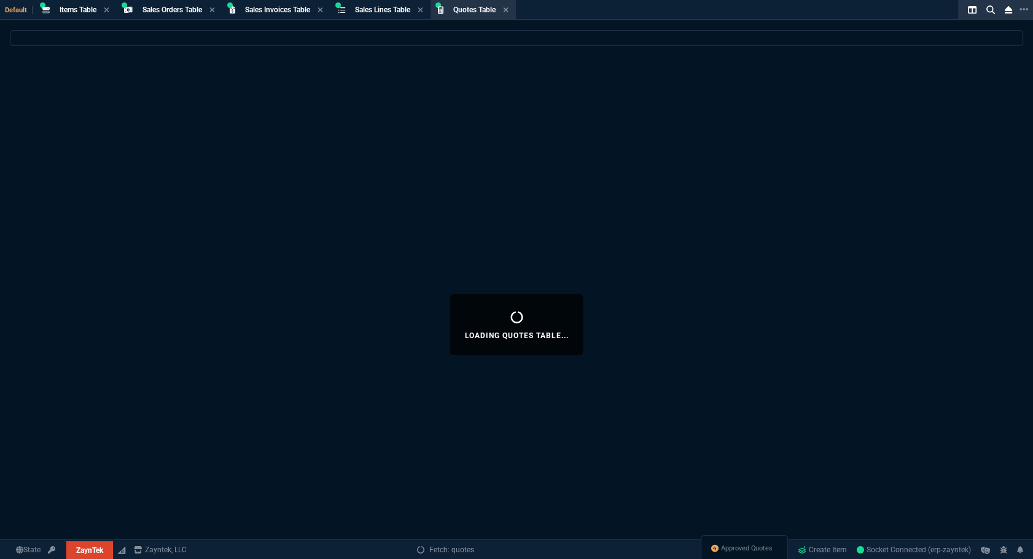
select select
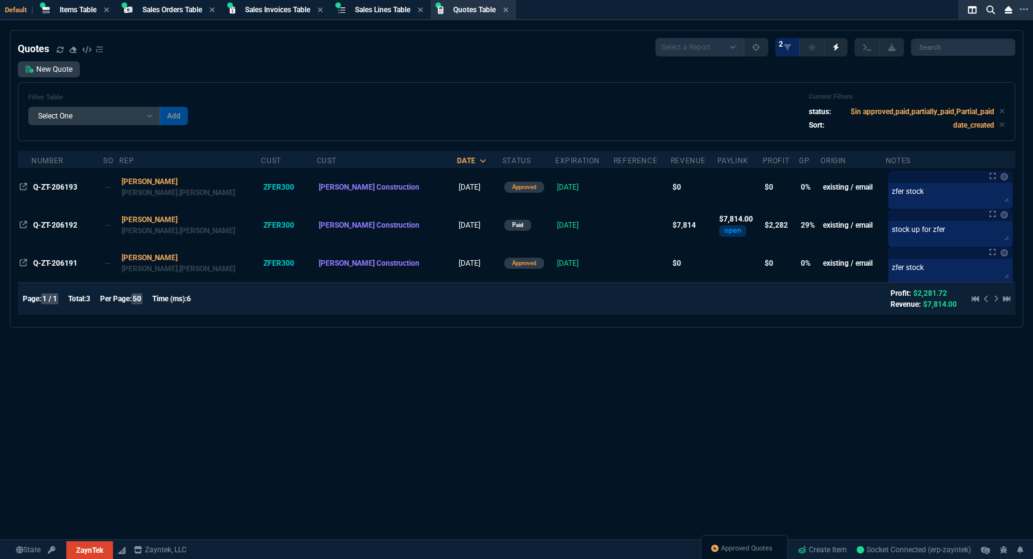
click at [50, 190] on span "Q-ZT-206193" at bounding box center [55, 187] width 44 height 9
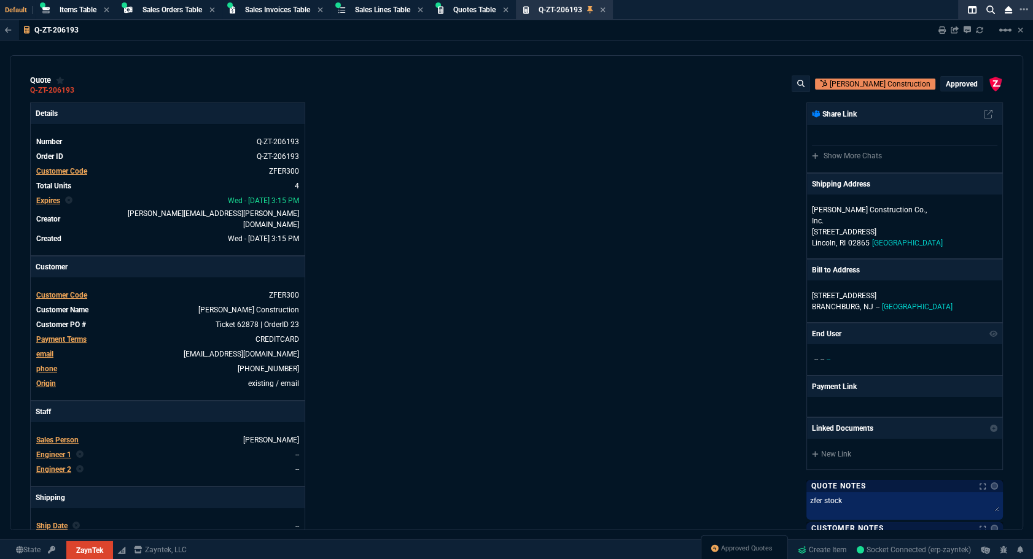
type input "0"
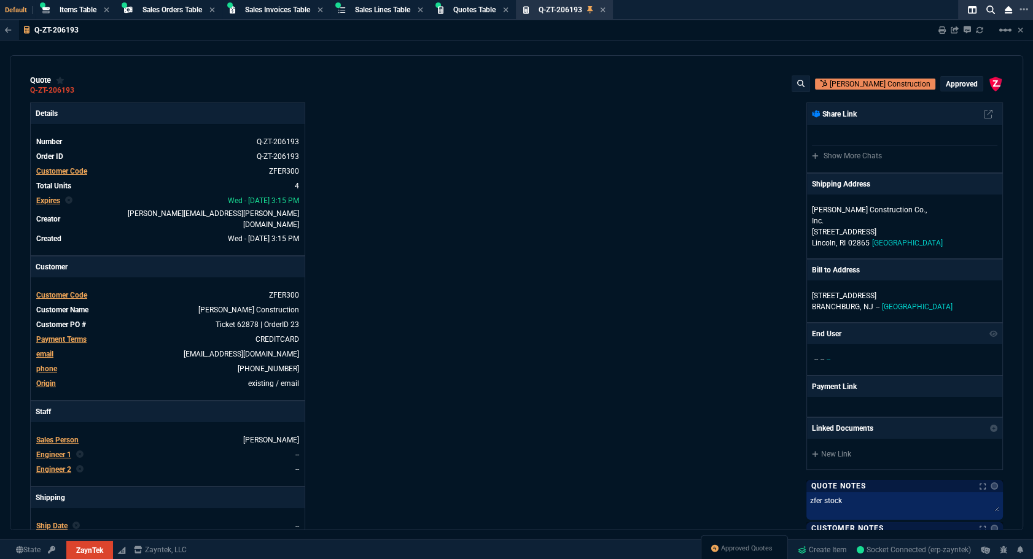
type input "0"
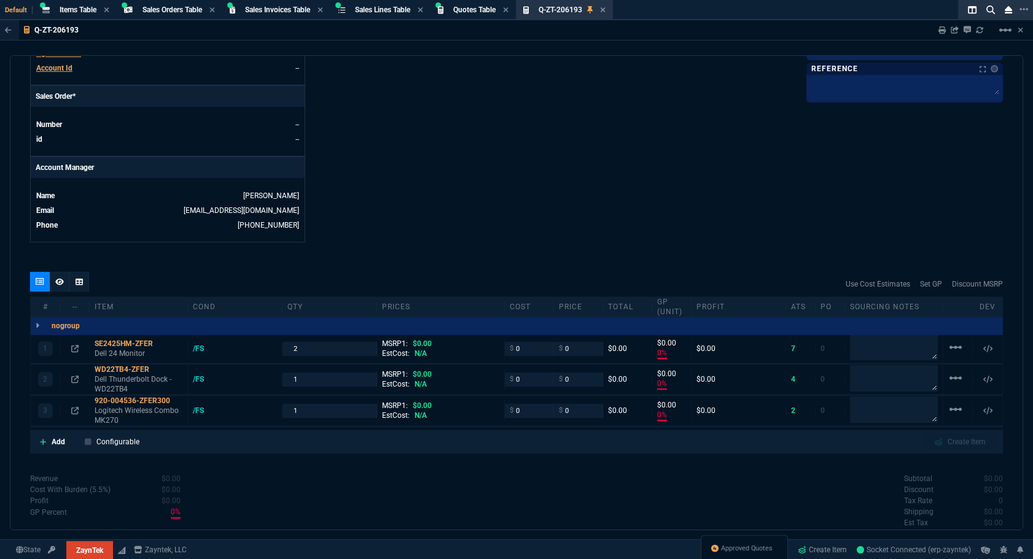
scroll to position [574, 0]
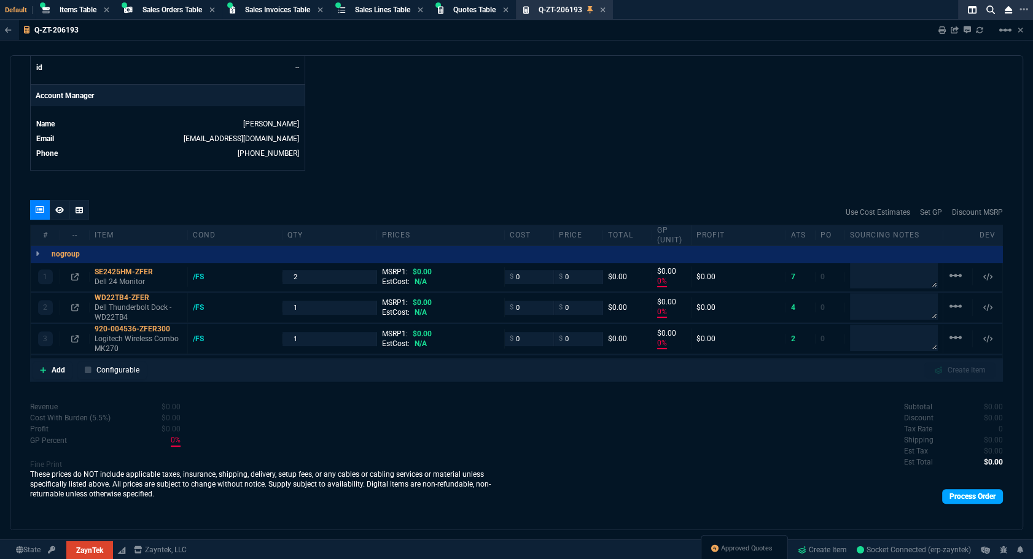
click at [987, 489] on link "Process Order" at bounding box center [972, 496] width 61 height 15
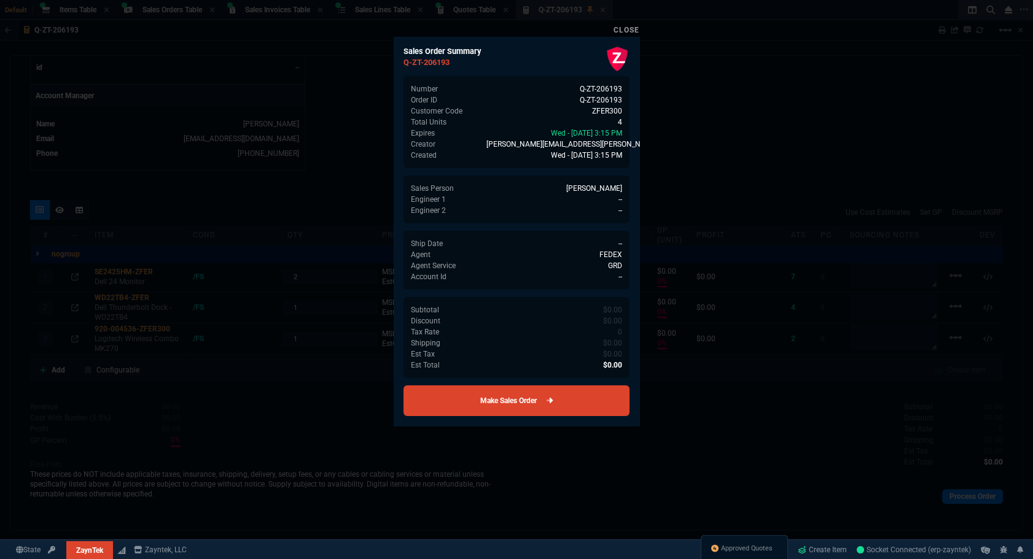
click at [522, 394] on link "Make Sales Order" at bounding box center [516, 401] width 226 height 31
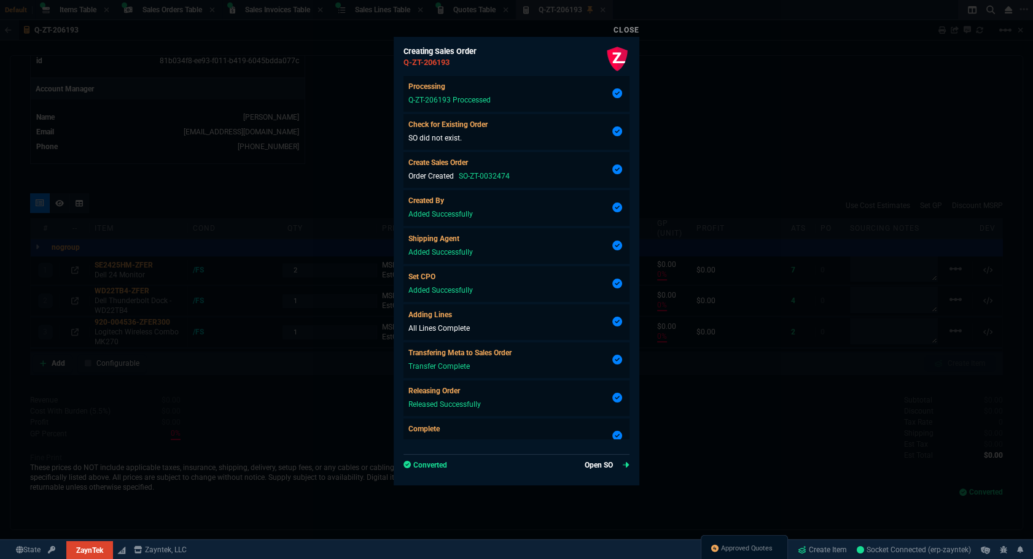
click at [608, 461] on link "Open SO" at bounding box center [606, 465] width 45 height 11
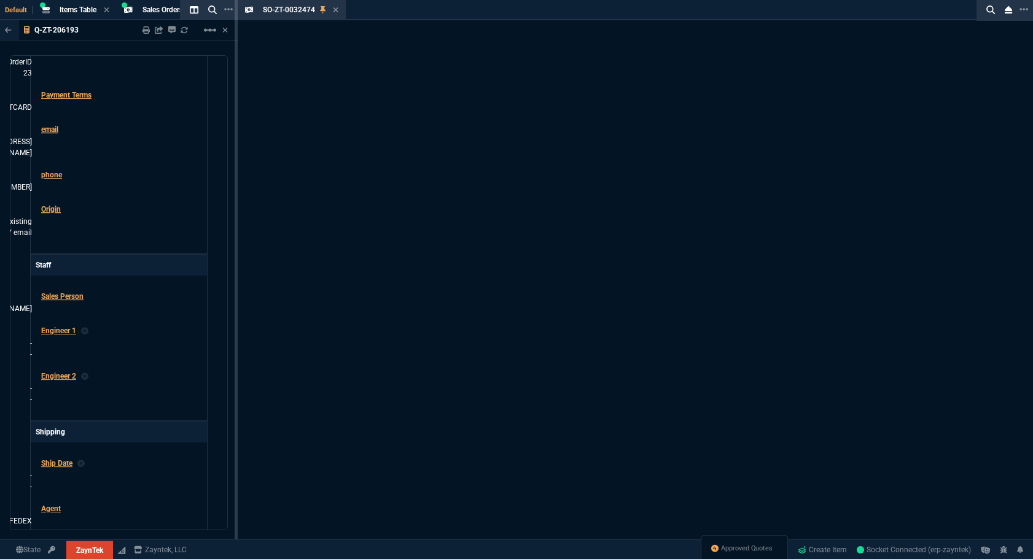
type input "0"
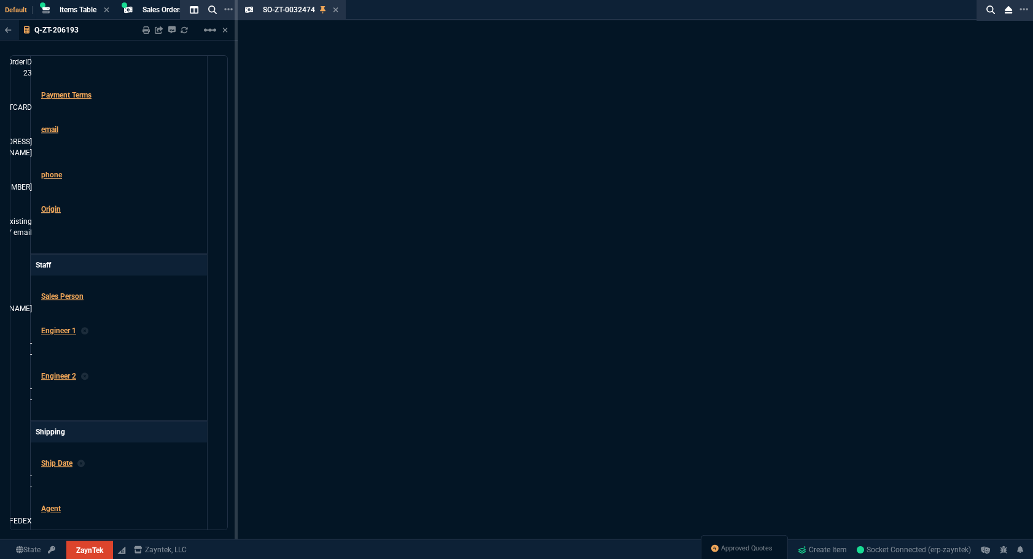
type input "0"
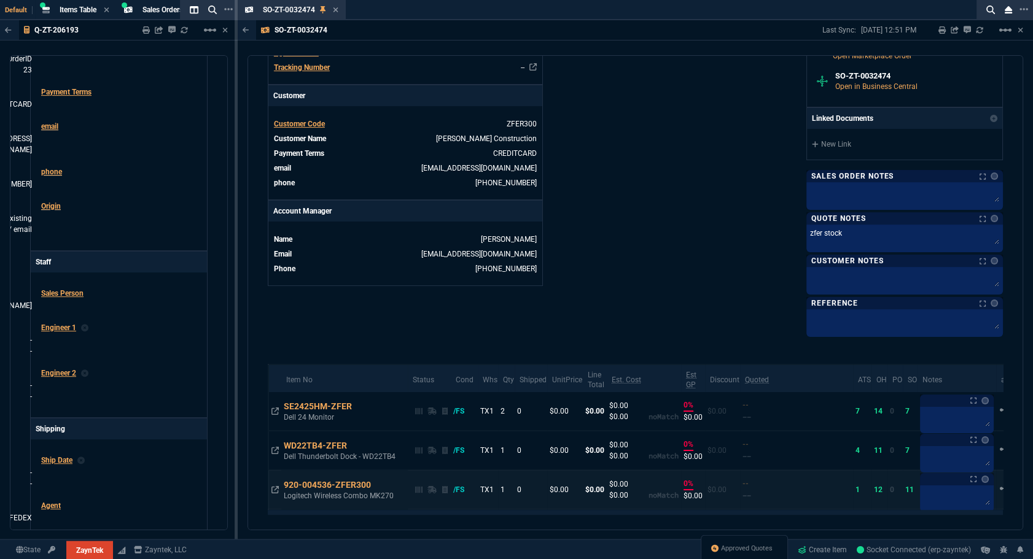
scroll to position [502, 0]
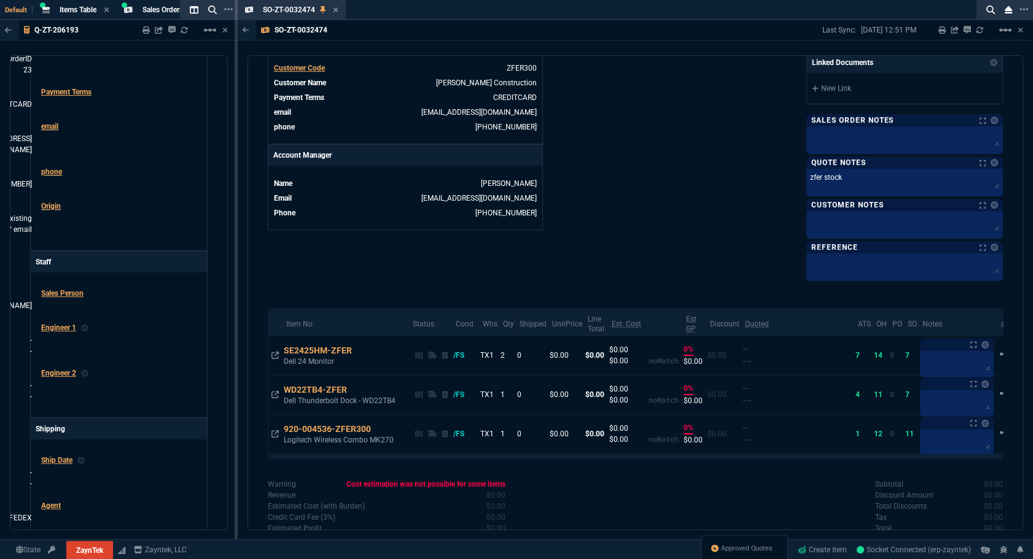
click at [988, 117] on link at bounding box center [991, 120] width 12 height 7
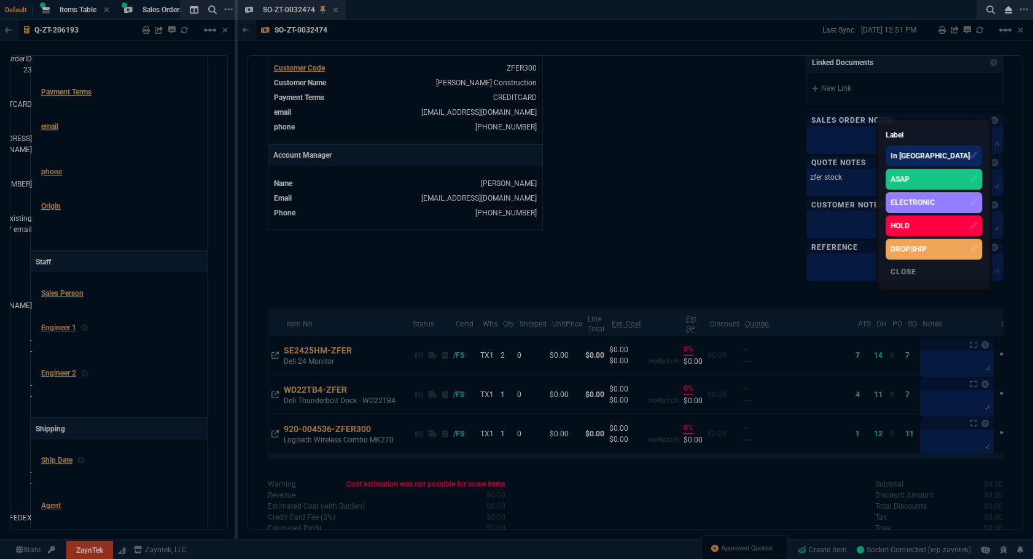
click at [952, 177] on div "ASAP" at bounding box center [933, 179] width 96 height 21
click at [745, 187] on div at bounding box center [516, 279] width 1033 height 559
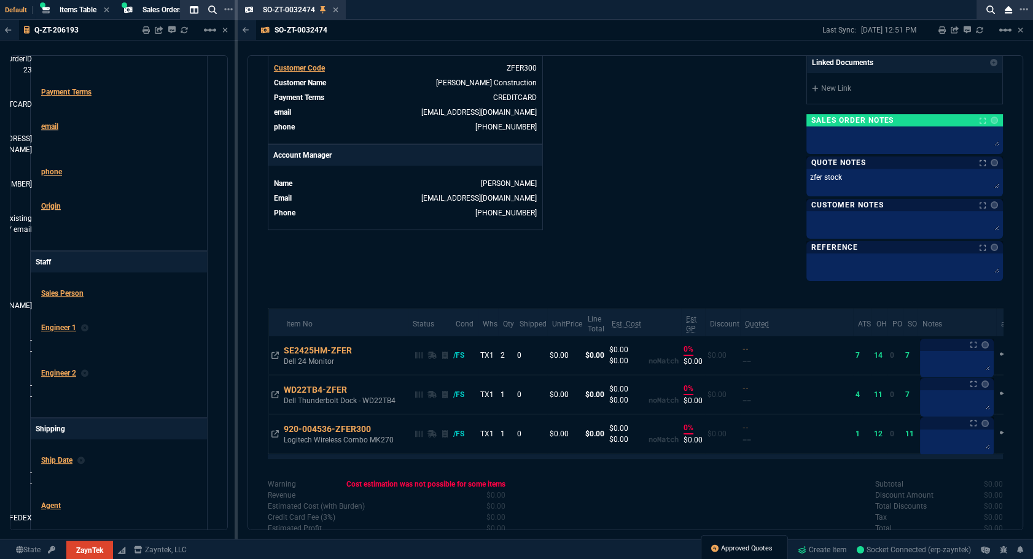
click at [741, 546] on span "Approved Quotes" at bounding box center [747, 549] width 52 height 10
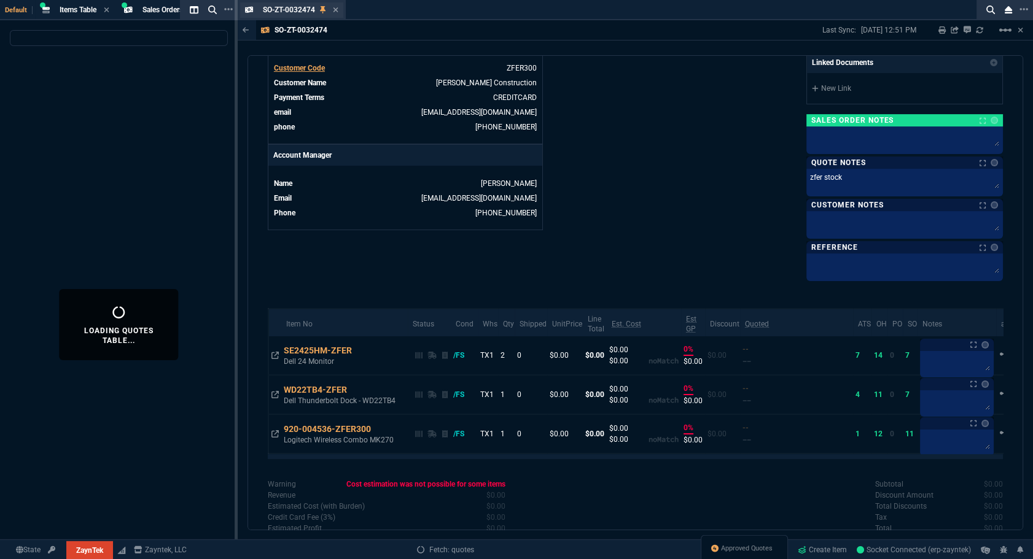
select select
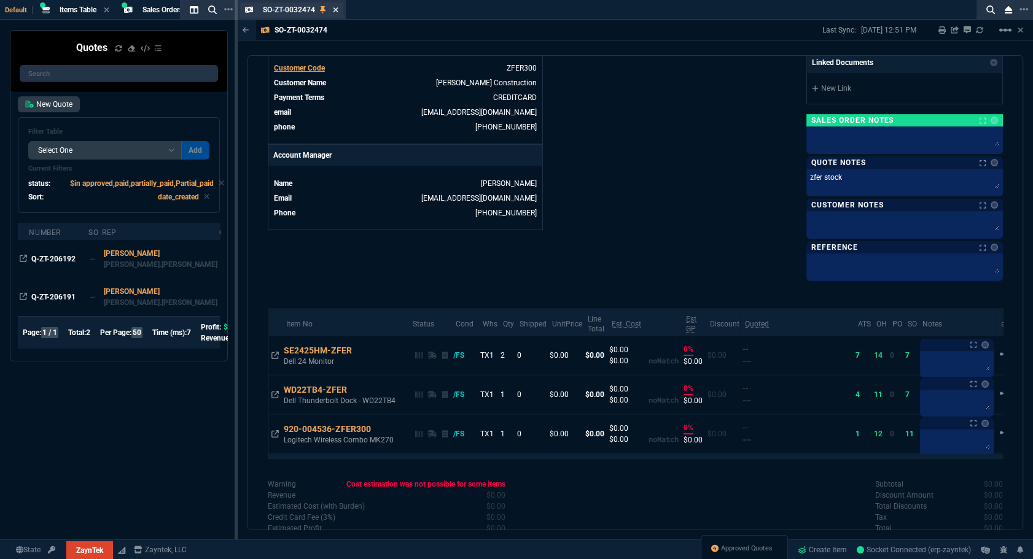
click at [337, 7] on icon at bounding box center [336, 9] width 6 height 7
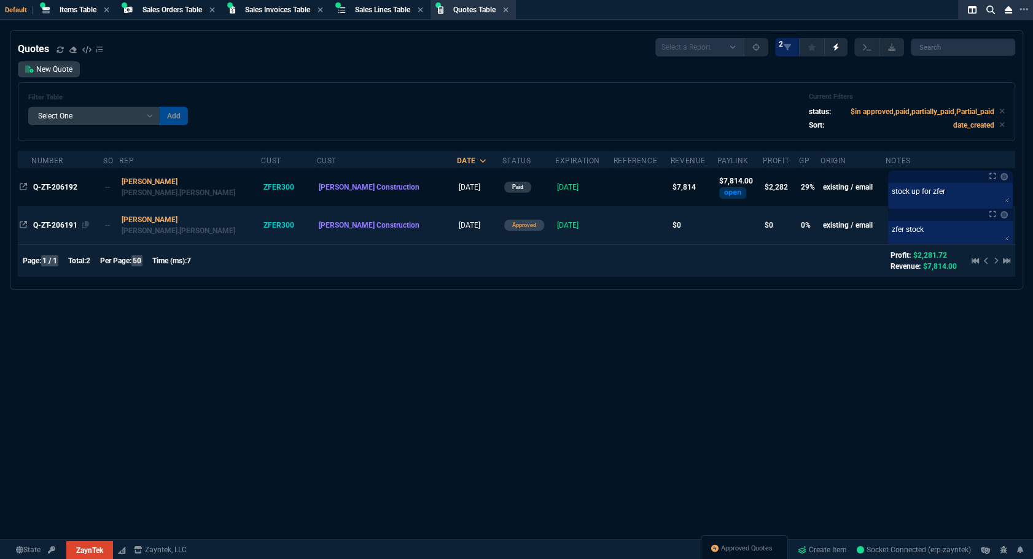
click at [69, 222] on span "Q-ZT-206191" at bounding box center [55, 225] width 44 height 9
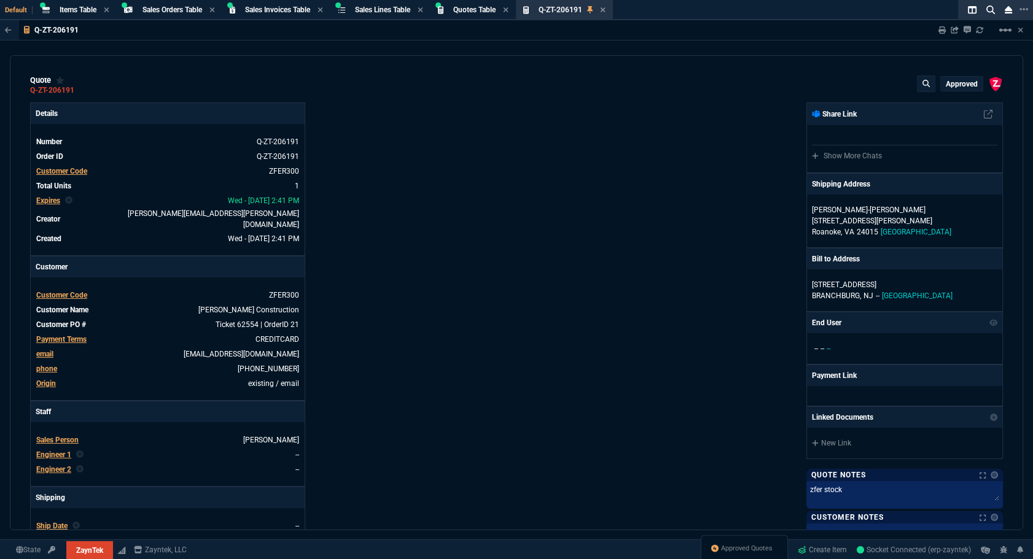
type input "0"
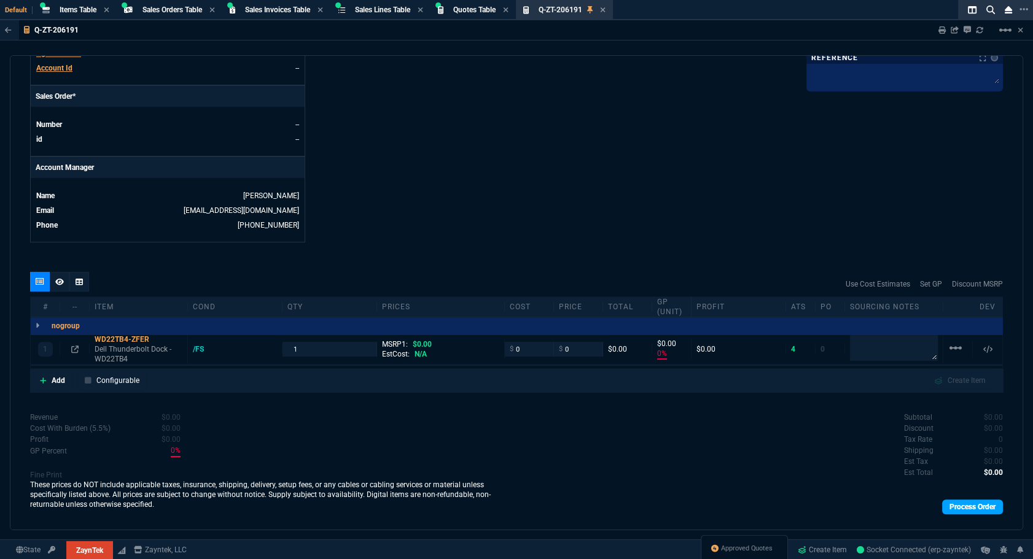
click at [957, 500] on link "Process Order" at bounding box center [972, 507] width 61 height 15
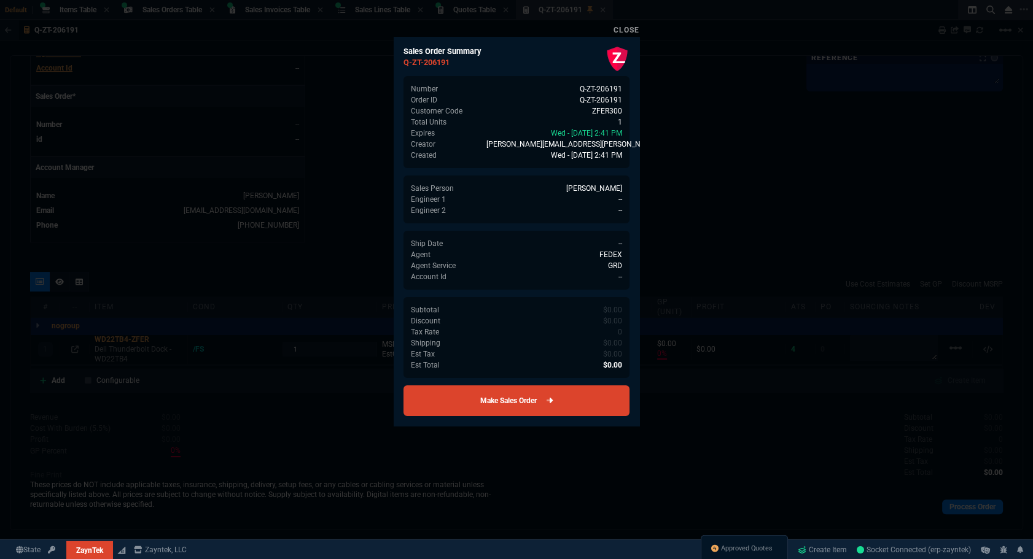
click at [485, 399] on link "Make Sales Order" at bounding box center [516, 401] width 226 height 31
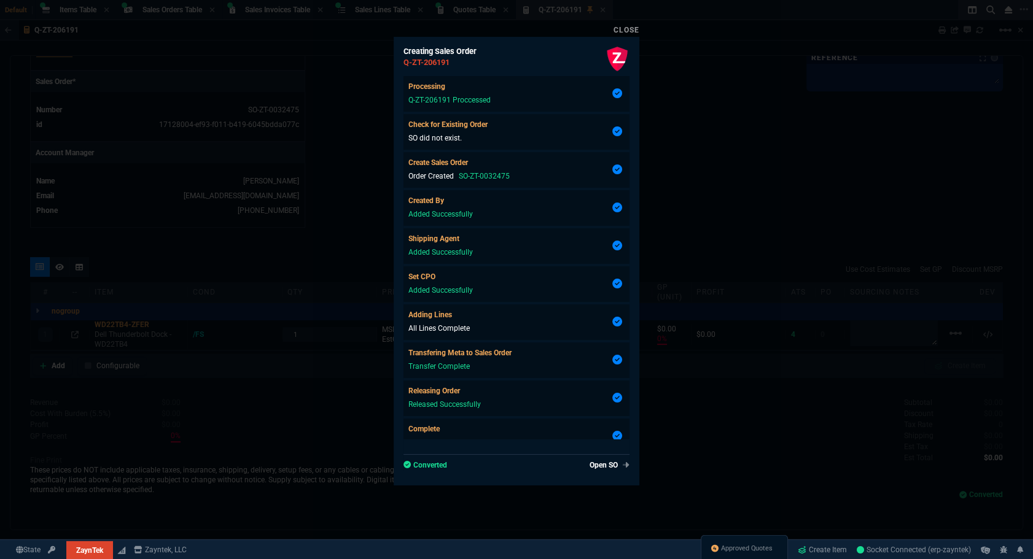
scroll to position [55, 0]
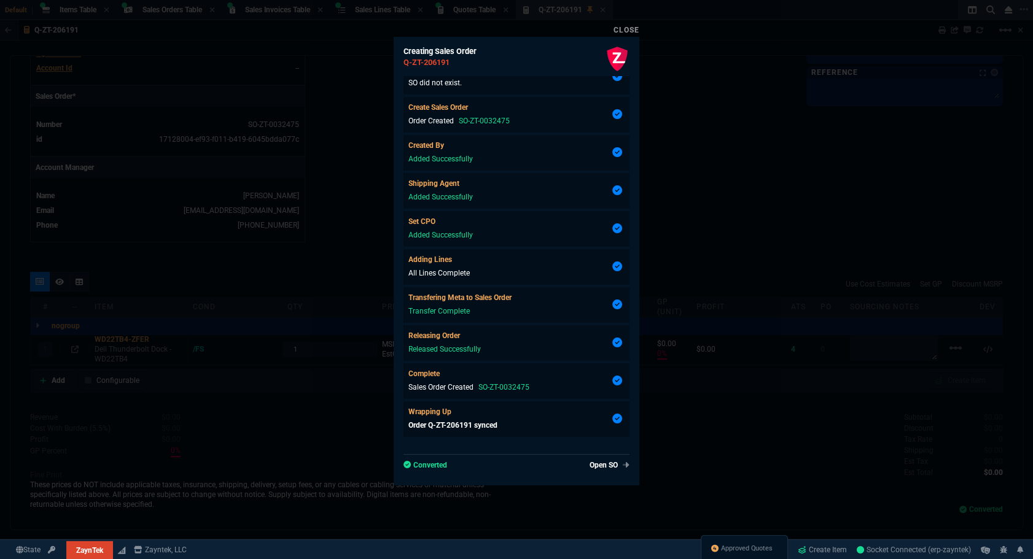
type input "0"
click at [592, 462] on link "Open SO" at bounding box center [606, 465] width 45 height 11
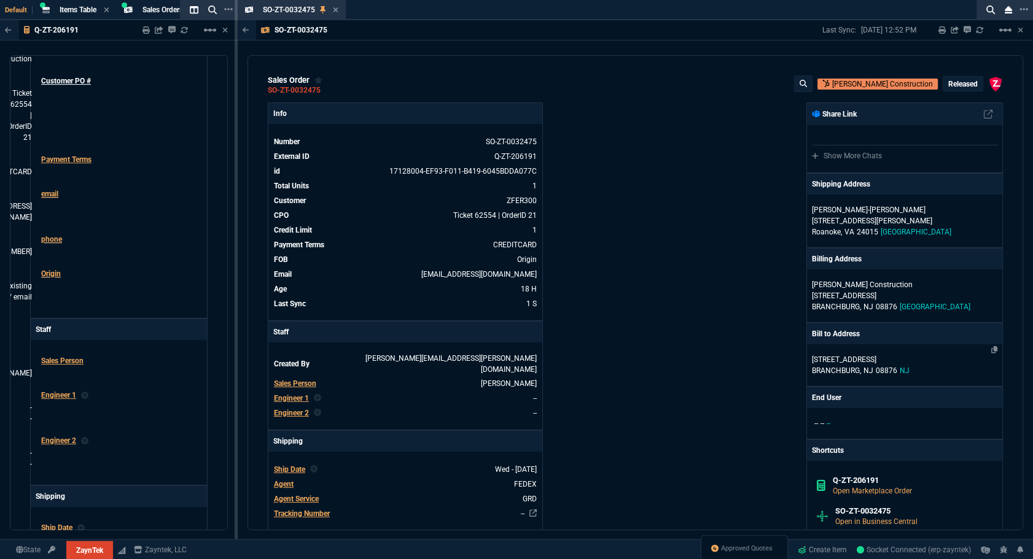
scroll to position [279, 0]
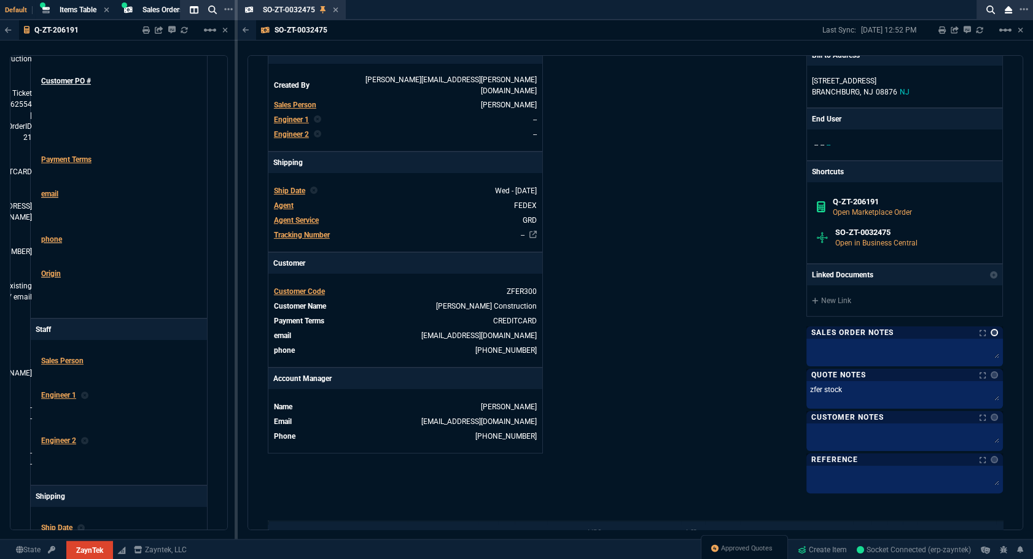
click at [990, 332] on link at bounding box center [993, 332] width 7 height 7
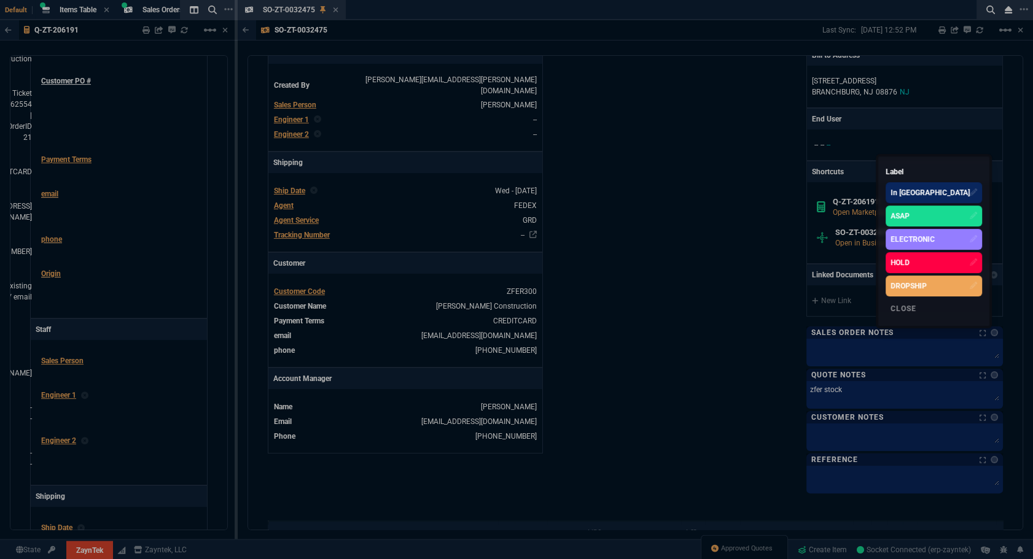
click at [945, 204] on link "Label In Queue ASAP ELECTRONIC HOLD DROPSHIP Close" at bounding box center [933, 241] width 111 height 169
click at [909, 212] on div "ASAP" at bounding box center [899, 216] width 19 height 11
click at [669, 267] on div at bounding box center [516, 279] width 1033 height 559
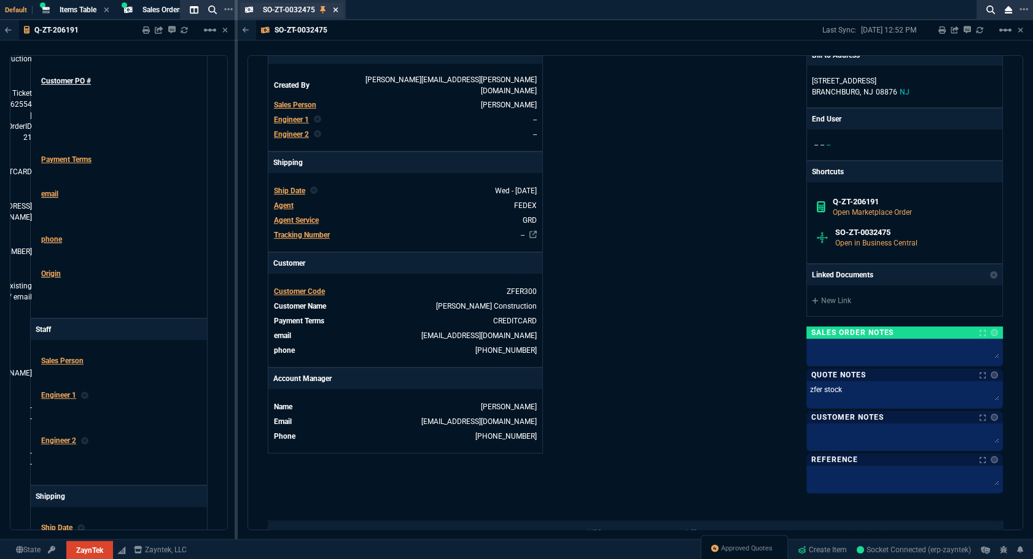
click at [335, 11] on icon at bounding box center [335, 9] width 5 height 5
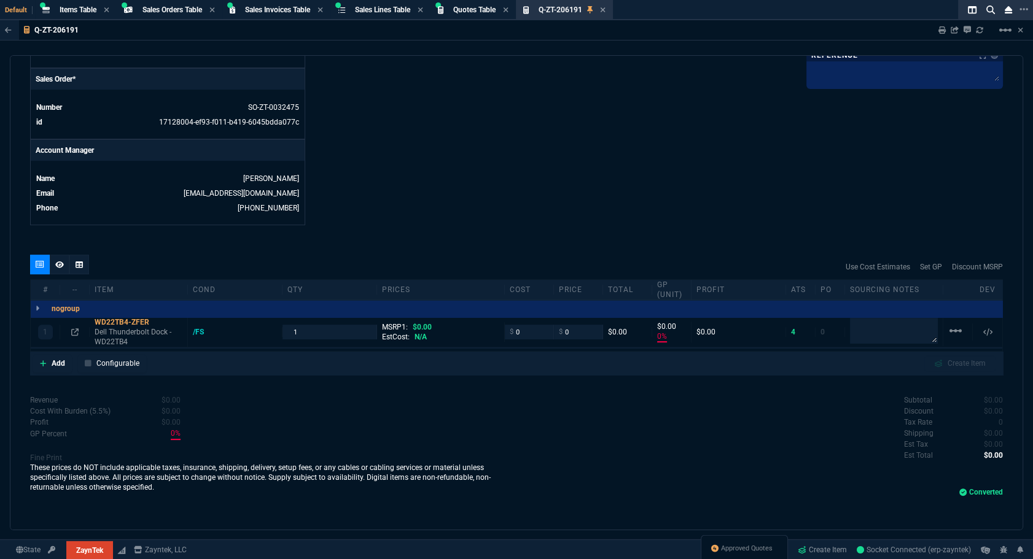
scroll to position [492, 0]
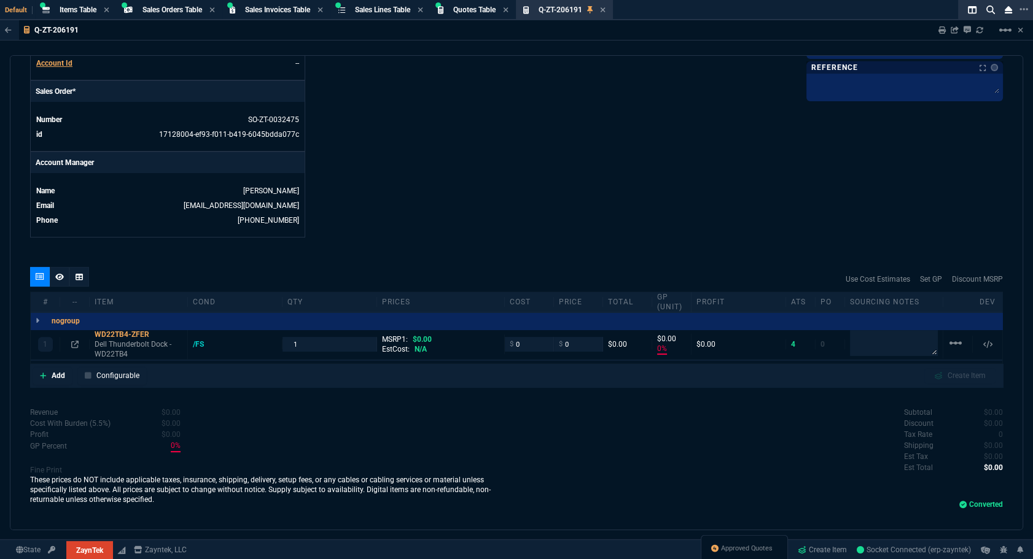
click at [748, 489] on div at bounding box center [759, 494] width 486 height 10
click at [730, 549] on span "Approved Quotes" at bounding box center [747, 549] width 52 height 10
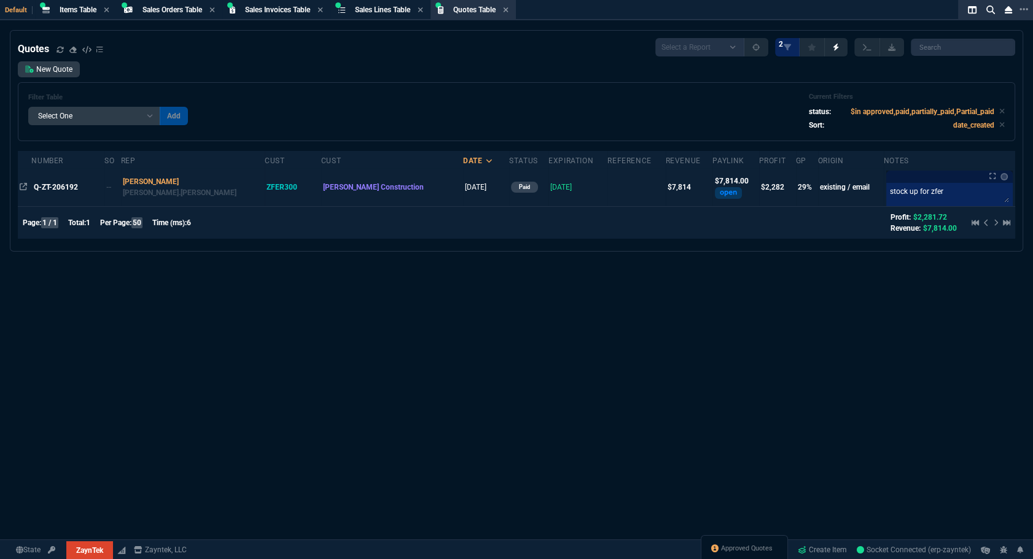
click at [58, 180] on td "Q-ZT-206192" at bounding box center [67, 187] width 73 height 38
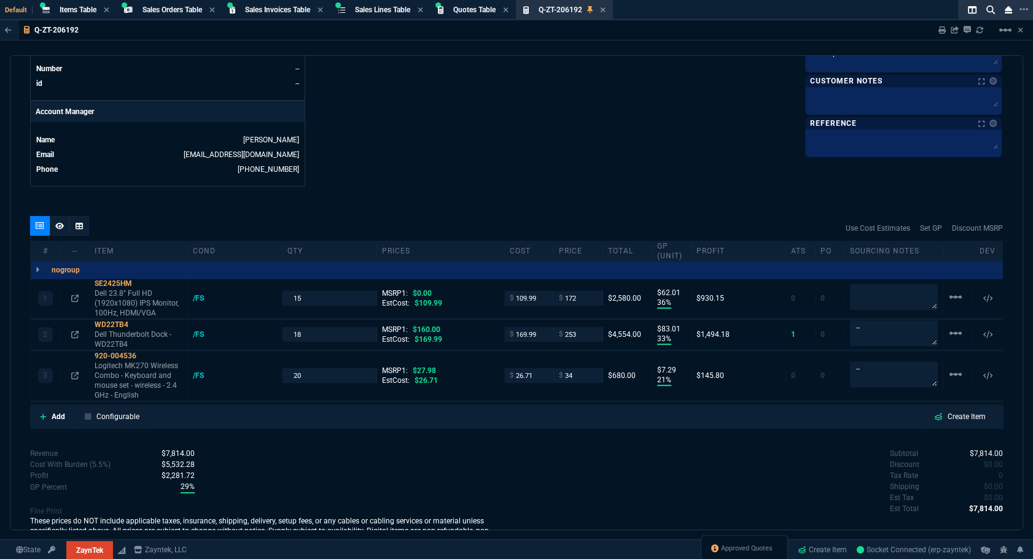
scroll to position [605, 0]
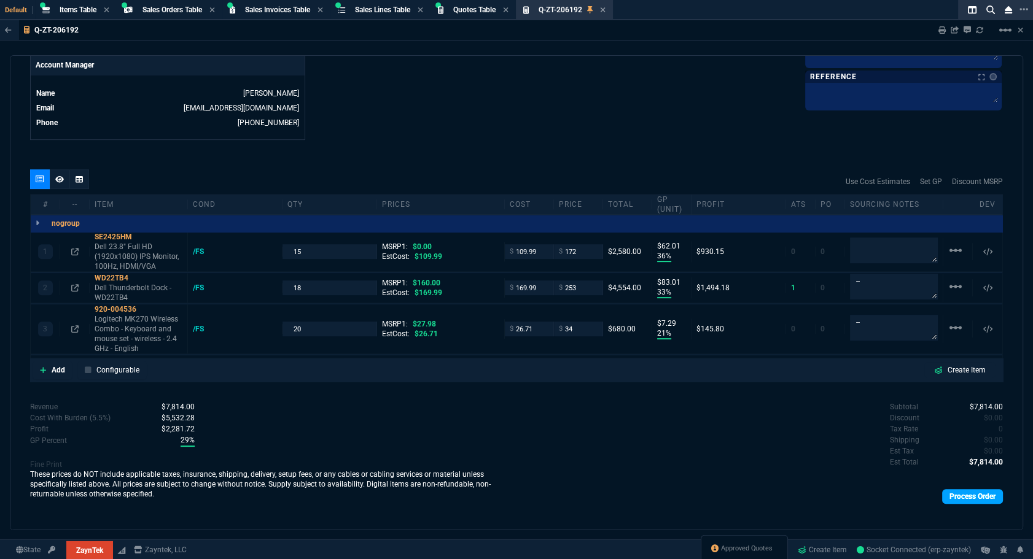
click at [976, 489] on link "Process Order" at bounding box center [972, 496] width 61 height 15
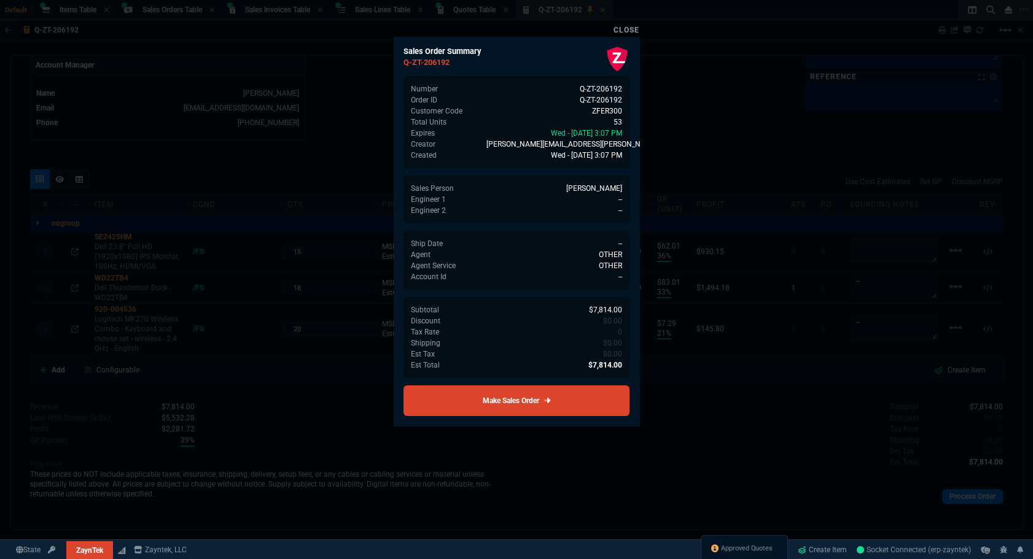
click at [710, 422] on div at bounding box center [516, 279] width 1033 height 559
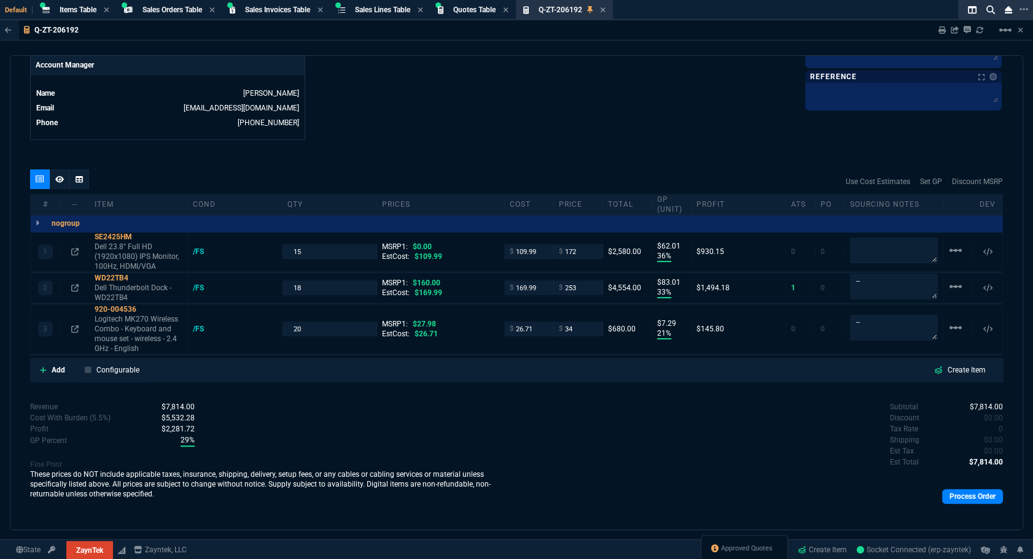
scroll to position [381, 0]
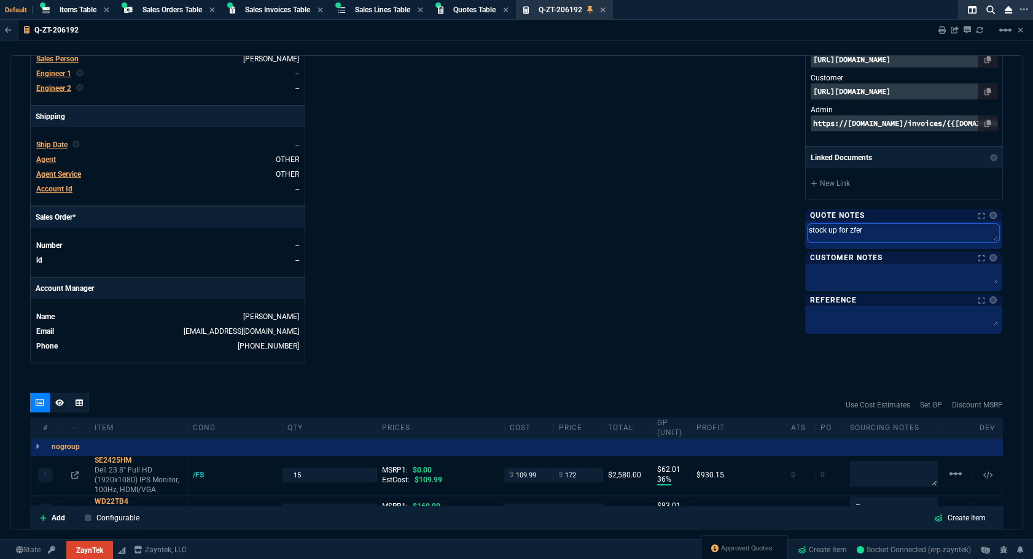
click at [845, 233] on textarea "stock up for zfer" at bounding box center [903, 233] width 192 height 18
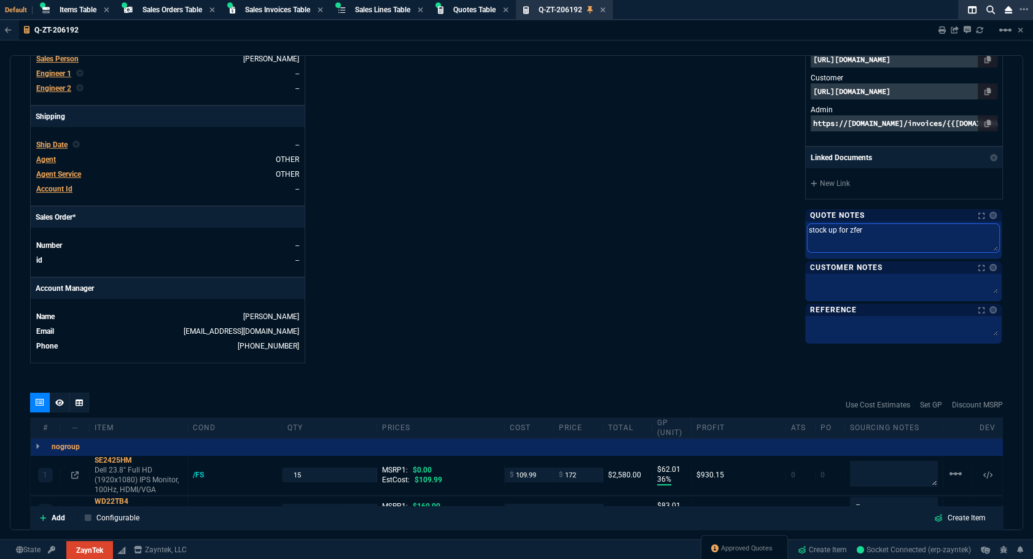
click at [845, 233] on textarea "stock up for zfer" at bounding box center [903, 238] width 192 height 28
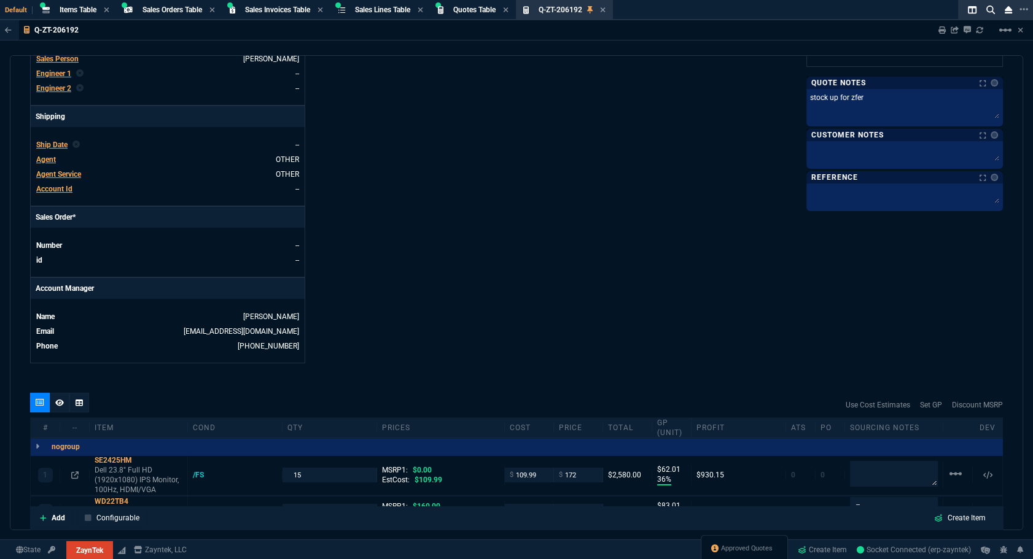
click at [845, 233] on div "ZaynTek, LLC 2609 Technology Dr Suite 200 Plano, TX 75074 Share Link Show More …" at bounding box center [759, 42] width 486 height 642
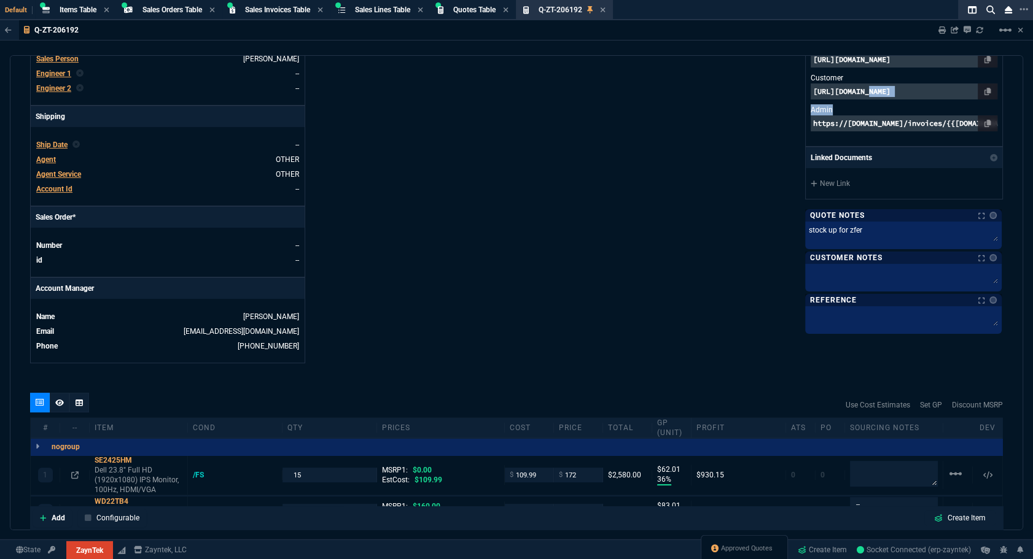
drag, startPoint x: 866, startPoint y: 93, endPoint x: 662, endPoint y: 158, distance: 213.8
click at [662, 158] on div "ZaynTek, LLC 2609 Technology Dr Suite 200 Plano, TX 75074 Share Link Show More …" at bounding box center [759, 42] width 486 height 642
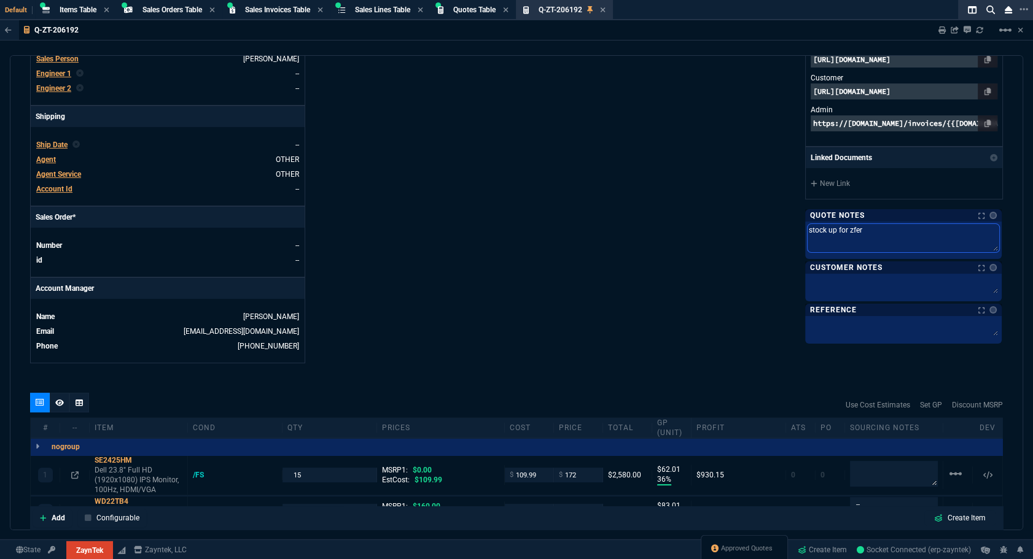
drag, startPoint x: 806, startPoint y: 225, endPoint x: 792, endPoint y: 225, distance: 14.1
click at [792, 225] on div "ZaynTek, LLC 2609 Technology Dr Suite 200 Plano, TX 75074 Share Link Show More …" at bounding box center [759, 42] width 486 height 642
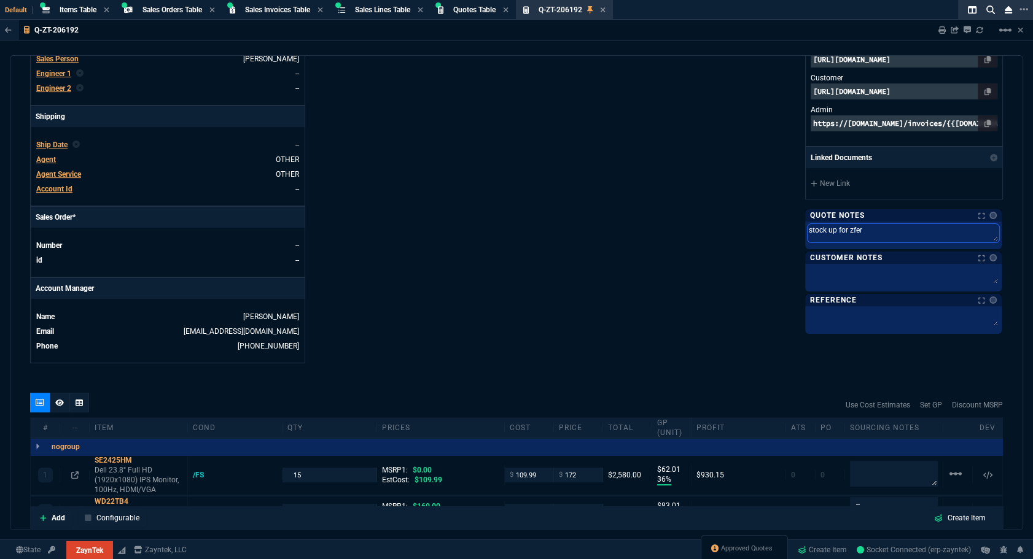
click at [836, 227] on textarea "stock up for zfer" at bounding box center [903, 233] width 192 height 18
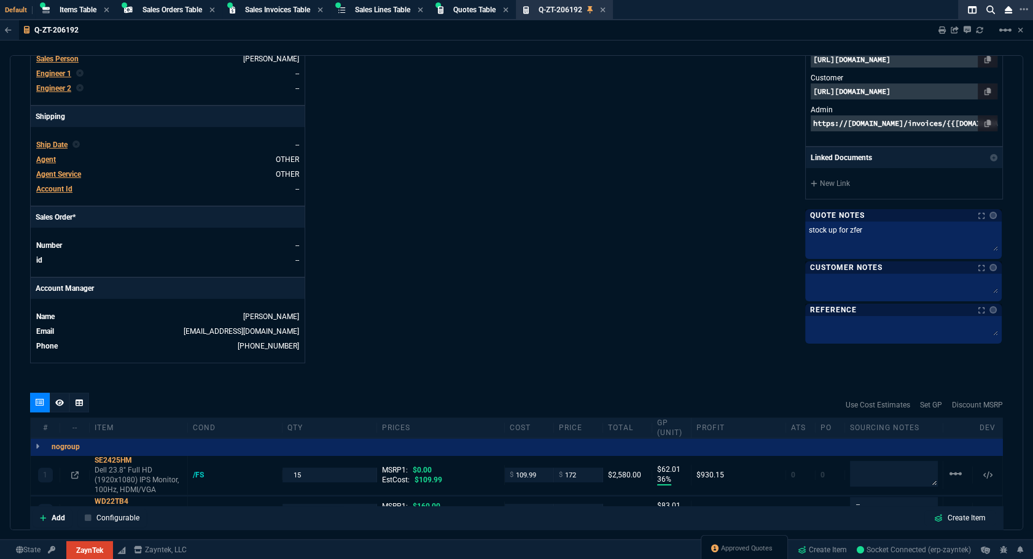
click at [451, 199] on div "Details Number Q-ZT-206192 Order ID Q-ZT-206192 Customer Code ZFER300 Total Uni…" at bounding box center [273, 42] width 486 height 642
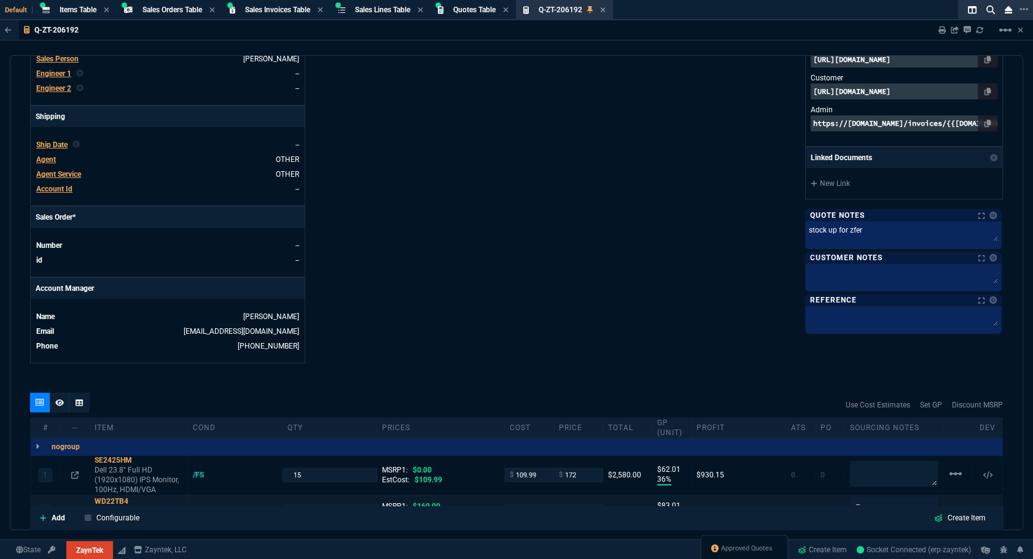
scroll to position [605, 0]
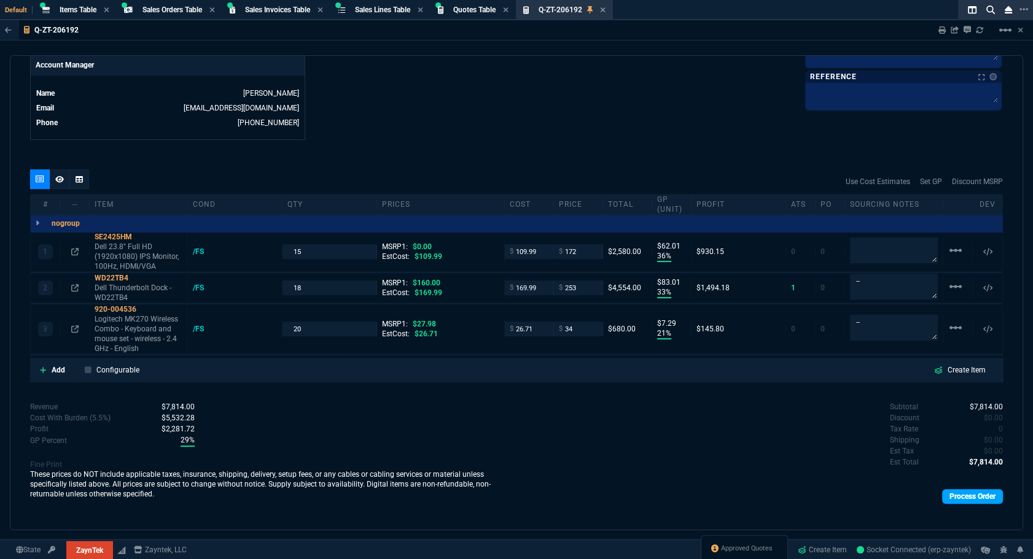
click at [969, 489] on link "Process Order" at bounding box center [972, 496] width 61 height 15
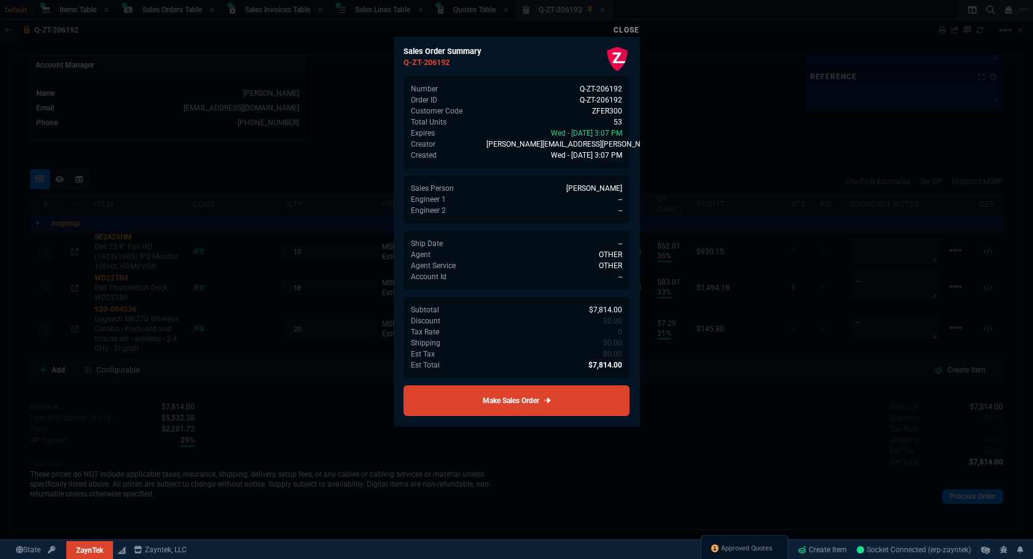
click at [561, 405] on link "Make Sales Order" at bounding box center [516, 401] width 226 height 31
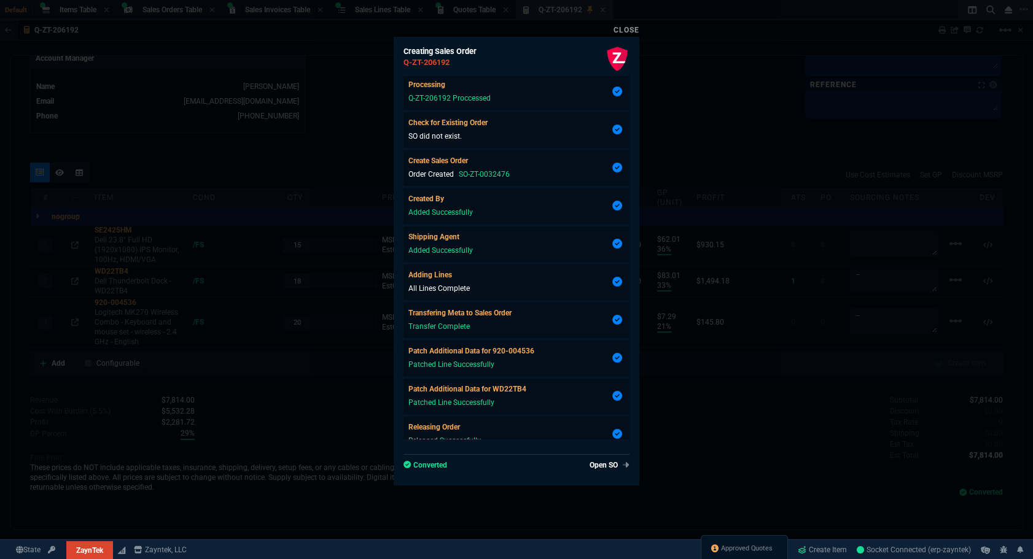
scroll to position [585, 0]
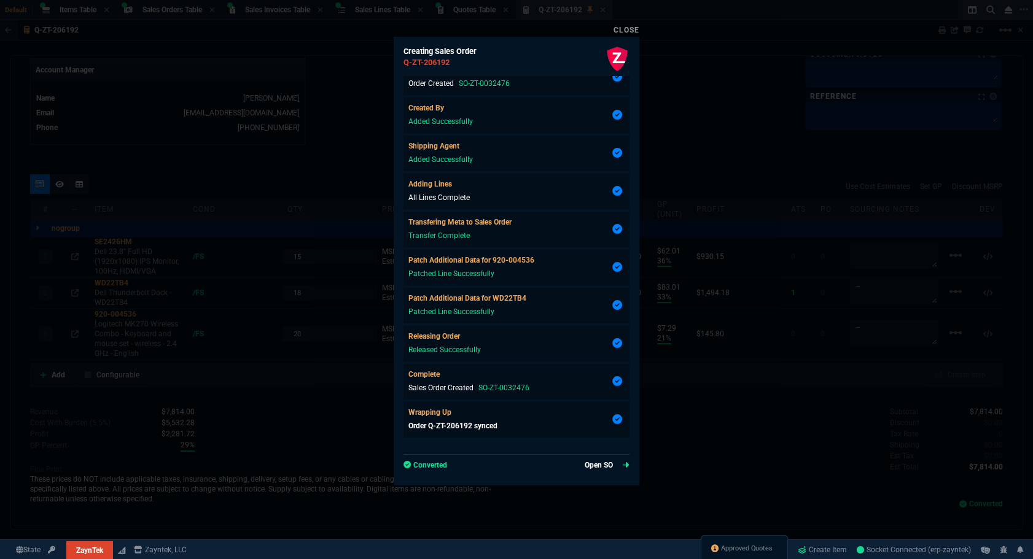
click at [596, 460] on link "Open SO" at bounding box center [606, 465] width 45 height 11
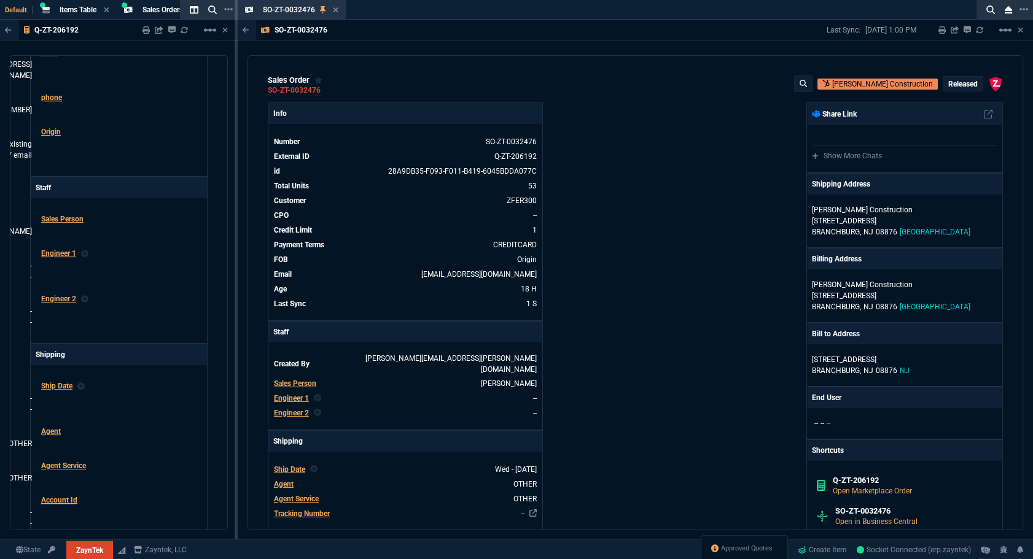
scroll to position [279, 0]
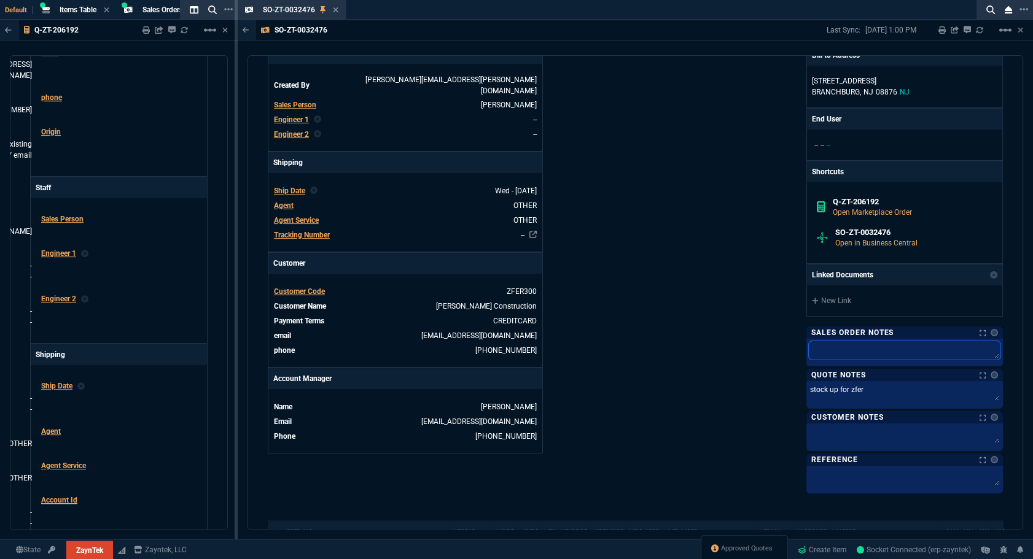
click at [826, 343] on textarea at bounding box center [905, 350] width 192 height 18
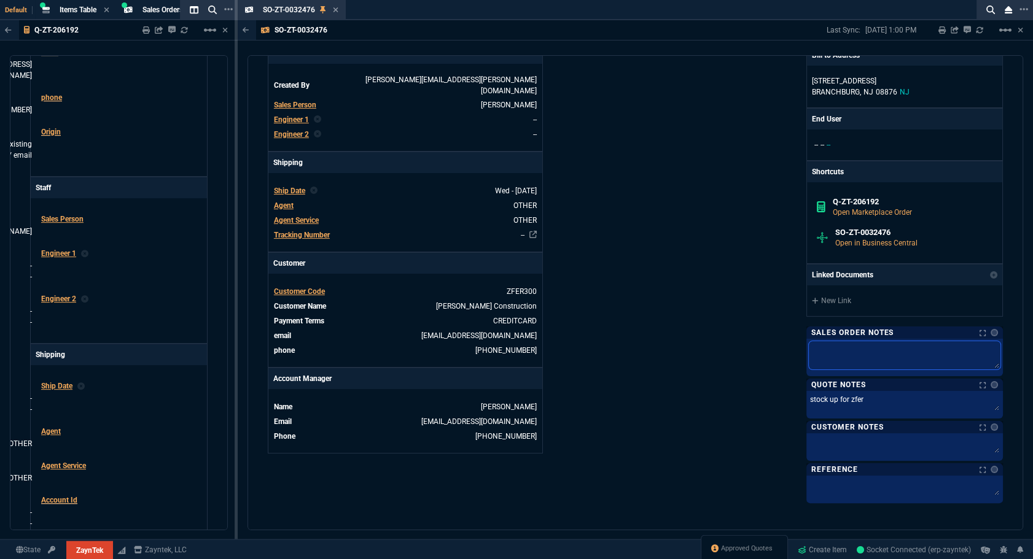
paste textarea "stock up for zfer"
click at [663, 311] on div "ZaynTek, LLC 2609 Technology Dr Suite 200 Plano, TX 75074 Share Link Show More …" at bounding box center [819, 162] width 368 height 677
